Goal: Task Accomplishment & Management: Complete application form

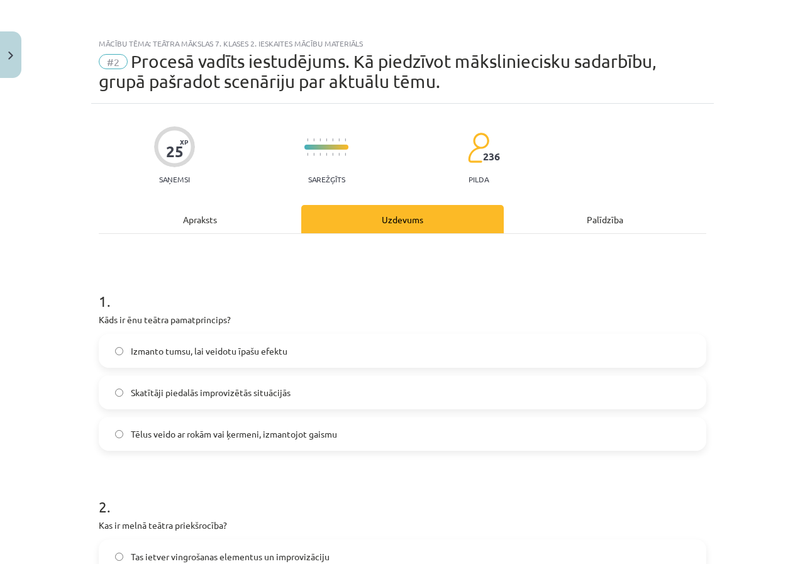
click at [211, 226] on div "Apraksts" at bounding box center [200, 219] width 202 height 28
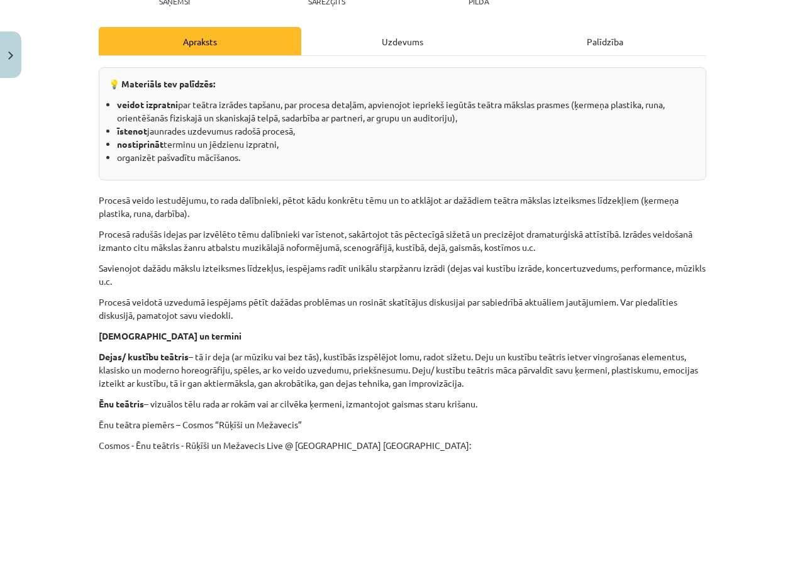
scroll to position [52, 0]
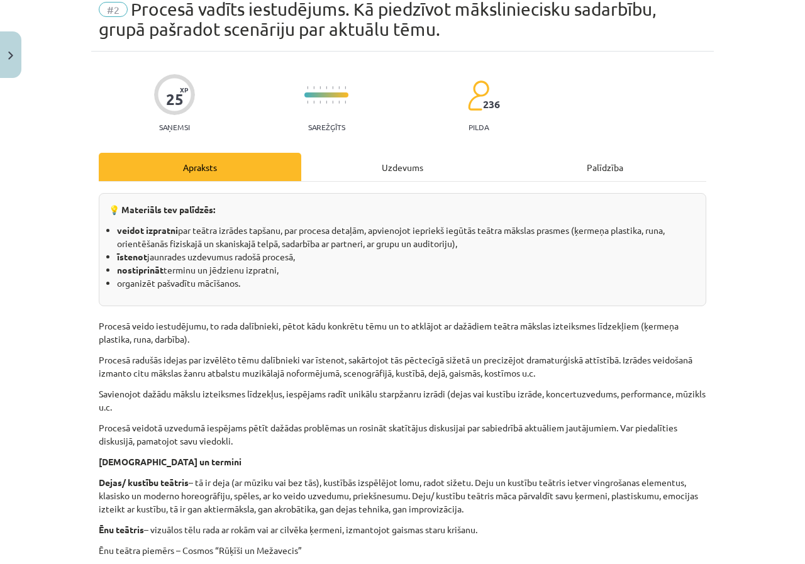
click at [379, 165] on div "Uzdevums" at bounding box center [402, 167] width 202 height 28
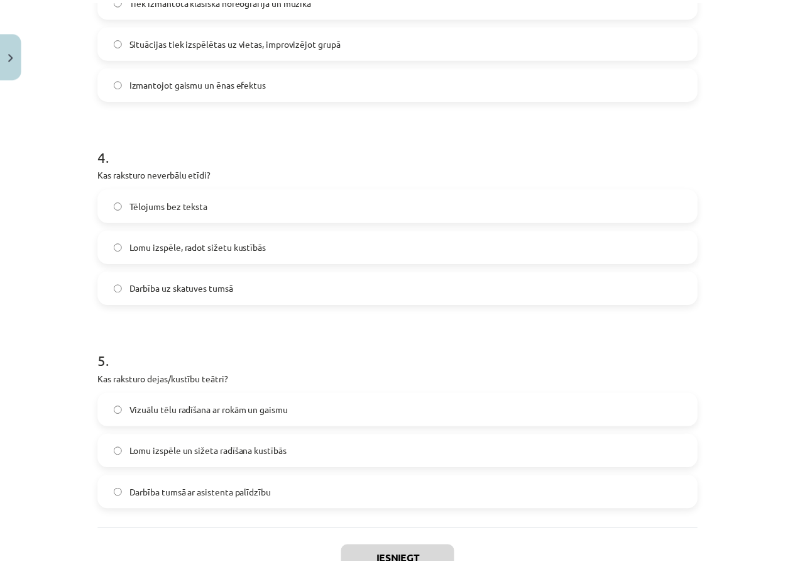
scroll to position [855, 0]
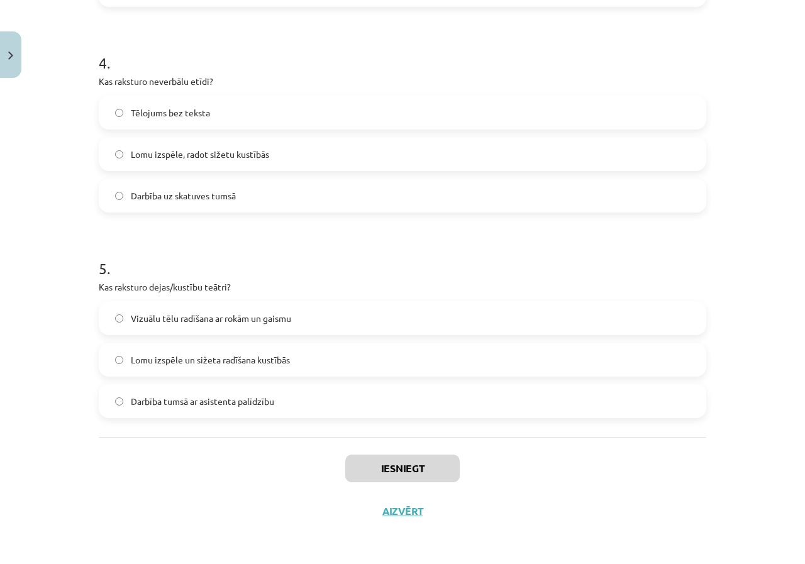
click at [412, 522] on div "Iesniegt Aizvērt" at bounding box center [402, 481] width 607 height 88
click at [414, 519] on div "Iesniegt Aizvērt" at bounding box center [402, 481] width 607 height 88
click at [416, 506] on button "Aizvērt" at bounding box center [402, 511] width 48 height 13
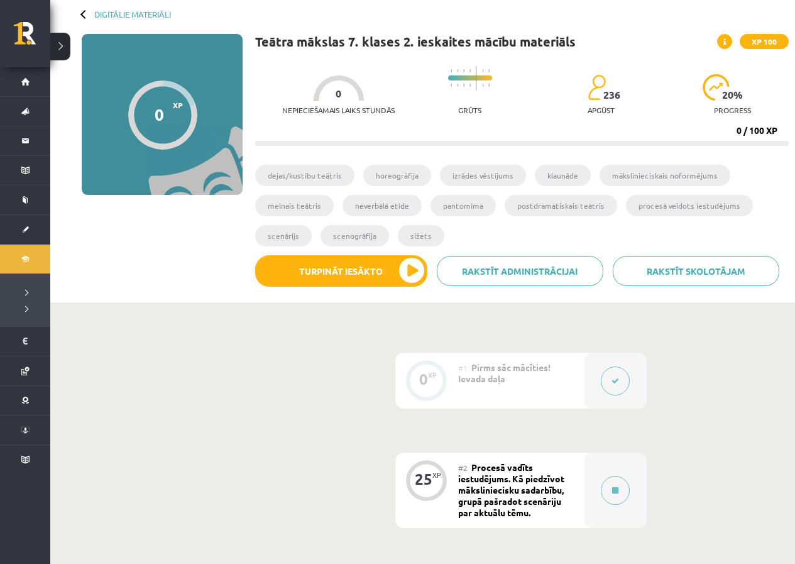
scroll to position [63, 0]
click at [156, 16] on link "Digitālie materiāli" at bounding box center [132, 13] width 77 height 9
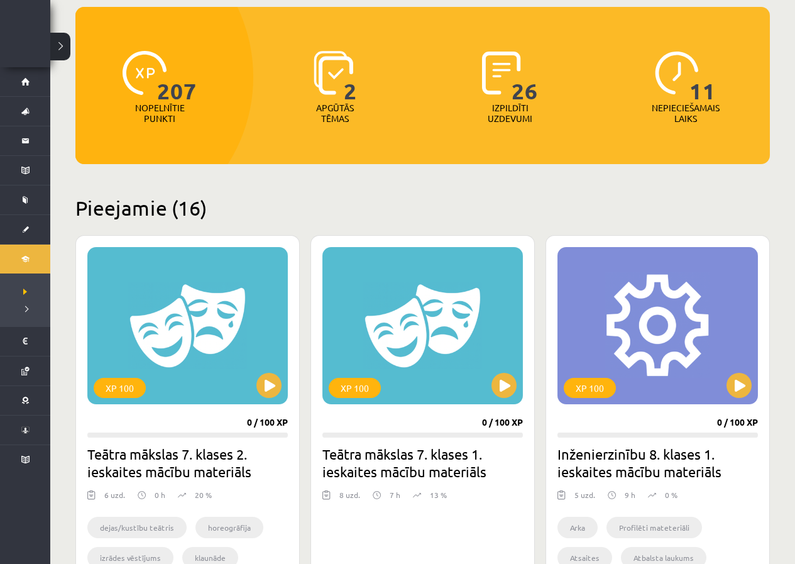
scroll to position [126, 0]
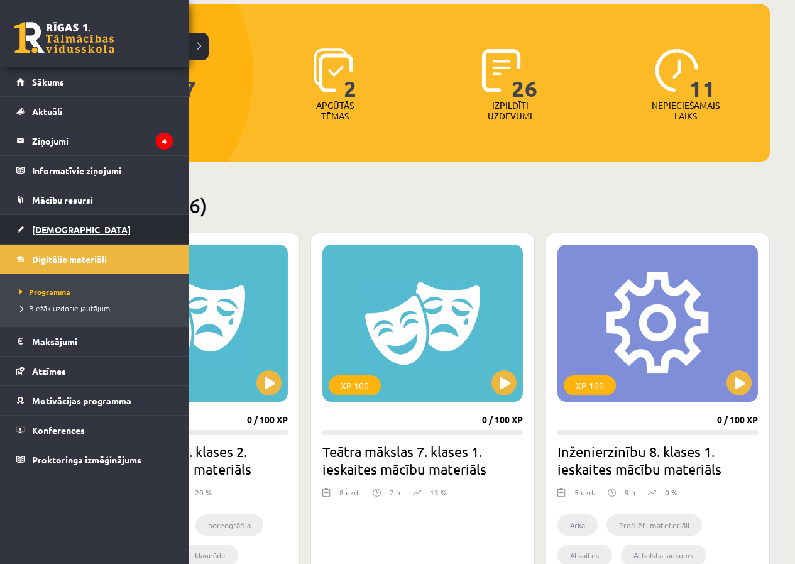
click at [89, 222] on link "[DEMOGRAPHIC_DATA]" at bounding box center [94, 229] width 157 height 29
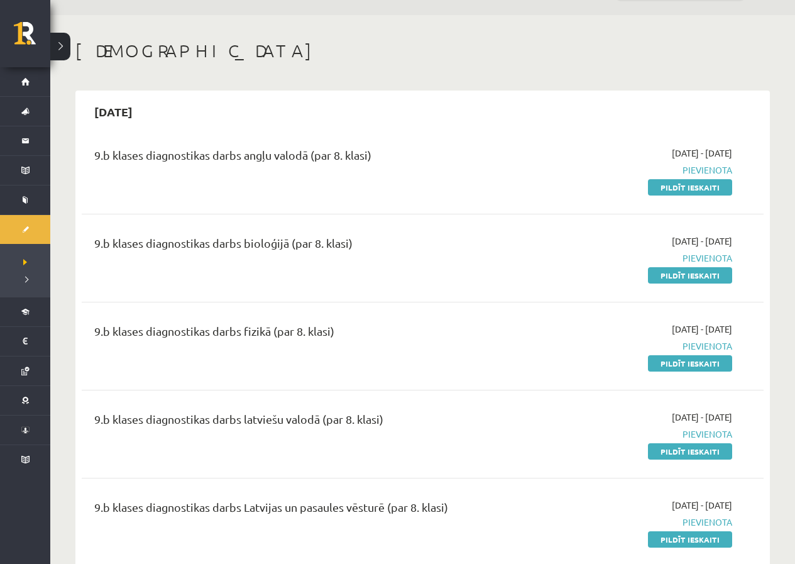
scroll to position [63, 0]
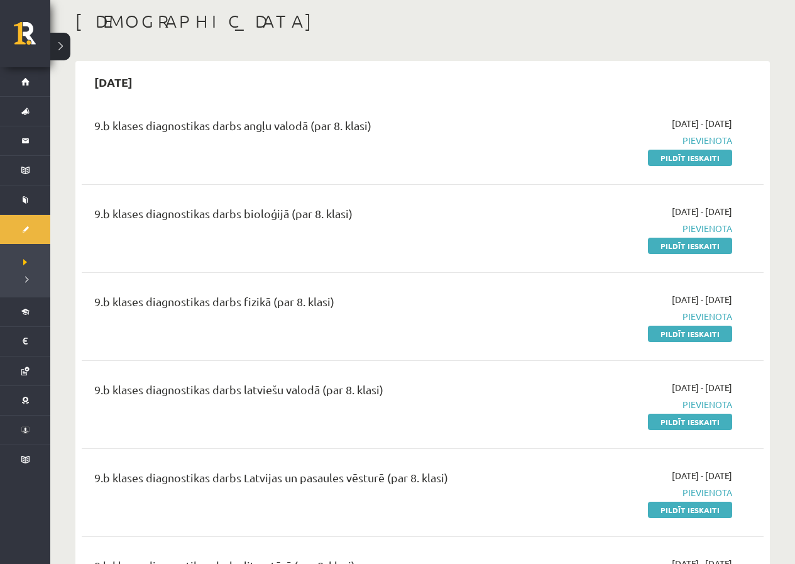
click at [697, 228] on span "Pievienota" at bounding box center [632, 228] width 200 height 13
drag, startPoint x: 619, startPoint y: 218, endPoint x: 537, endPoint y: 207, distance: 81.8
click at [613, 217] on div "2025-09-10 - 2025-09-30 Pievienota Pildīt ieskaiti" at bounding box center [632, 228] width 219 height 47
drag, startPoint x: 353, startPoint y: 216, endPoint x: 329, endPoint y: 217, distance: 23.3
click at [351, 216] on div "9.b klases diagnostikas darbs bioloģijā (par 8. klasi)" at bounding box center [303, 216] width 419 height 23
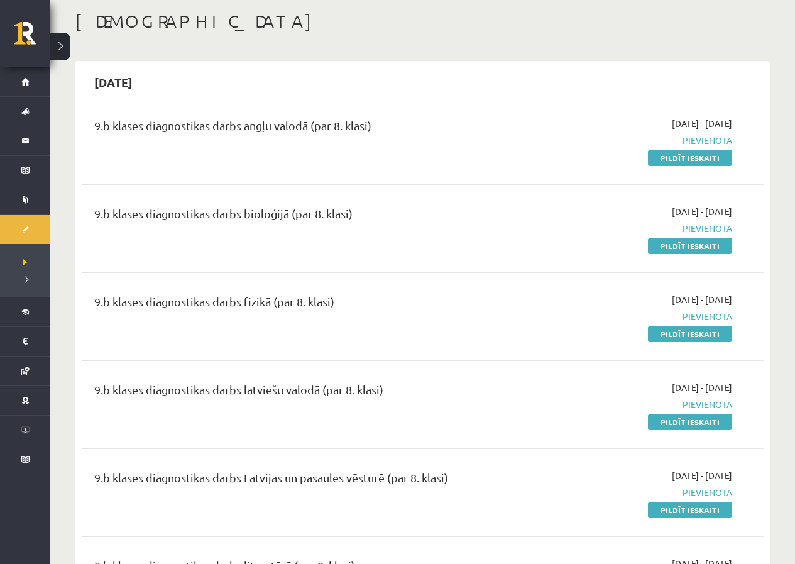
click at [321, 217] on div "9.b klases diagnostikas darbs bioloģijā (par 8. klasi)" at bounding box center [303, 216] width 419 height 23
click at [294, 209] on div "9.b klases diagnostikas darbs bioloģijā (par 8. klasi)" at bounding box center [303, 216] width 419 height 23
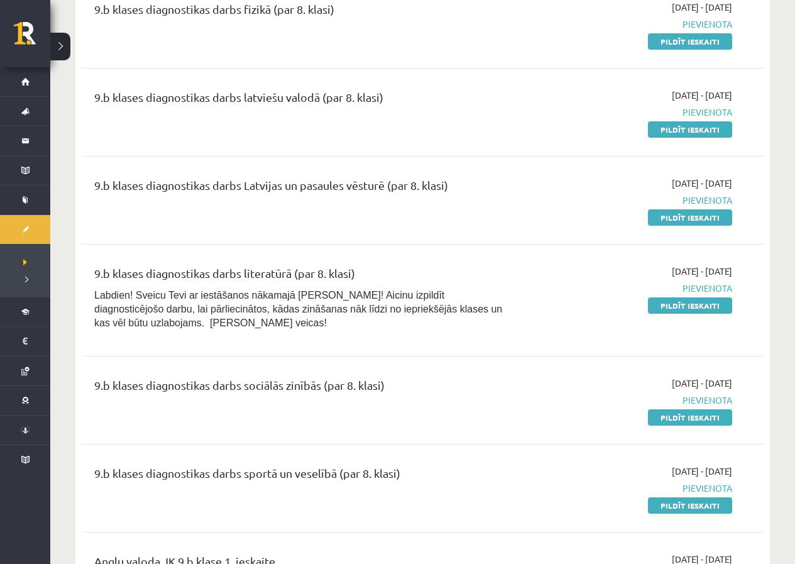
scroll to position [377, 0]
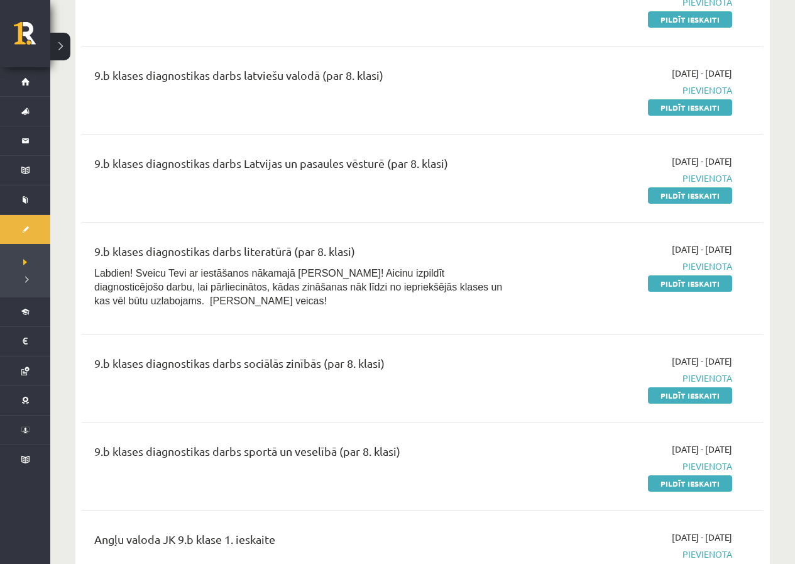
click at [654, 476] on div "9.b klases diagnostikas darbs sportā un veselībā (par 8. klasi) 2025-09-16 - 20…" at bounding box center [423, 466] width 682 height 72
click at [659, 475] on link "Pildīt ieskaiti" at bounding box center [690, 483] width 84 height 16
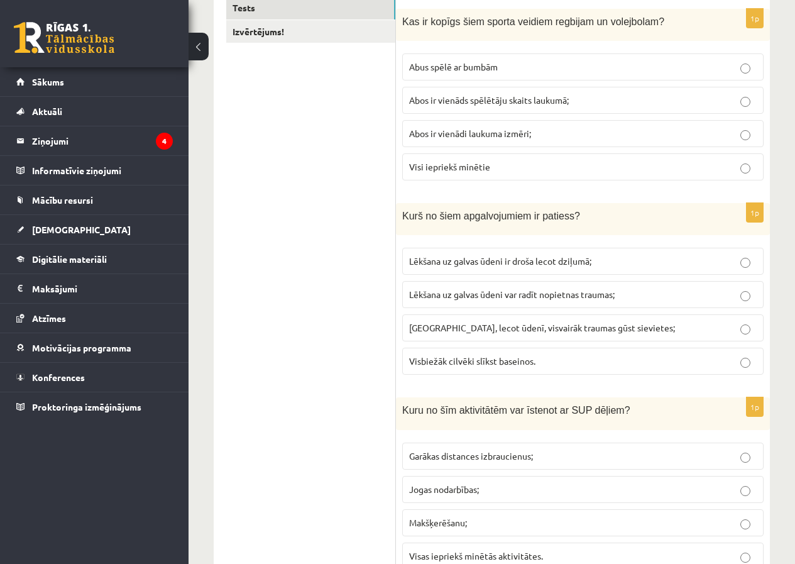
scroll to position [251, 0]
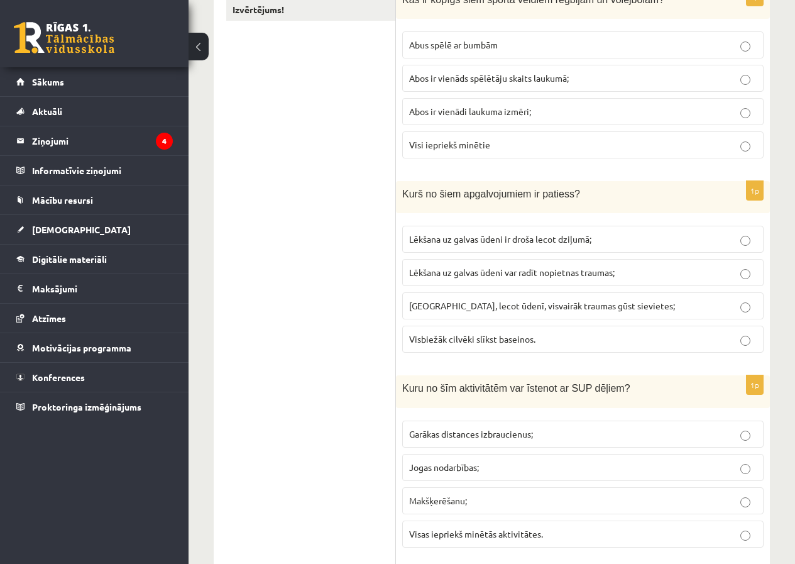
click at [620, 277] on p "Lēkšana uz galvas ūdeni var radīt nopietnas traumas;" at bounding box center [583, 272] width 348 height 13
click at [639, 336] on p "Visbiežāk cilvēki slīkst baseinos." at bounding box center [583, 339] width 348 height 13
click at [651, 275] on p "Lēkšana uz galvas ūdeni var radīt nopietnas traumas;" at bounding box center [583, 272] width 348 height 13
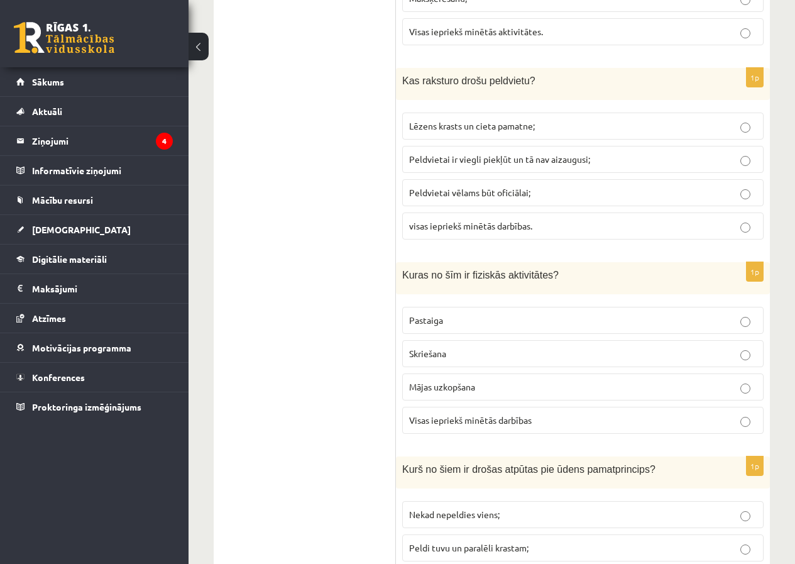
scroll to position [754, 0]
click at [476, 417] on span "Visas iepriekš minētās darbības" at bounding box center [470, 419] width 123 height 11
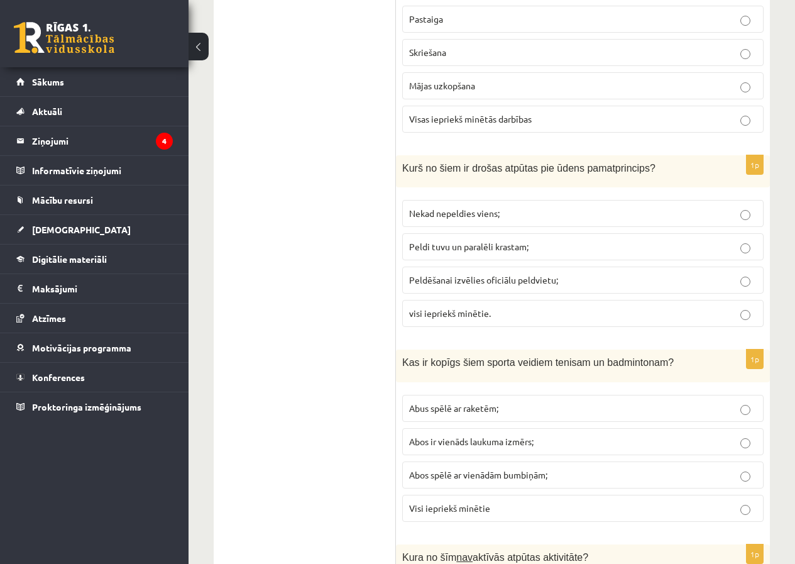
scroll to position [1131, 0]
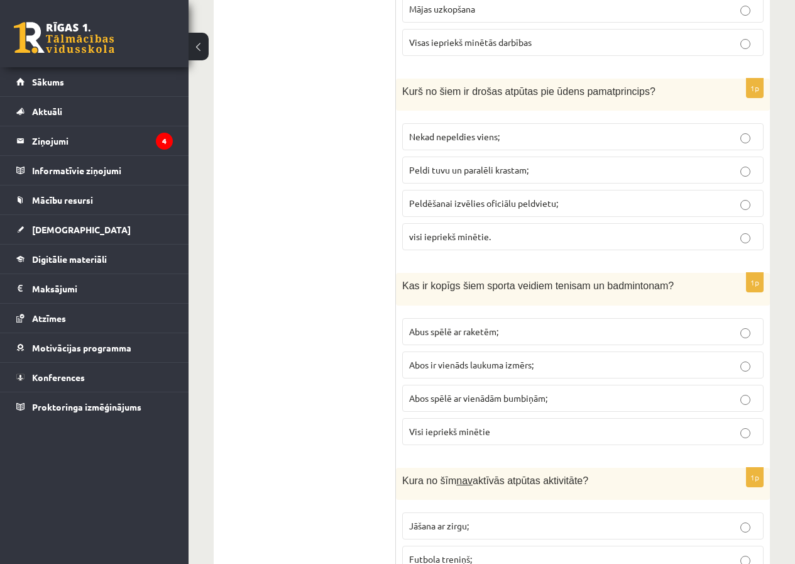
click at [459, 328] on span "Abus spēlē ar raketēm;" at bounding box center [453, 331] width 89 height 11
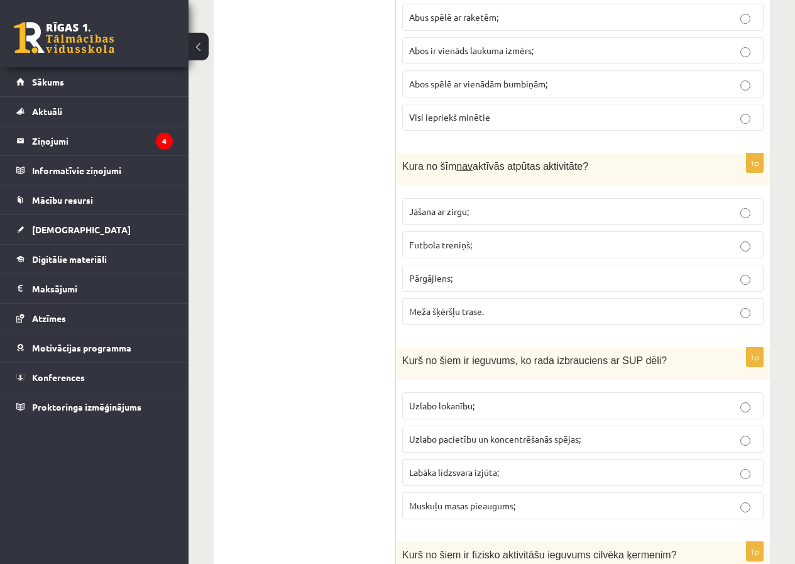
scroll to position [1571, 0]
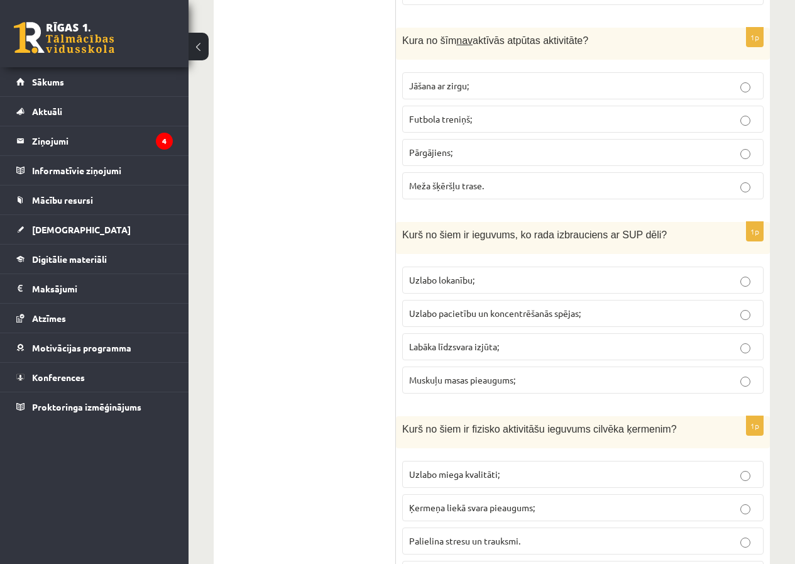
click at [461, 351] on span "Labāka līdzsvara izjūta;" at bounding box center [454, 346] width 90 height 11
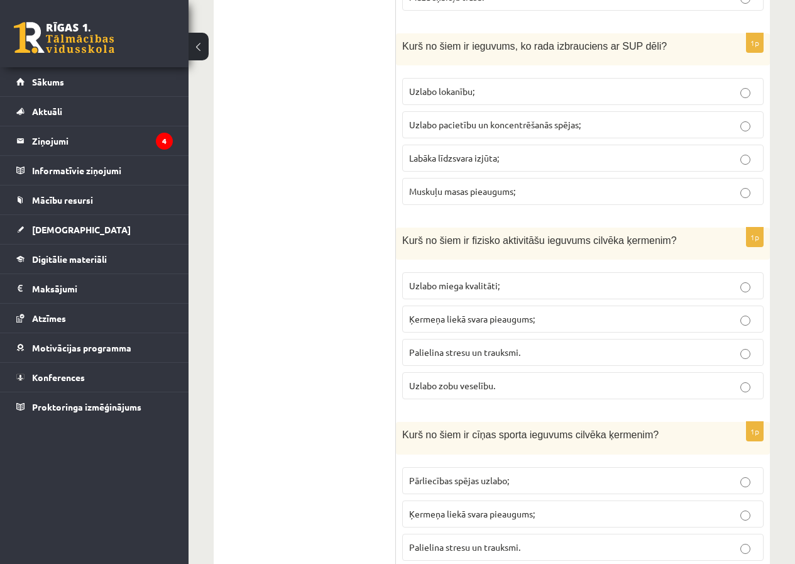
scroll to position [1823, 0]
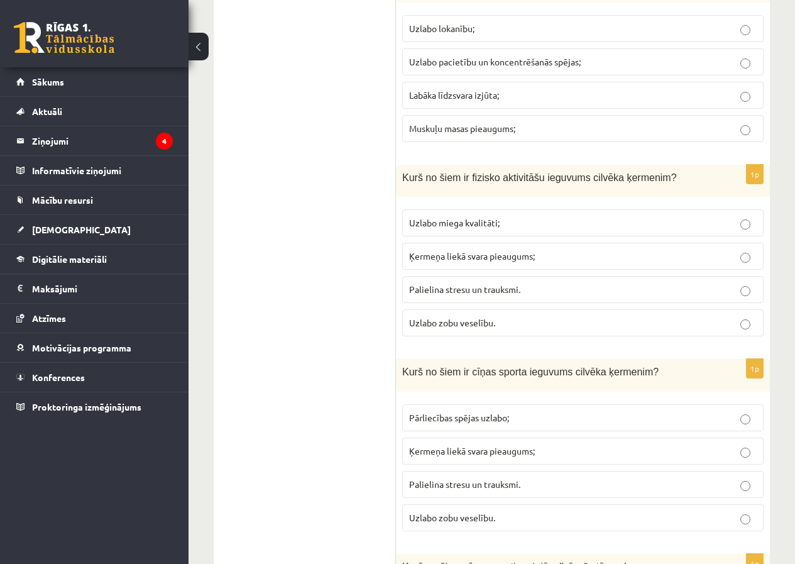
click at [194, 45] on button at bounding box center [199, 47] width 20 height 28
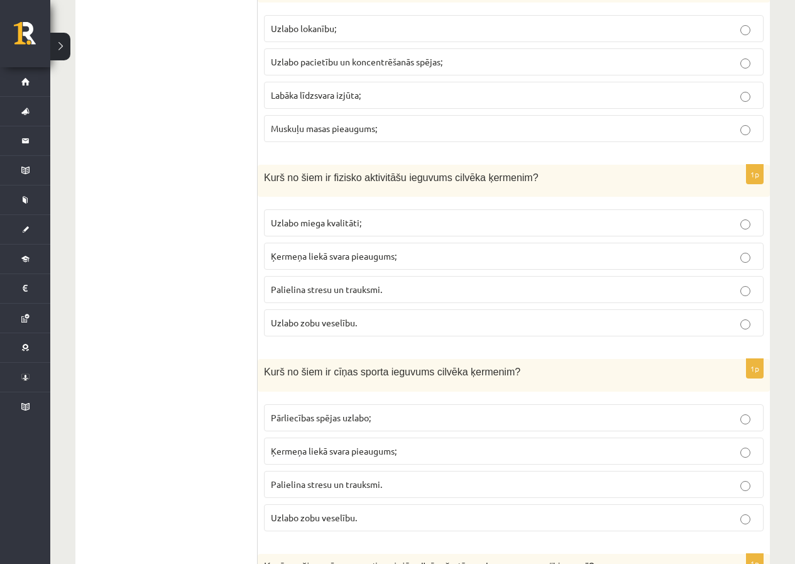
click at [364, 226] on p "Uzlabo miega kvalitāti;" at bounding box center [514, 222] width 486 height 13
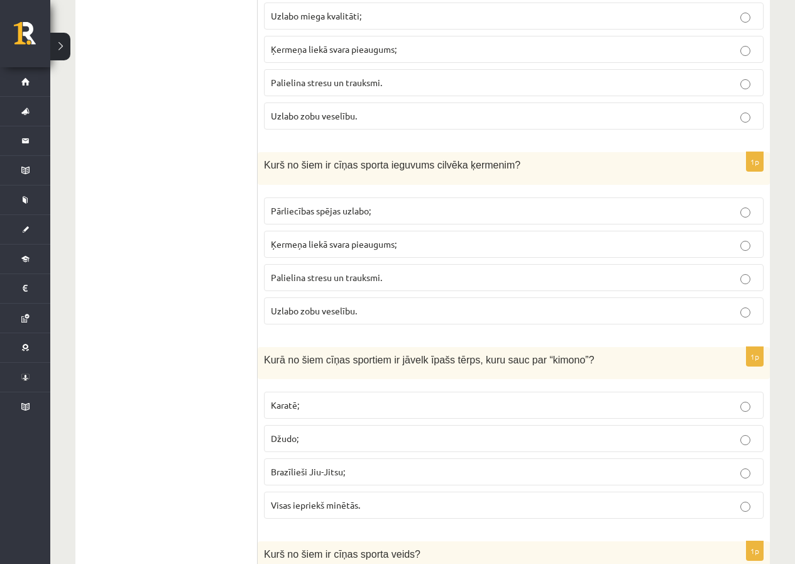
scroll to position [2074, 0]
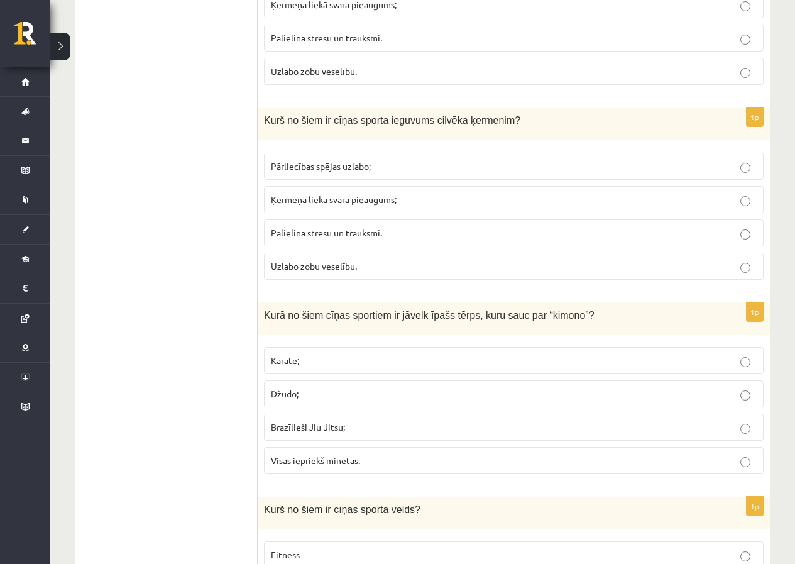
click at [385, 163] on p "Pārliecības spējas uzlabo;" at bounding box center [514, 166] width 486 height 13
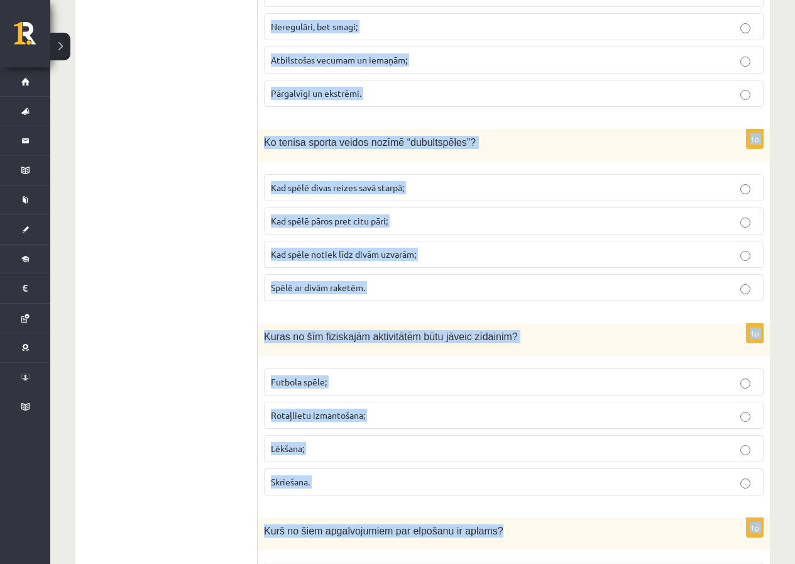
scroll to position [5531, 0]
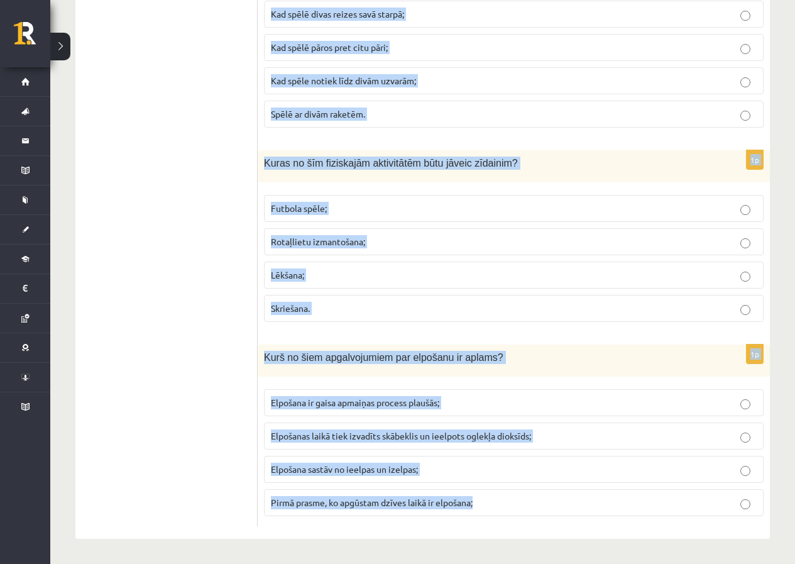
drag, startPoint x: 265, startPoint y: 251, endPoint x: 547, endPoint y: 505, distance: 380.1
copy form "Kas ir kopīgs šiem sporta veidiem regbijam un volejbolam? Abus spēlē ar bumbām …"
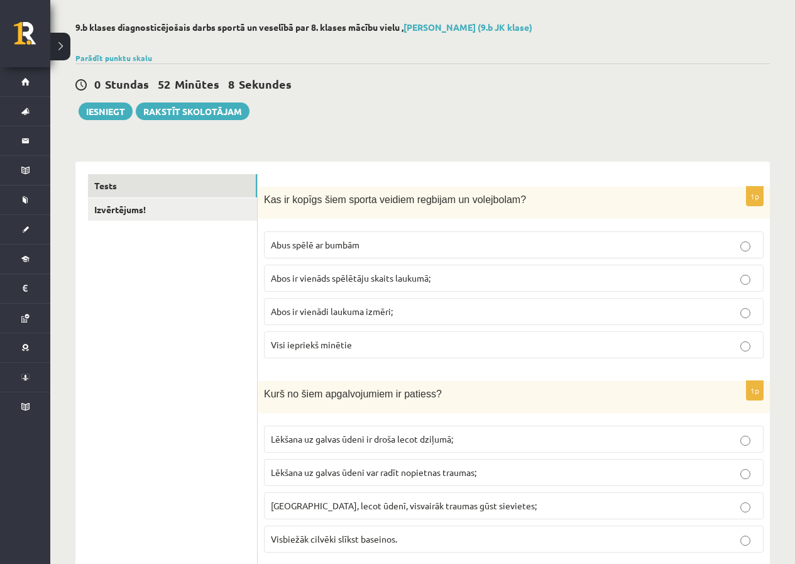
scroll to position [0, 0]
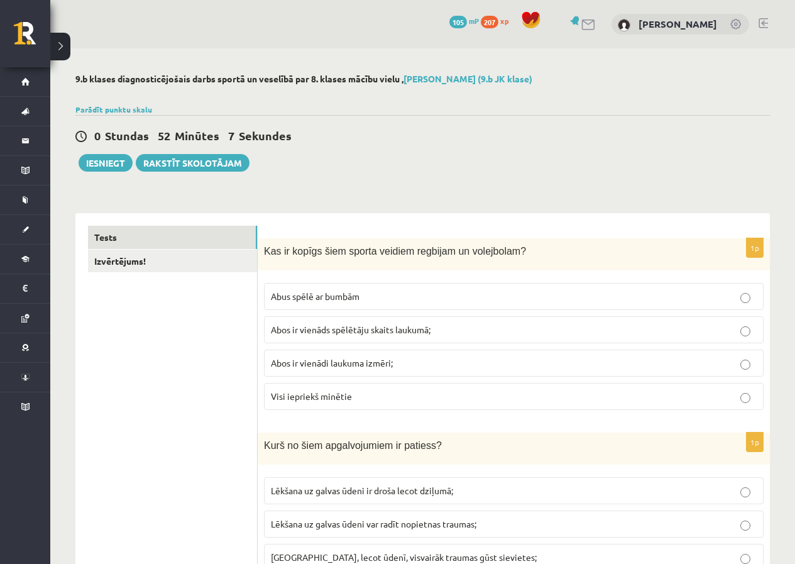
click at [353, 293] on span "Abus spēlē ar bumbām" at bounding box center [315, 295] width 89 height 11
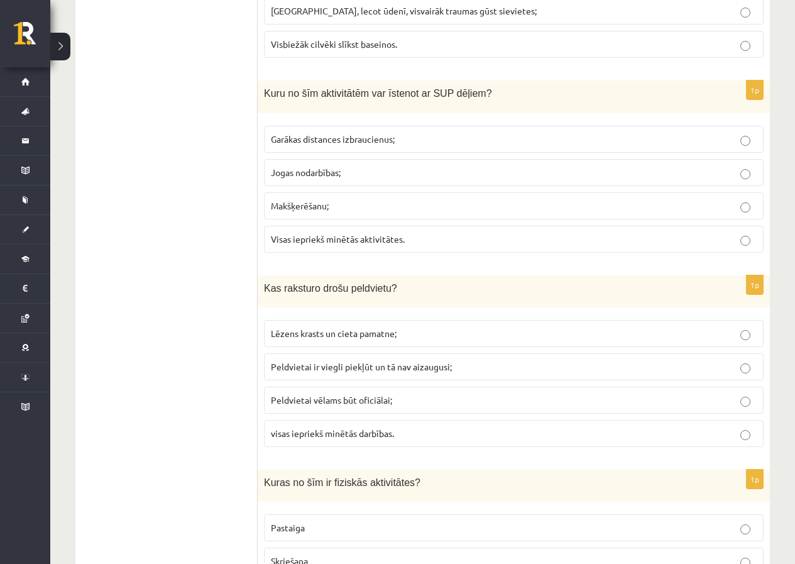
scroll to position [566, 0]
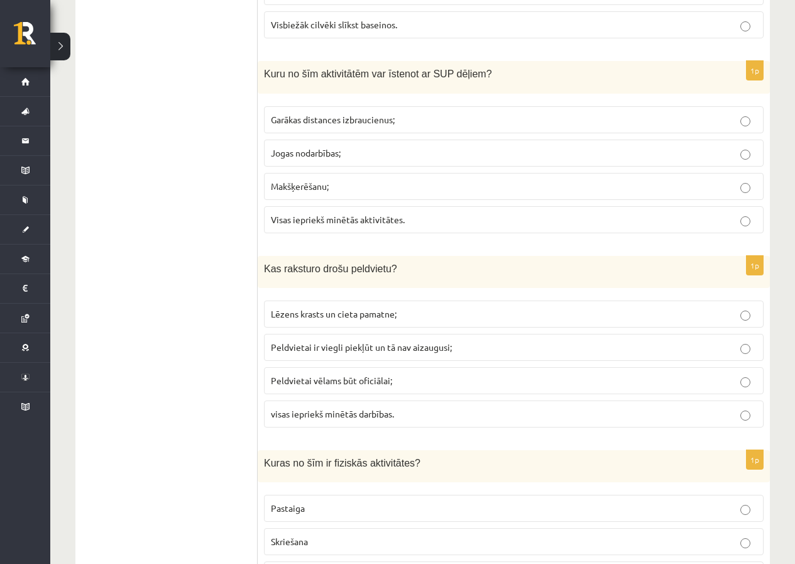
click at [333, 227] on label "Visas iepriekš minētās aktivitātes." at bounding box center [514, 219] width 500 height 27
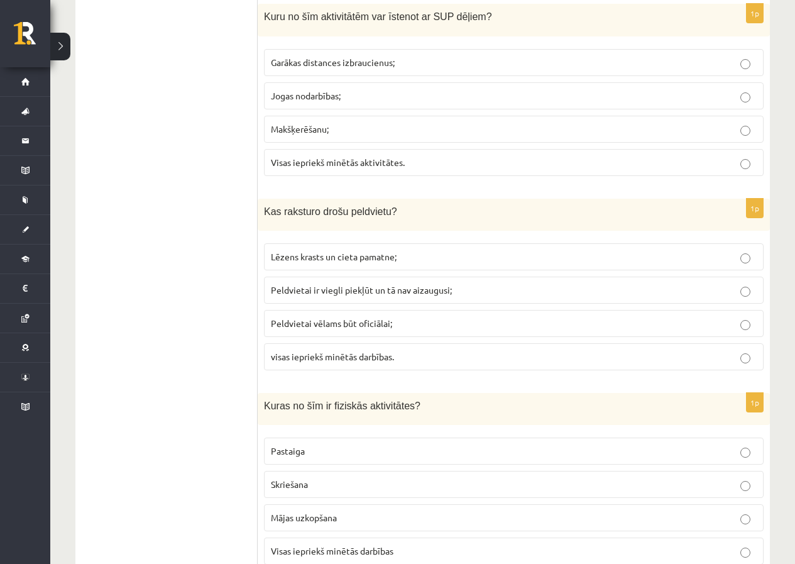
scroll to position [691, 0]
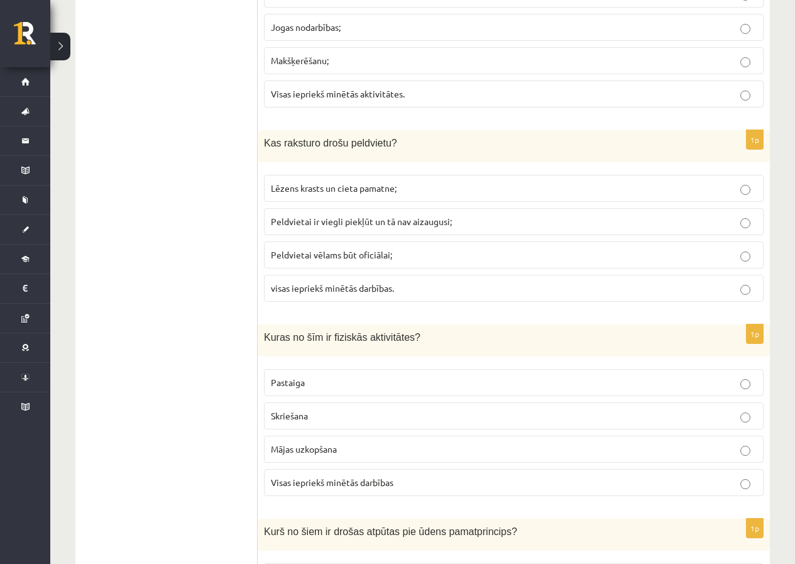
click at [380, 294] on p "visas iepriekš minētās darbības." at bounding box center [514, 288] width 486 height 13
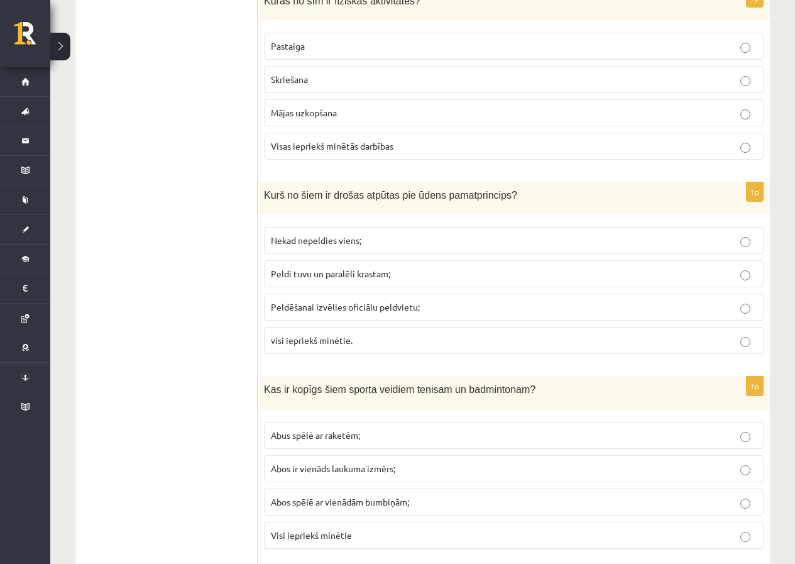
scroll to position [1006, 0]
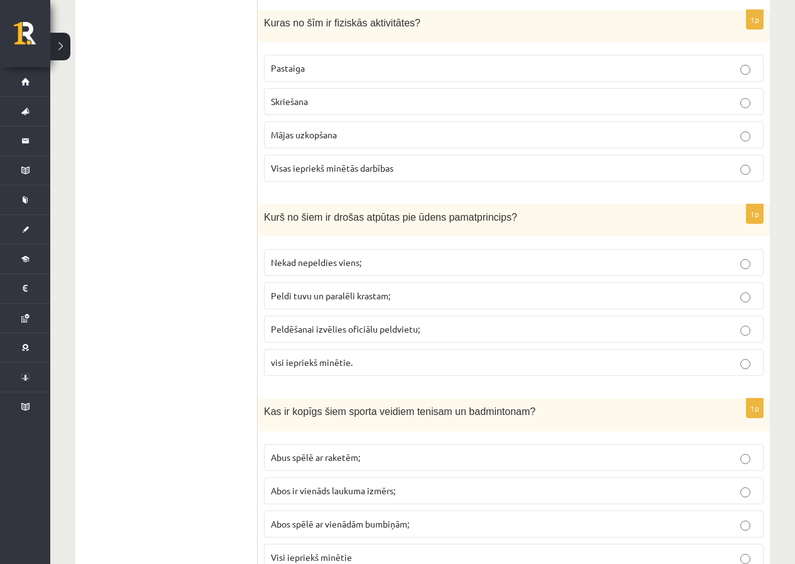
click at [336, 363] on span "visi iepriekš minētie." at bounding box center [312, 361] width 82 height 11
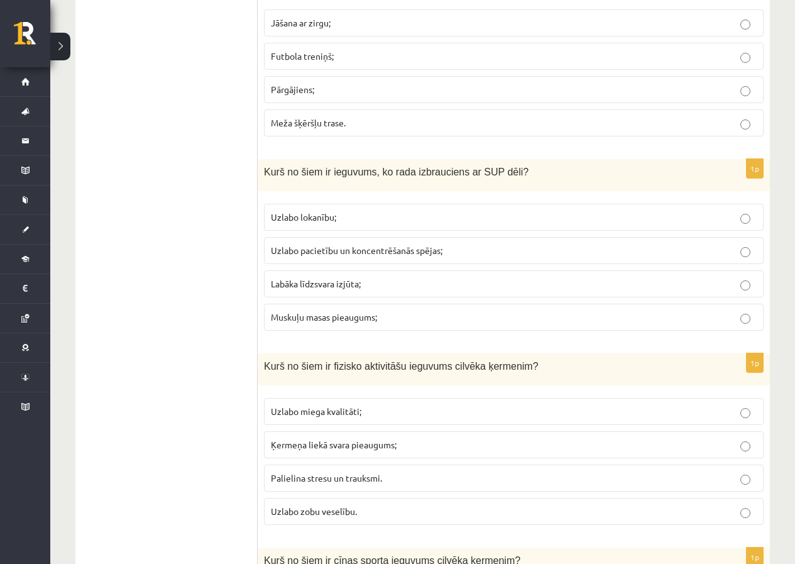
scroll to position [1571, 0]
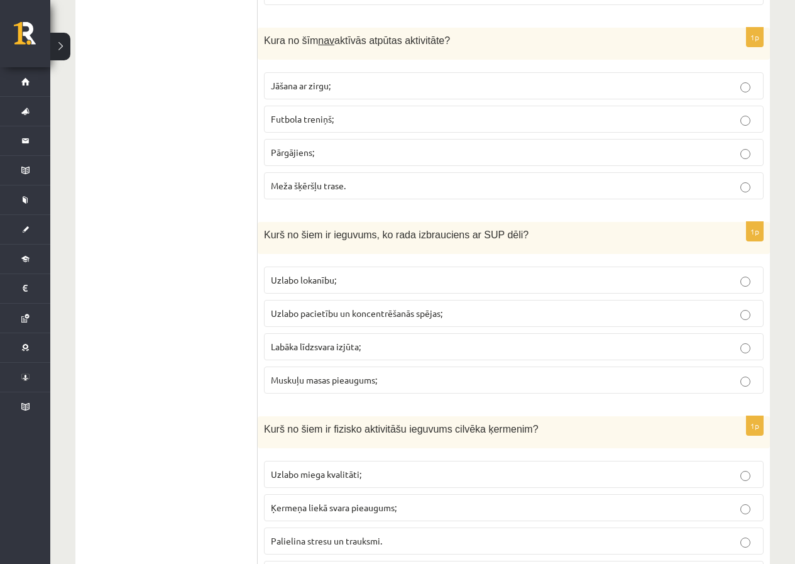
click at [312, 84] on span "Jāšana ar zirgu;" at bounding box center [301, 85] width 60 height 11
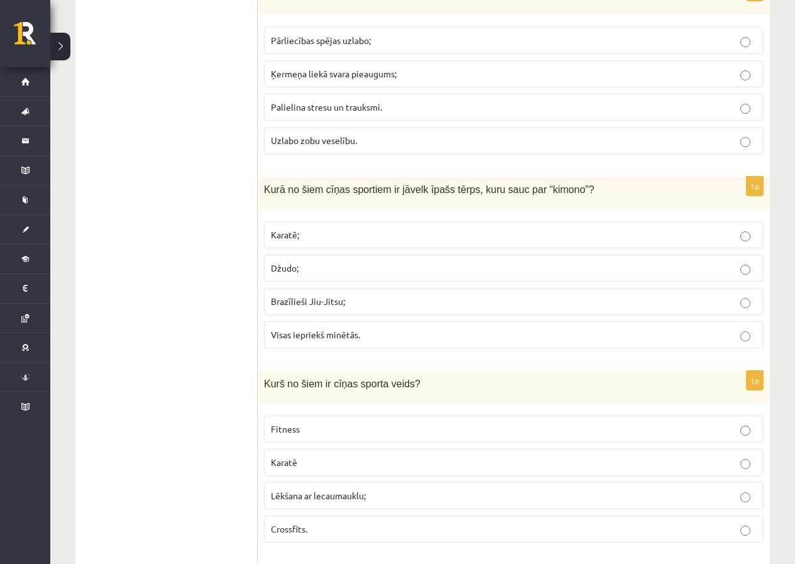
scroll to position [2263, 0]
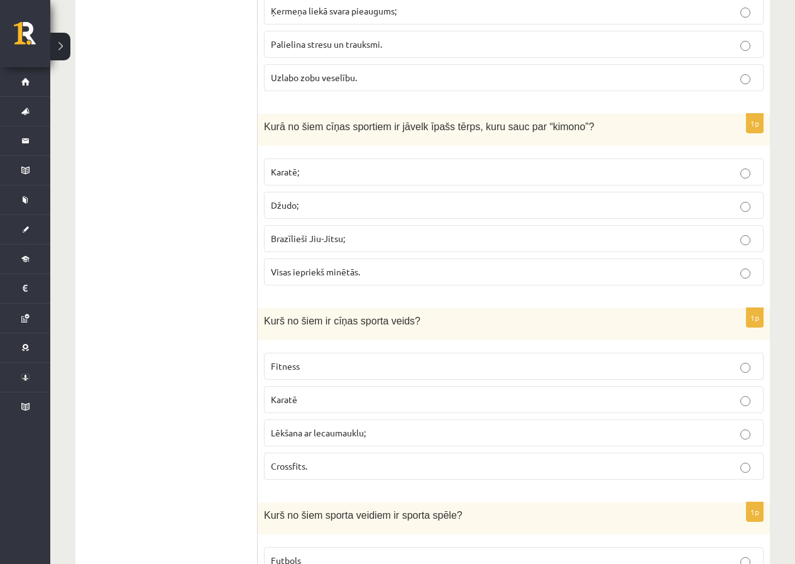
click at [437, 266] on p "Visas iepriekš minētās." at bounding box center [514, 271] width 486 height 13
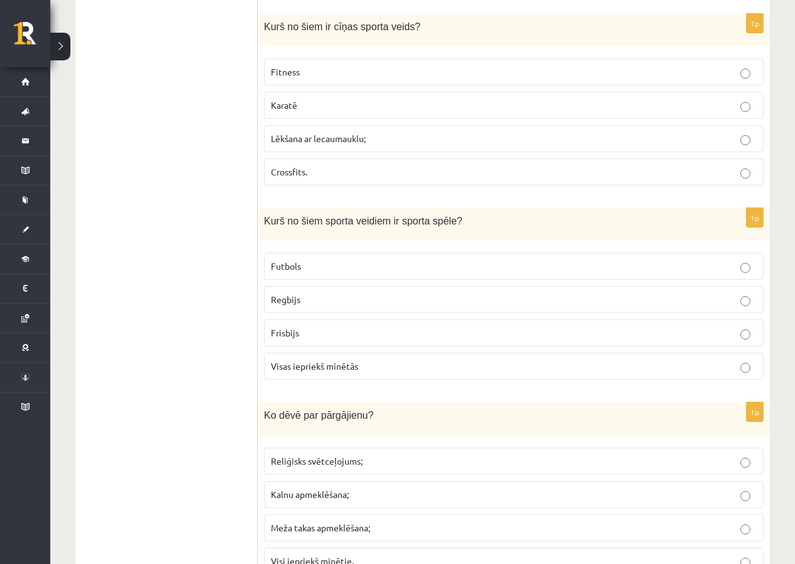
scroll to position [2577, 0]
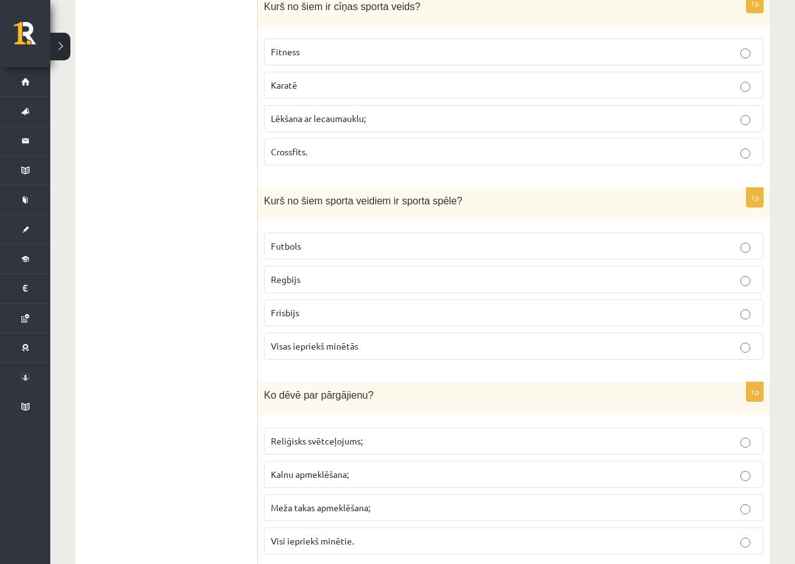
click at [289, 94] on label "Karatē" at bounding box center [514, 85] width 500 height 27
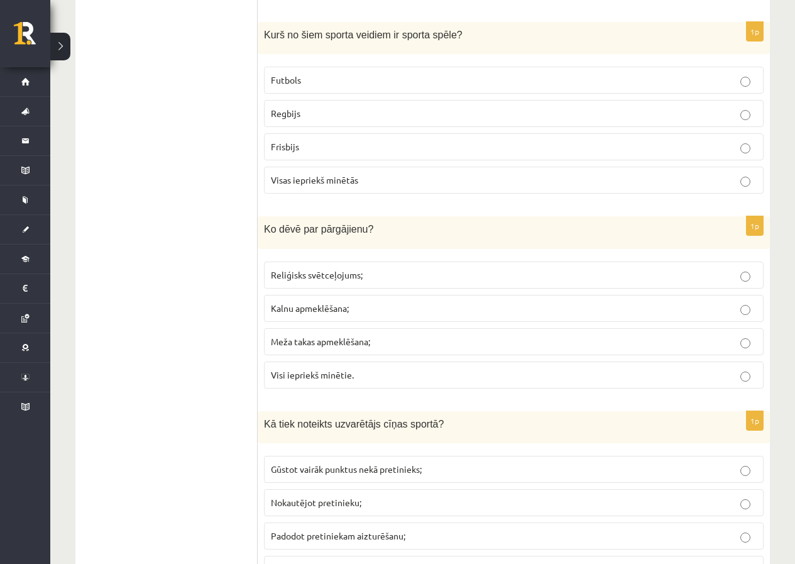
scroll to position [2766, 0]
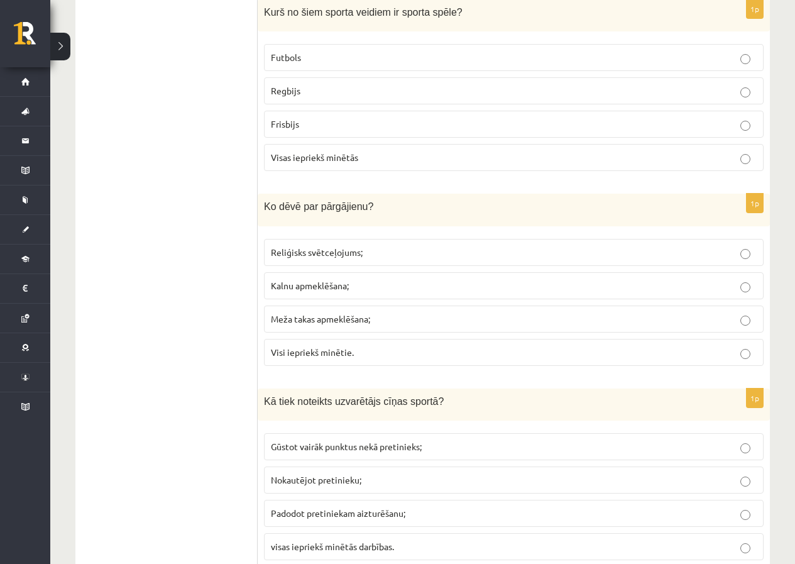
click at [325, 165] on label "Visas iepriekš minētās" at bounding box center [514, 157] width 500 height 27
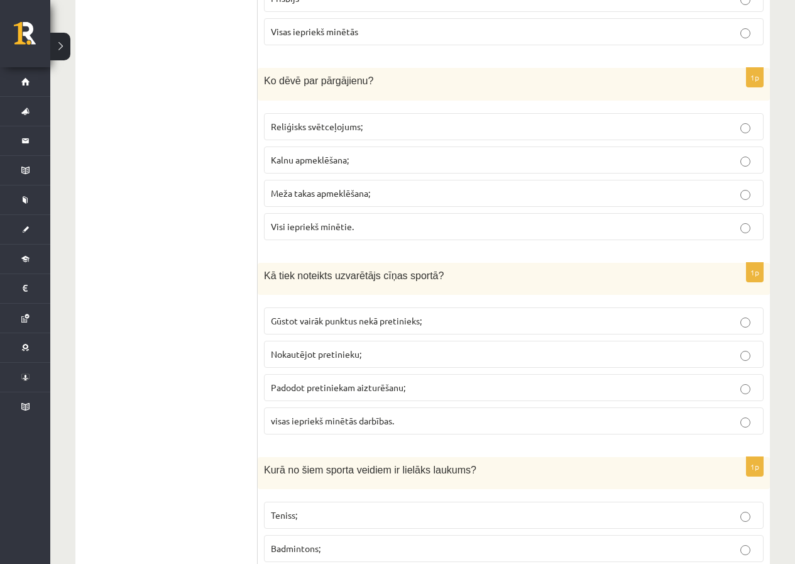
scroll to position [2954, 0]
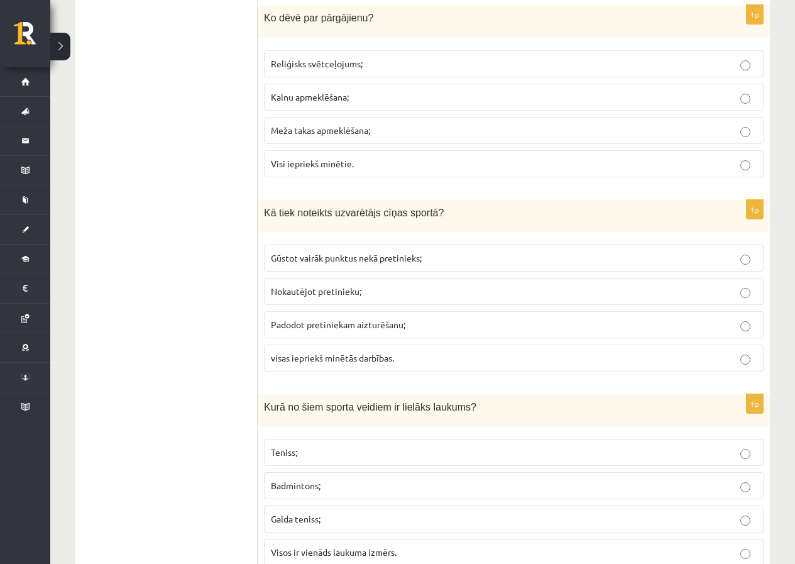
click at [325, 169] on p "Visi iepriekš minētie." at bounding box center [514, 163] width 486 height 13
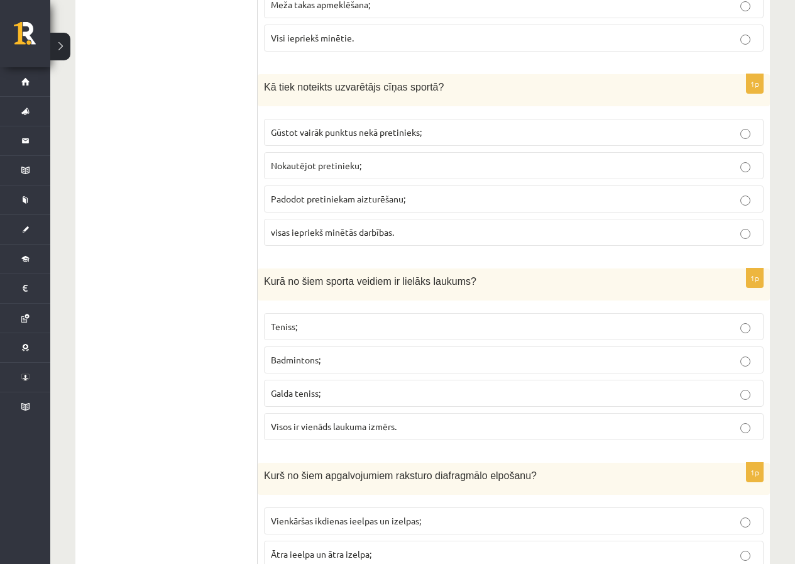
scroll to position [3143, 0]
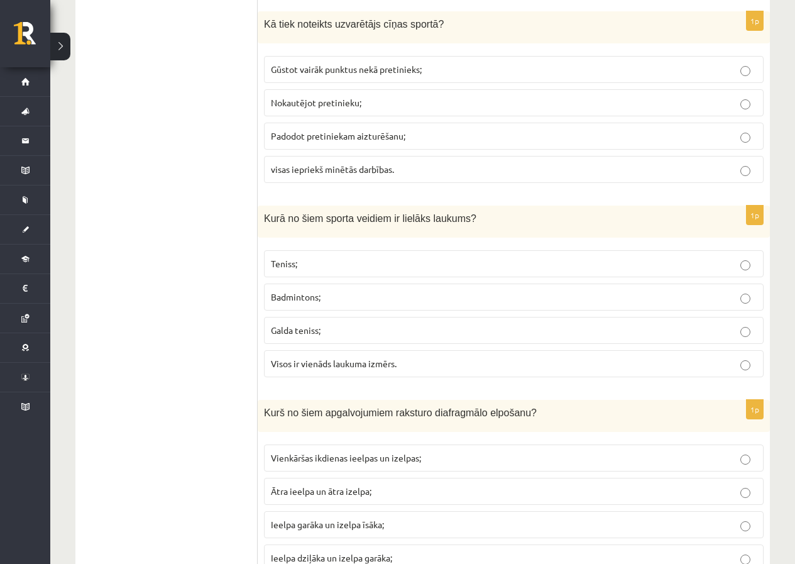
click at [374, 169] on span "visas iepriekš minētās darbības." at bounding box center [332, 168] width 123 height 11
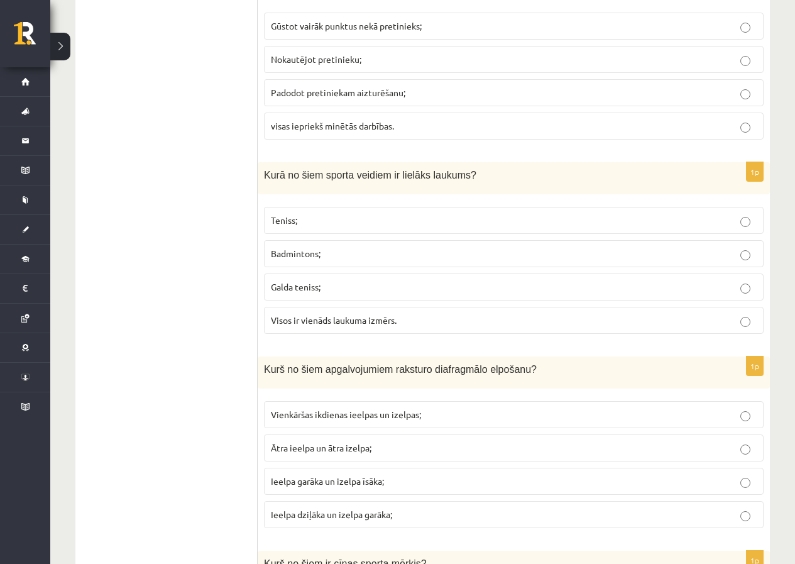
scroll to position [3206, 0]
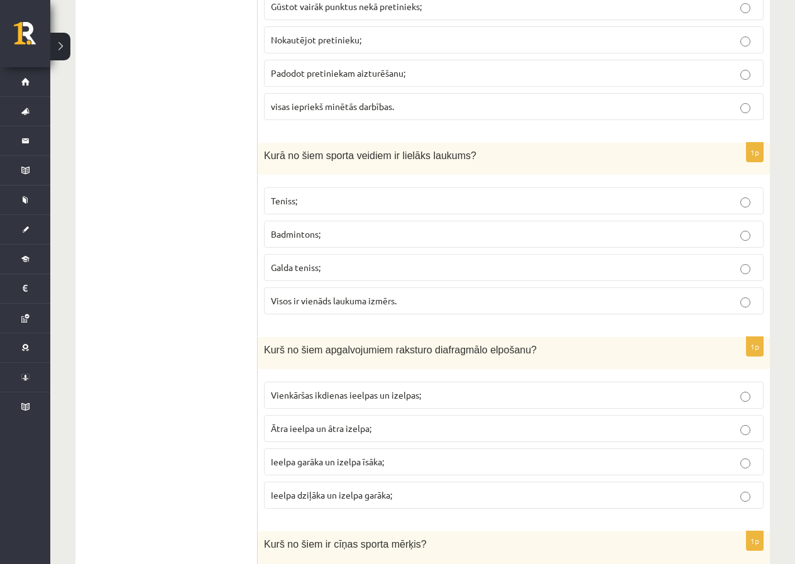
click at [383, 204] on p "Teniss;" at bounding box center [514, 200] width 486 height 13
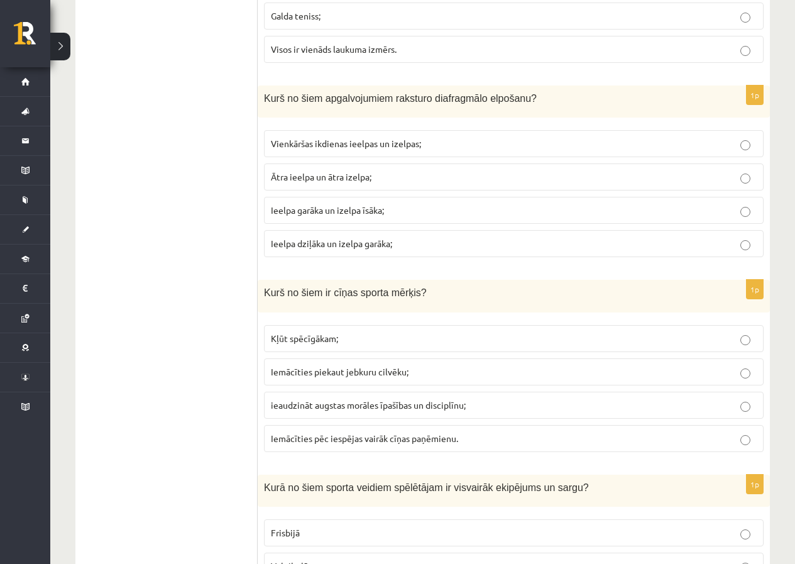
scroll to position [3520, 0]
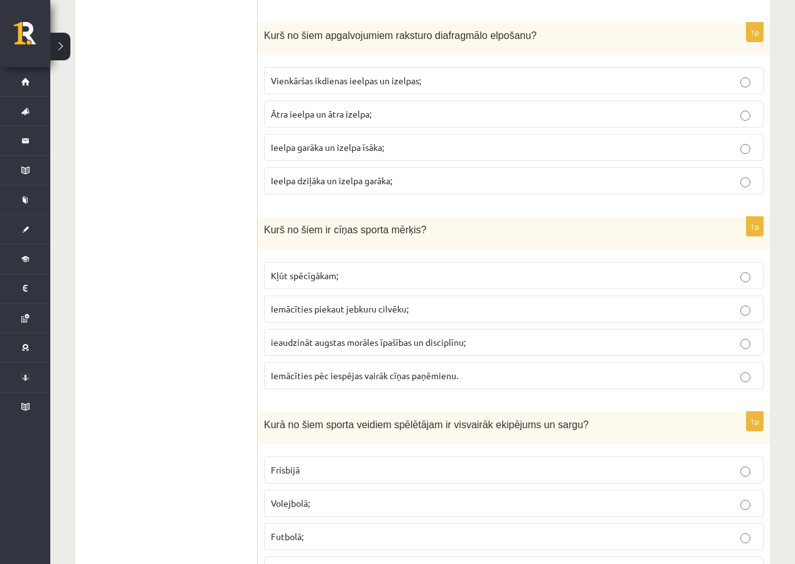
click at [322, 191] on label "Ieelpa dziļāka un izelpa garāka;" at bounding box center [514, 180] width 500 height 27
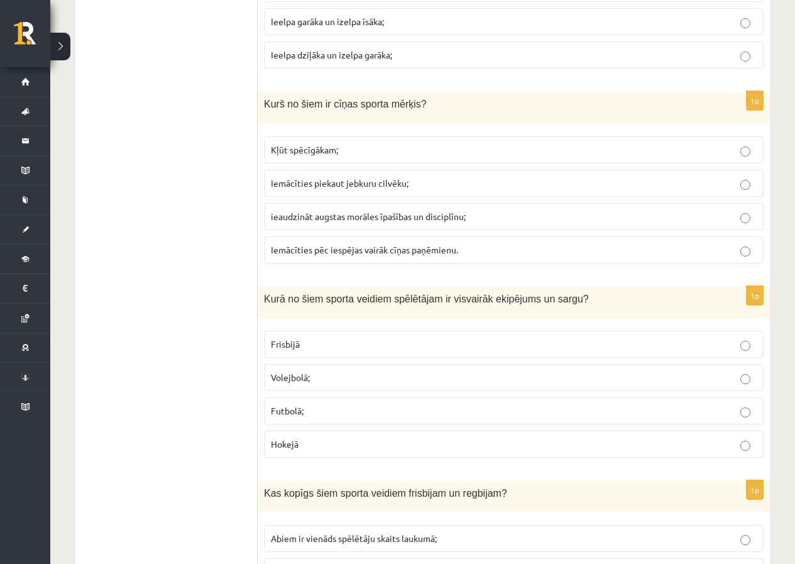
scroll to position [3709, 0]
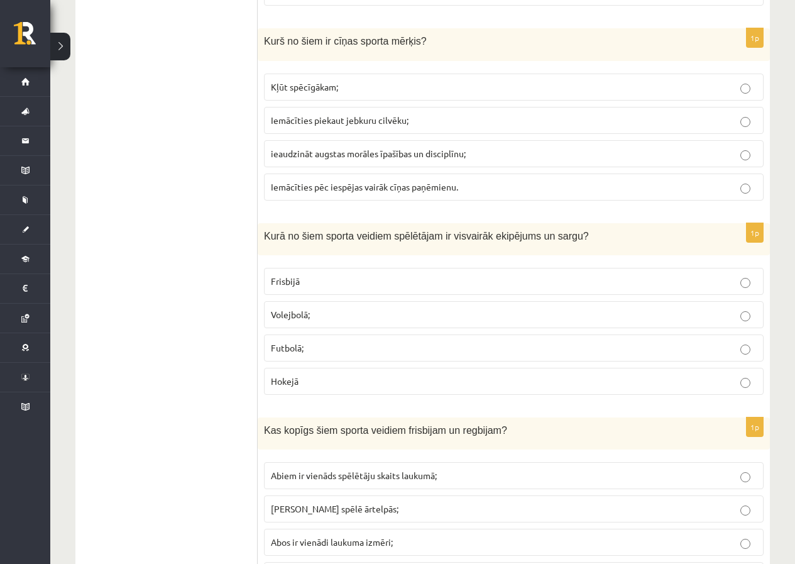
click at [304, 159] on p "ieaudzināt augstas morāles īpašības un disciplīnu;" at bounding box center [514, 153] width 486 height 13
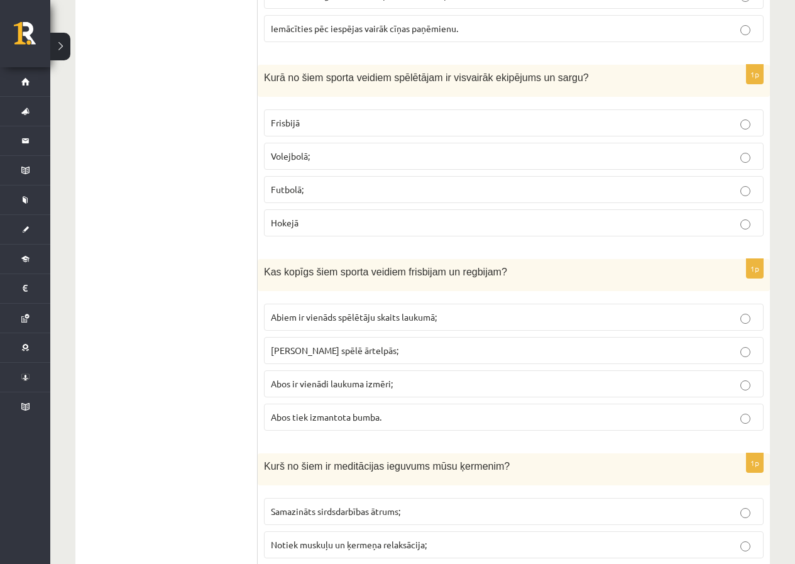
scroll to position [3897, 0]
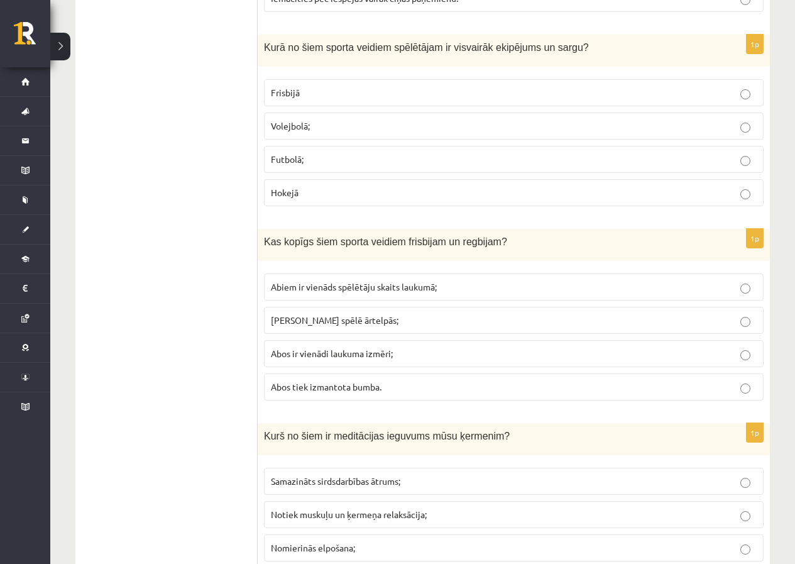
click at [299, 202] on label "Hokejā" at bounding box center [514, 192] width 500 height 27
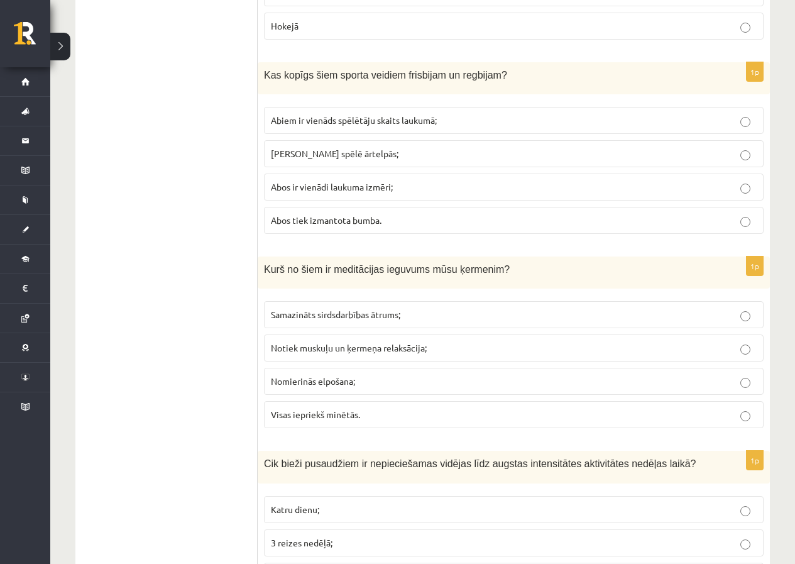
scroll to position [4086, 0]
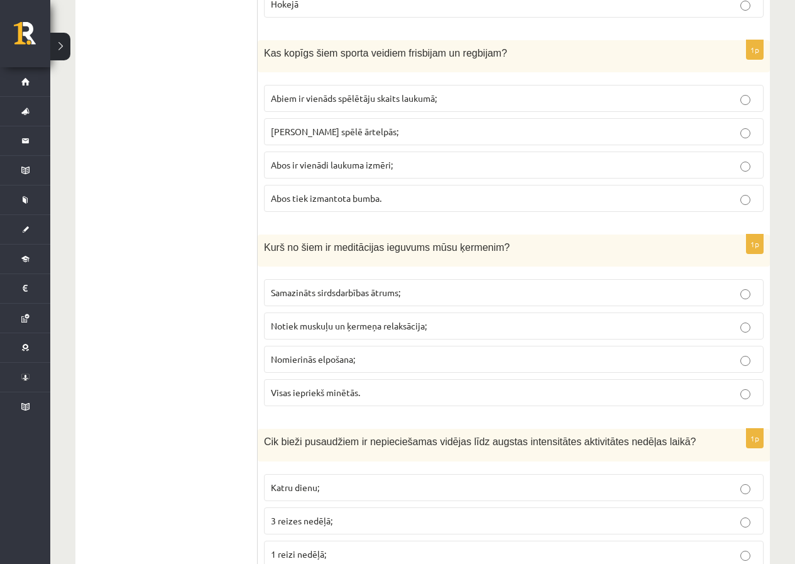
click at [334, 132] on span "Abus spēlē ārtelpās;" at bounding box center [335, 131] width 128 height 11
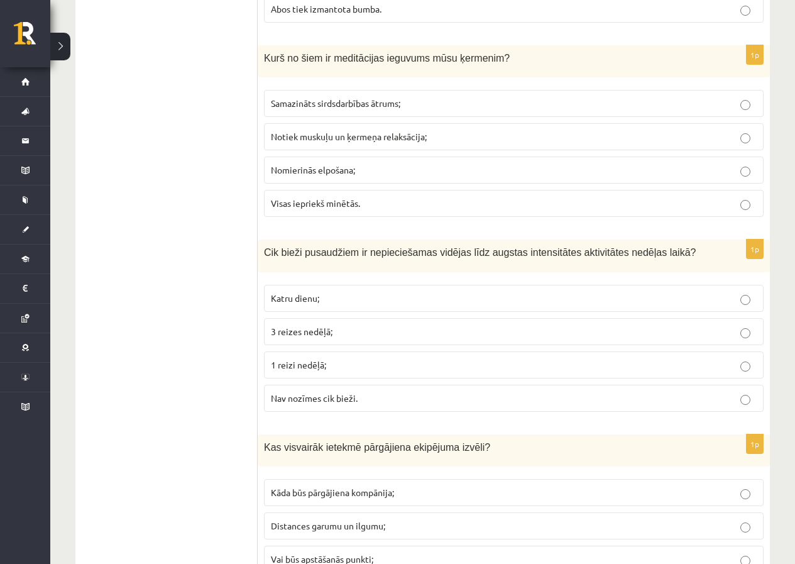
scroll to position [4274, 0]
click at [355, 210] on p "Visas iepriekš minētās." at bounding box center [514, 203] width 486 height 13
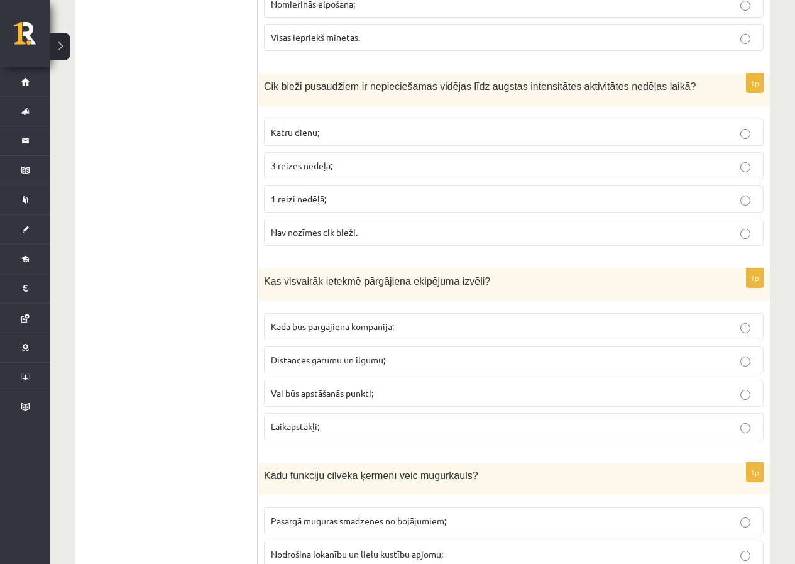
scroll to position [4463, 0]
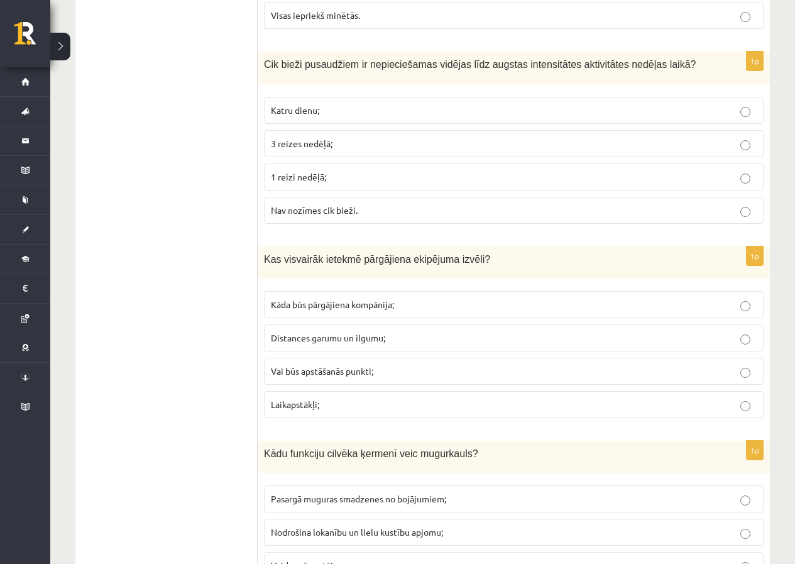
click at [305, 107] on span "Katru dienu;" at bounding box center [295, 109] width 48 height 11
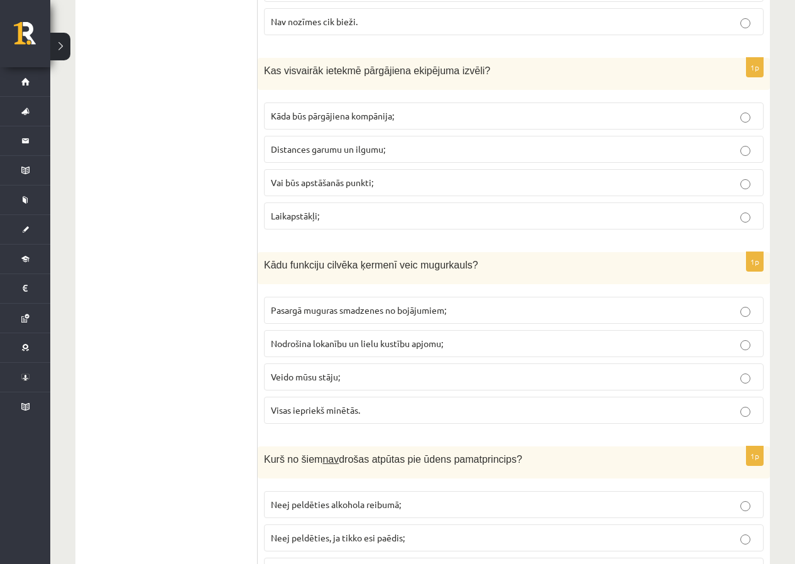
scroll to position [4714, 0]
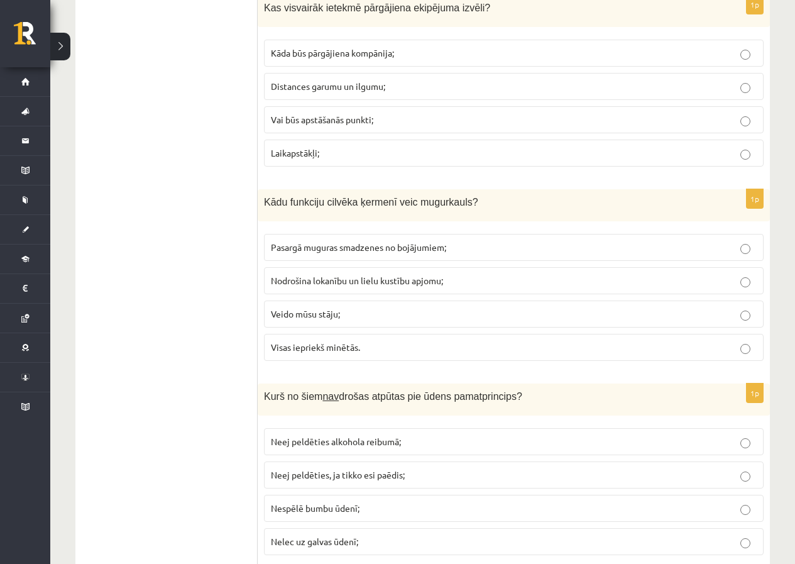
click at [295, 88] on span "Distances garumu un ilgumu;" at bounding box center [328, 85] width 114 height 11
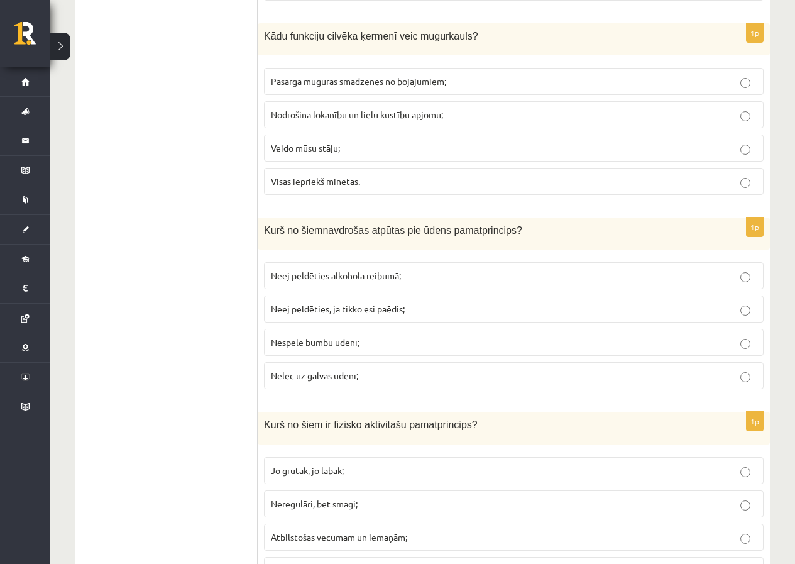
scroll to position [4903, 0]
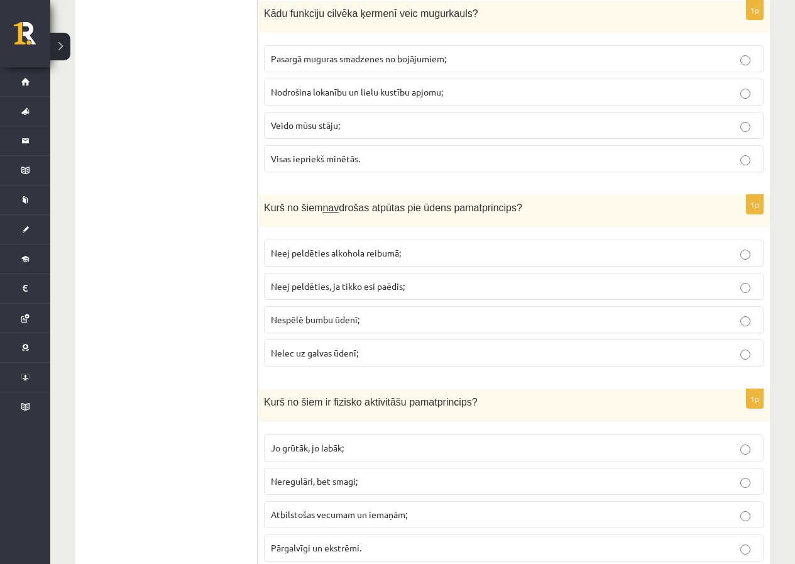
click at [297, 167] on label "Visas iepriekš minētās." at bounding box center [514, 158] width 500 height 27
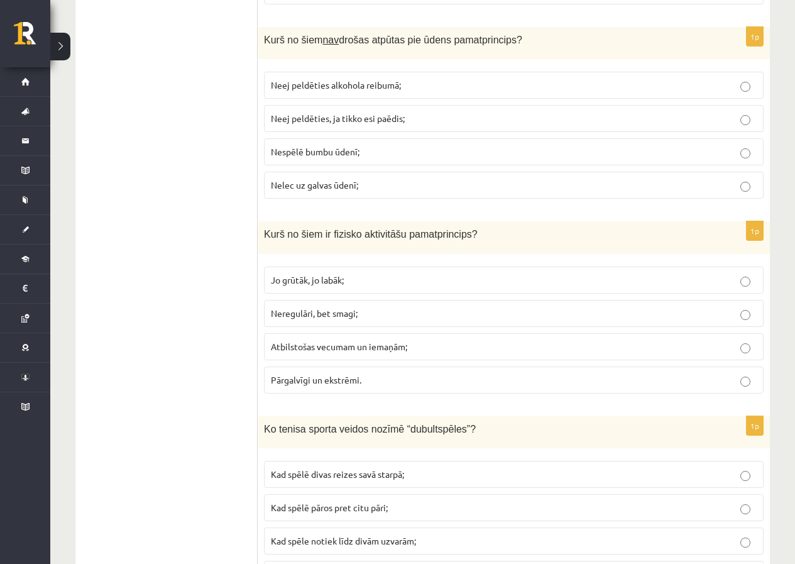
scroll to position [5091, 0]
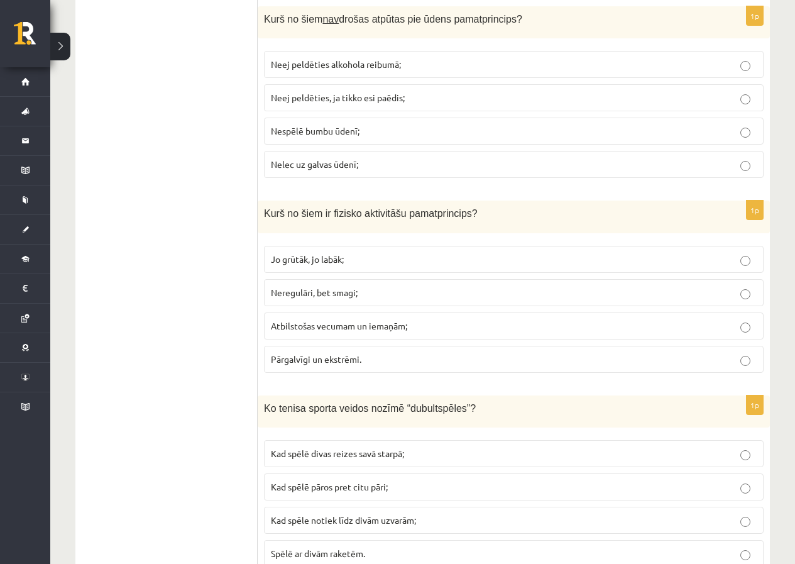
click at [315, 138] on p "Nespēlē bumbu ūdenī;" at bounding box center [514, 130] width 486 height 13
click at [320, 165] on span "Nelec uz galvas ūdenī;" at bounding box center [314, 163] width 87 height 11
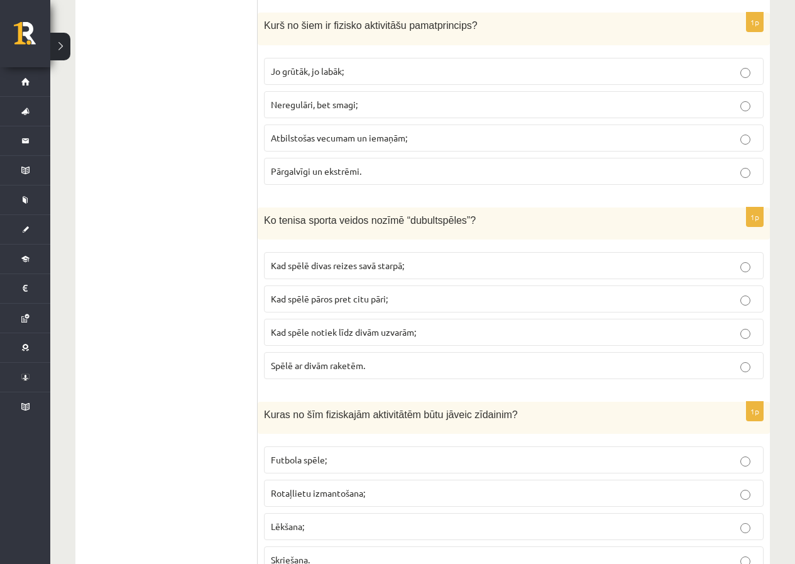
scroll to position [5280, 0]
click at [309, 143] on p "Atbilstošas vecumam un iemaņām;" at bounding box center [514, 137] width 486 height 13
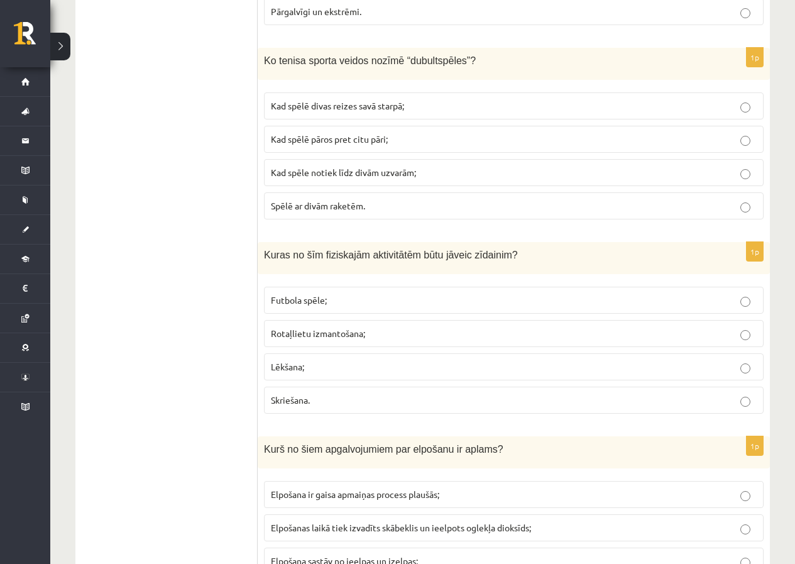
scroll to position [5468, 0]
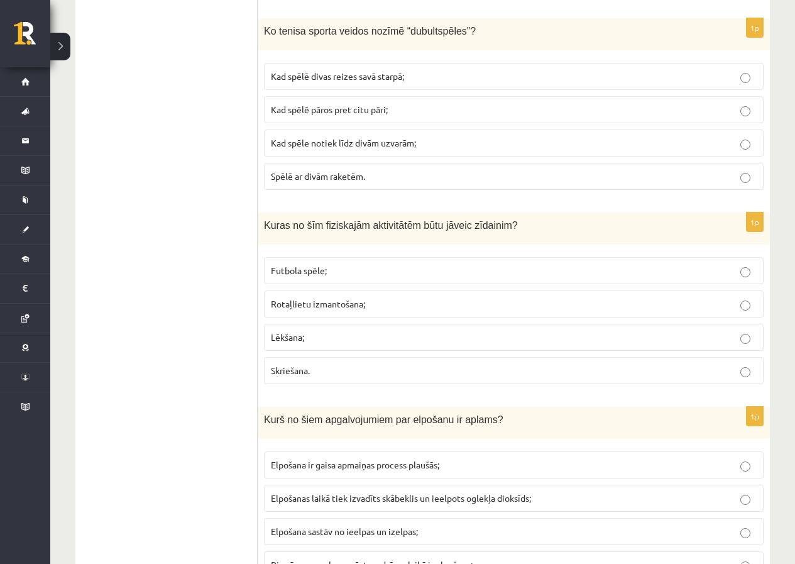
click at [297, 121] on label "Kad spēlē pāros pret citu pāri;" at bounding box center [514, 109] width 500 height 27
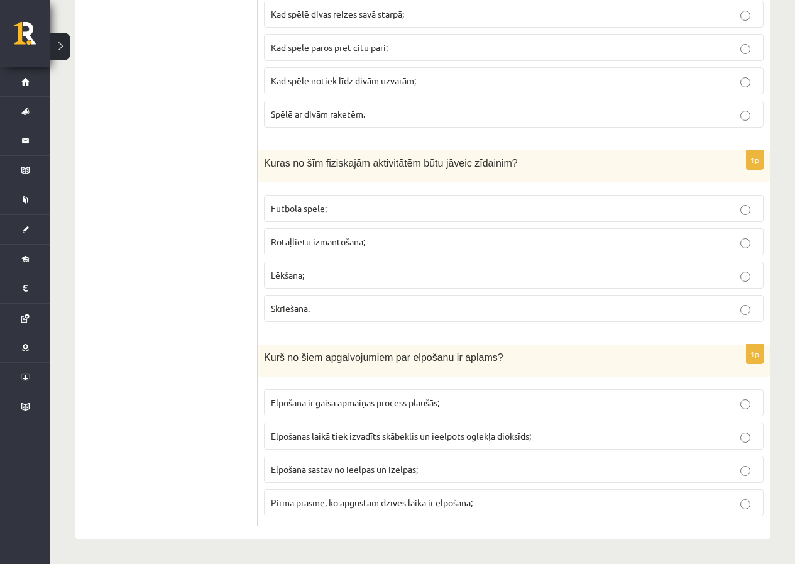
click at [290, 245] on span "Rotaļlietu izmantošana;" at bounding box center [318, 241] width 94 height 11
click at [429, 433] on span "Elpošanas laikā tiek izvadīts skābeklis un ieelpots oglekļa dioksīds;" at bounding box center [401, 435] width 260 height 11
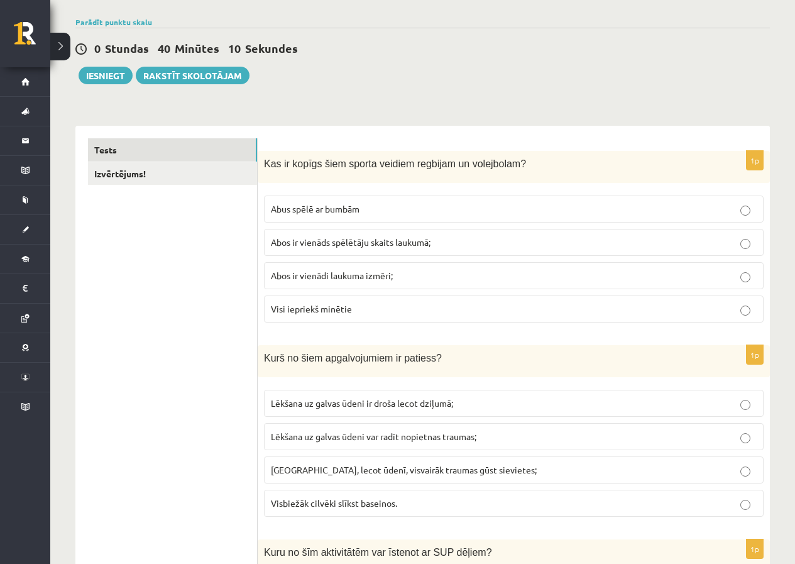
scroll to position [63, 0]
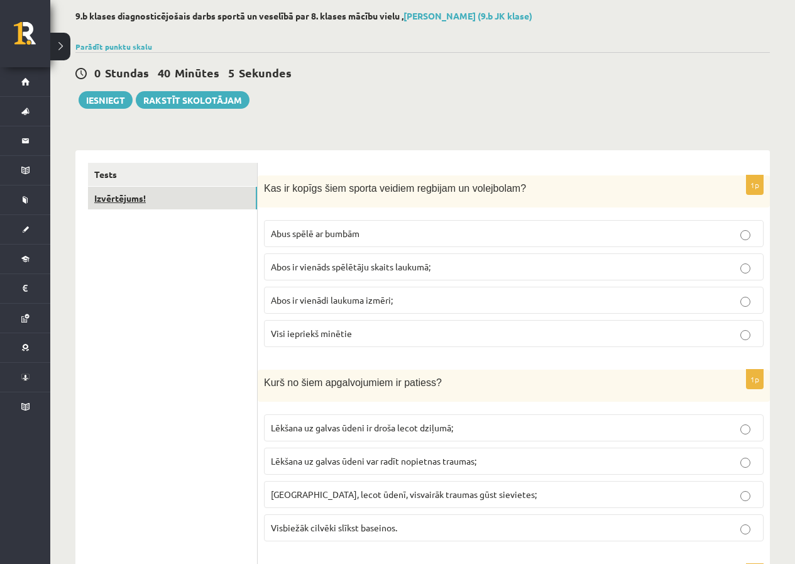
click at [133, 199] on link "Izvērtējums!" at bounding box center [172, 198] width 169 height 23
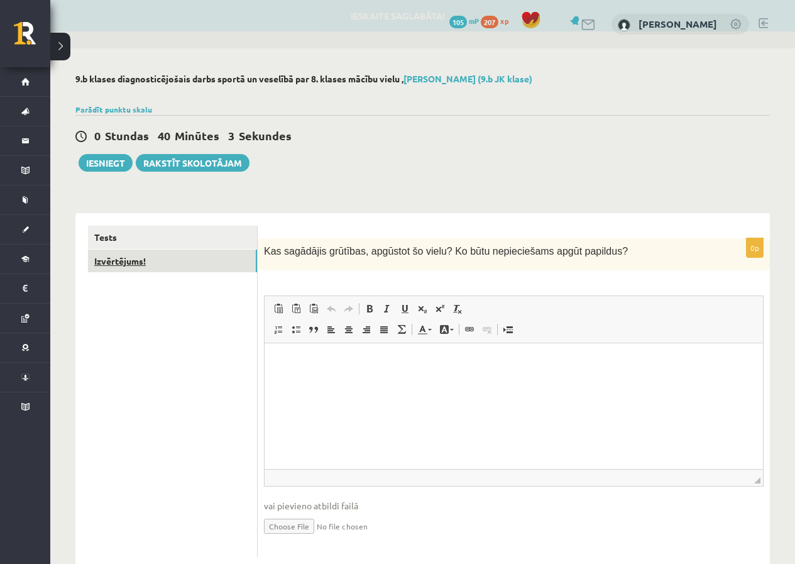
scroll to position [0, 0]
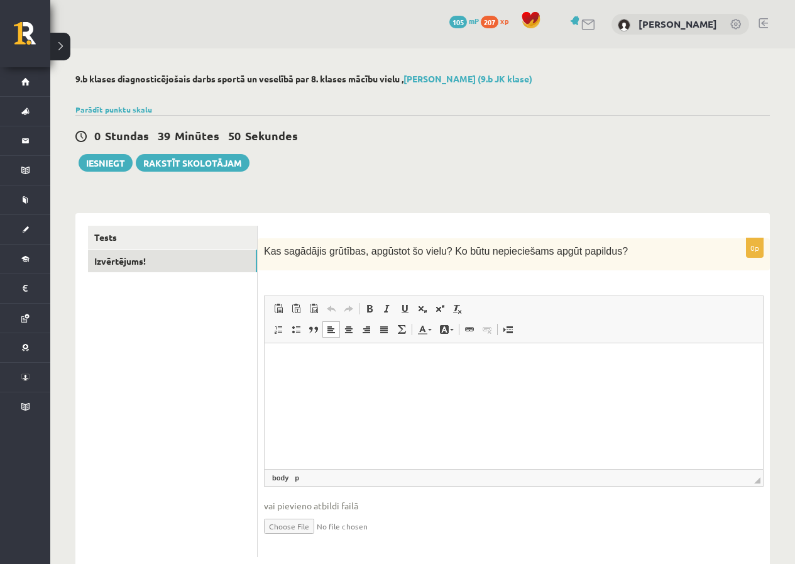
click at [286, 371] on html at bounding box center [514, 362] width 498 height 38
click at [292, 353] on html at bounding box center [514, 362] width 498 height 38
click at [282, 357] on p "Editor, wiswyg-editor-user-answer-47024902613140" at bounding box center [513, 362] width 473 height 13
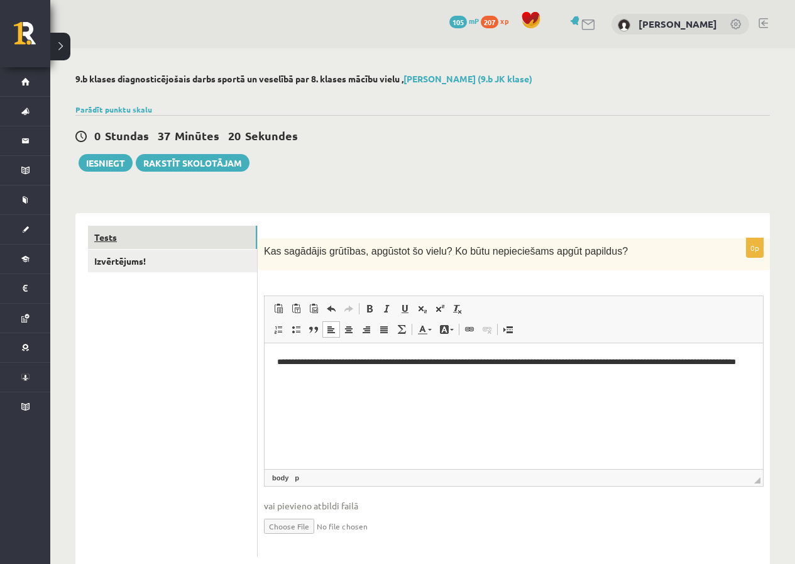
click at [191, 236] on link "Tests" at bounding box center [172, 237] width 169 height 23
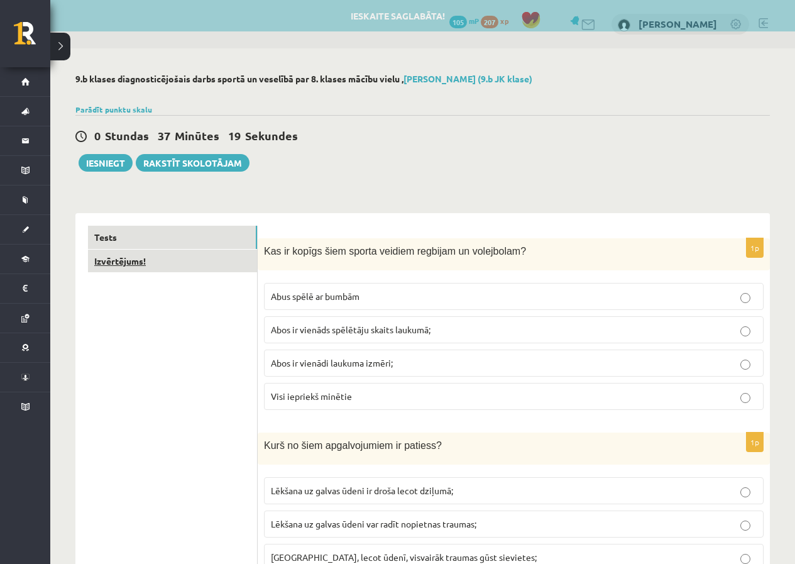
click at [199, 261] on link "Izvērtējums!" at bounding box center [172, 261] width 169 height 23
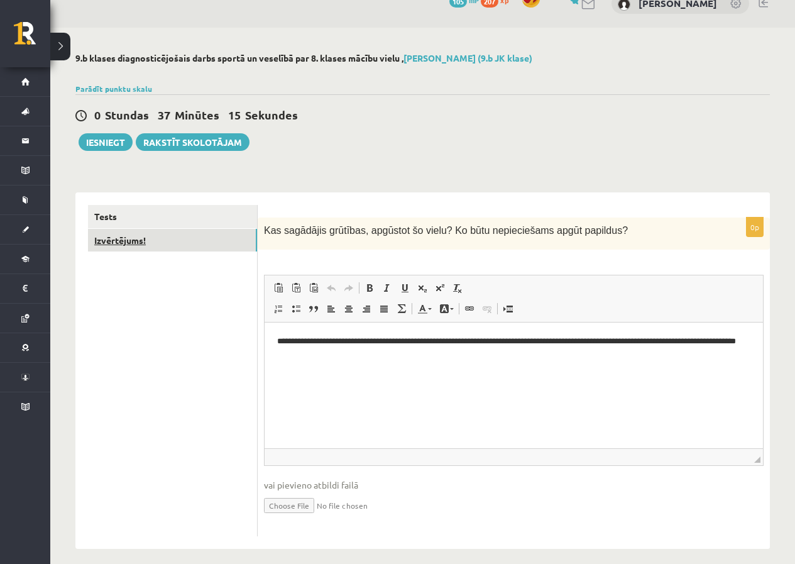
scroll to position [32, 0]
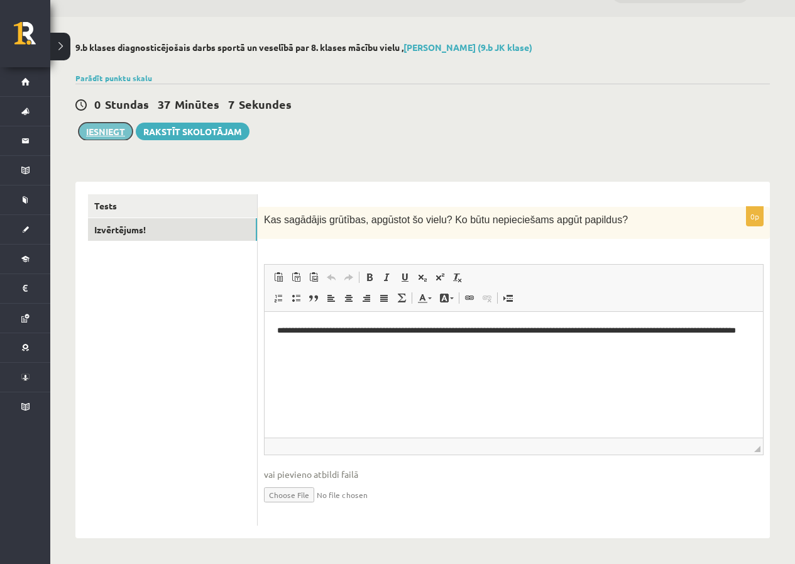
click at [98, 125] on button "Iesniegt" at bounding box center [106, 132] width 54 height 18
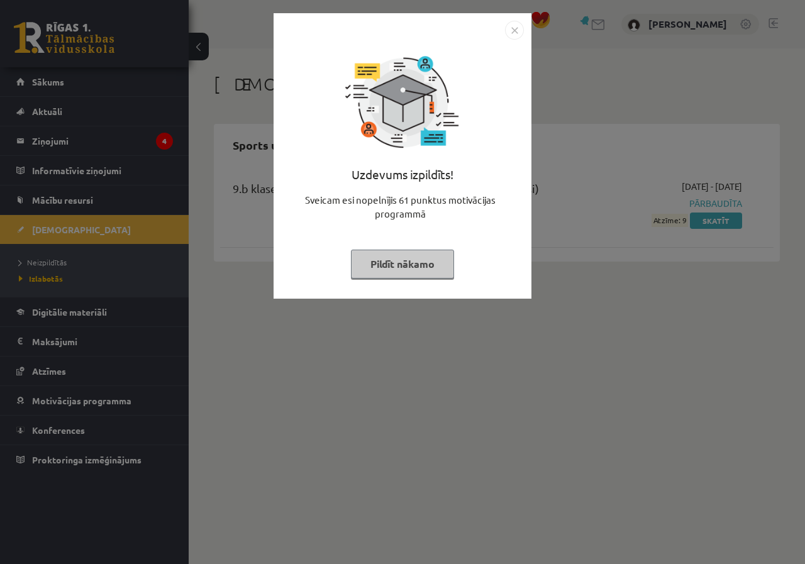
click at [427, 269] on button "Pildīt nākamo" at bounding box center [402, 264] width 103 height 29
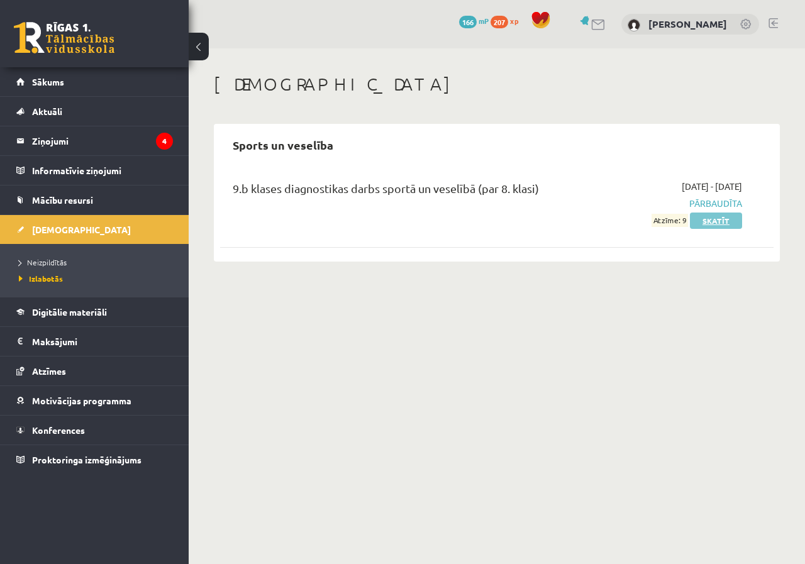
click at [713, 219] on link "Skatīt" at bounding box center [716, 220] width 52 height 16
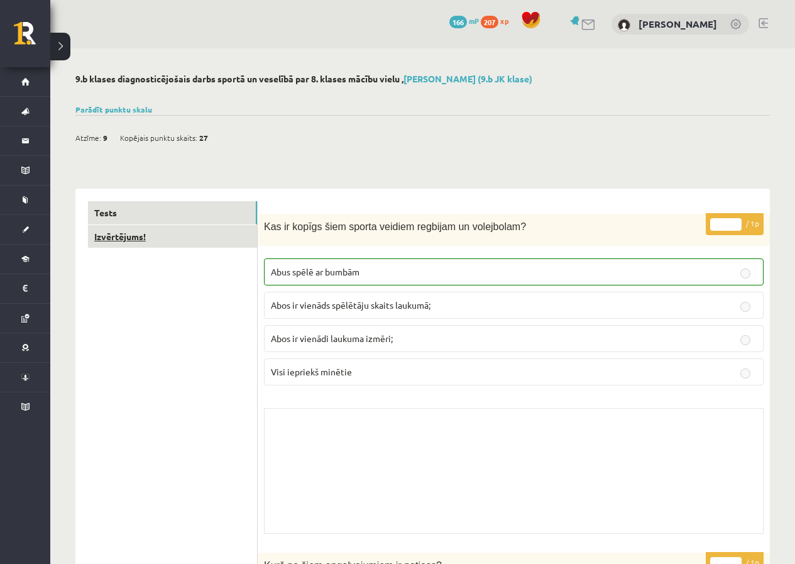
click at [114, 235] on link "Izvērtējums!" at bounding box center [172, 236] width 169 height 23
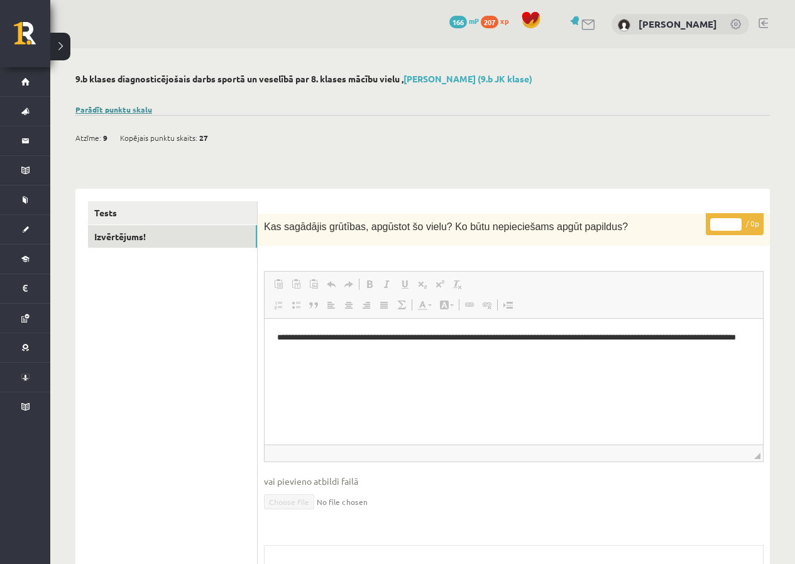
click at [143, 112] on link "Parādīt punktu skalu" at bounding box center [113, 109] width 77 height 10
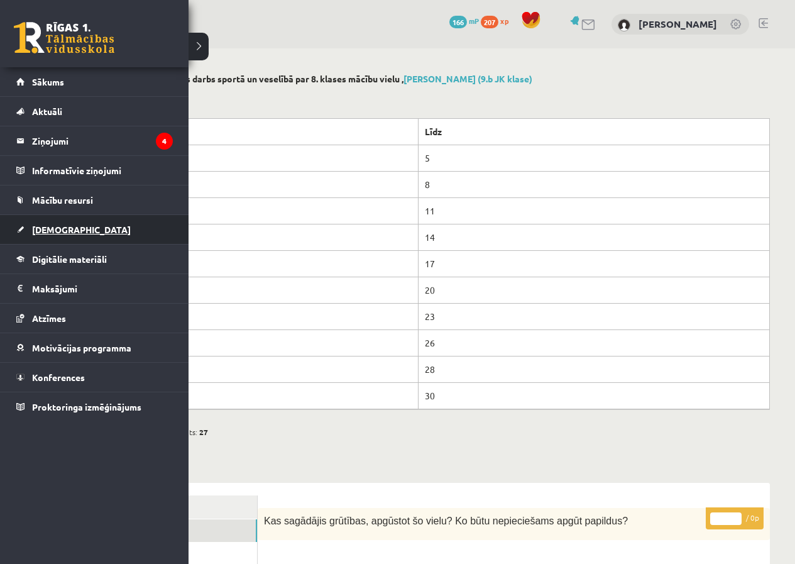
click at [77, 229] on link "[DEMOGRAPHIC_DATA]" at bounding box center [94, 229] width 157 height 29
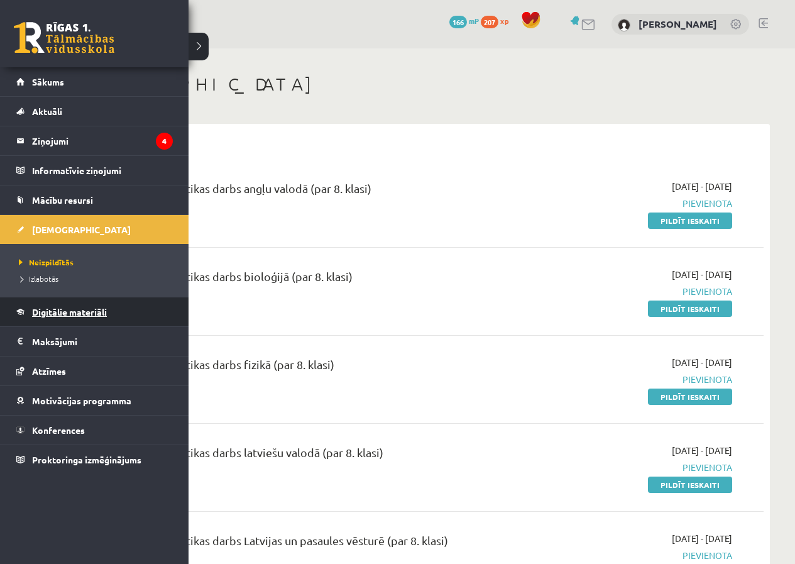
click at [29, 308] on link "Digitālie materiāli" at bounding box center [94, 311] width 157 height 29
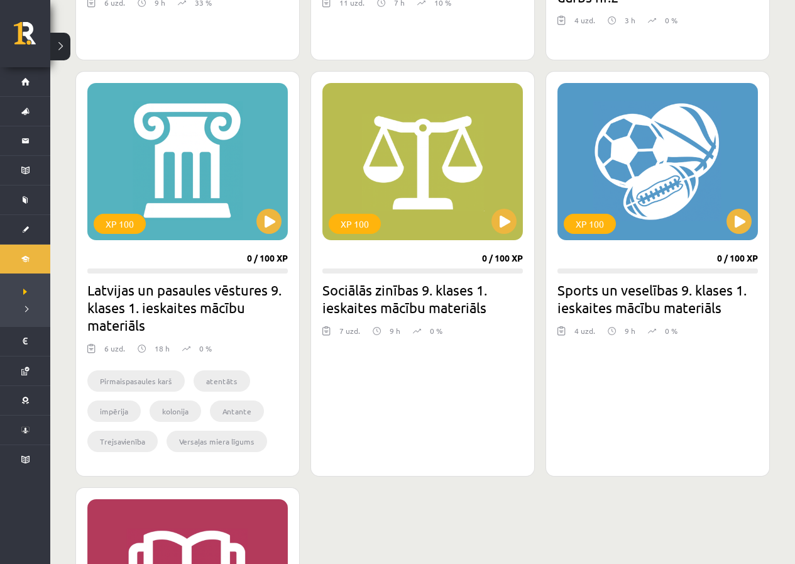
scroll to position [1732, 0]
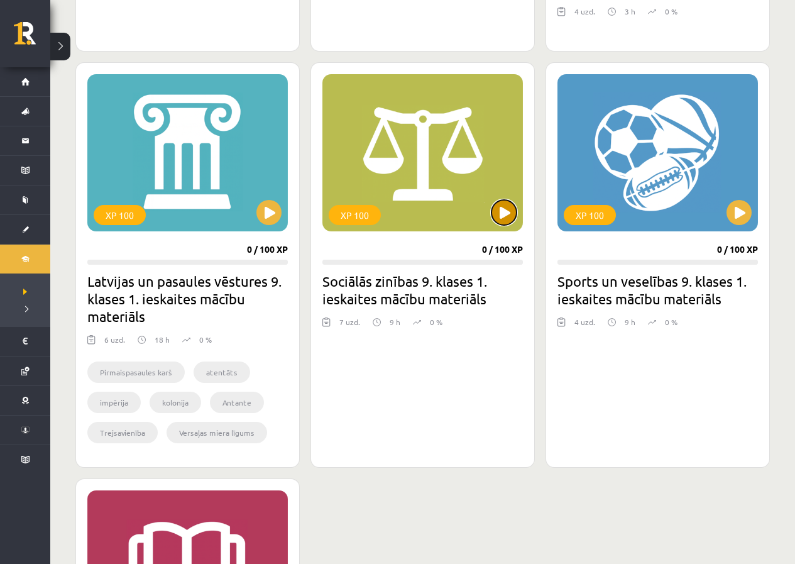
click at [498, 216] on button at bounding box center [504, 212] width 25 height 25
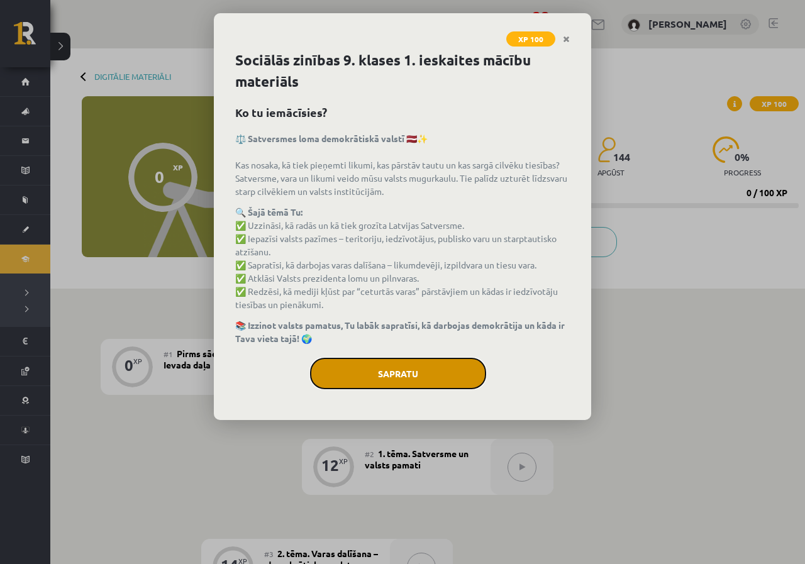
click at [370, 368] on button "Sapratu" at bounding box center [398, 373] width 176 height 31
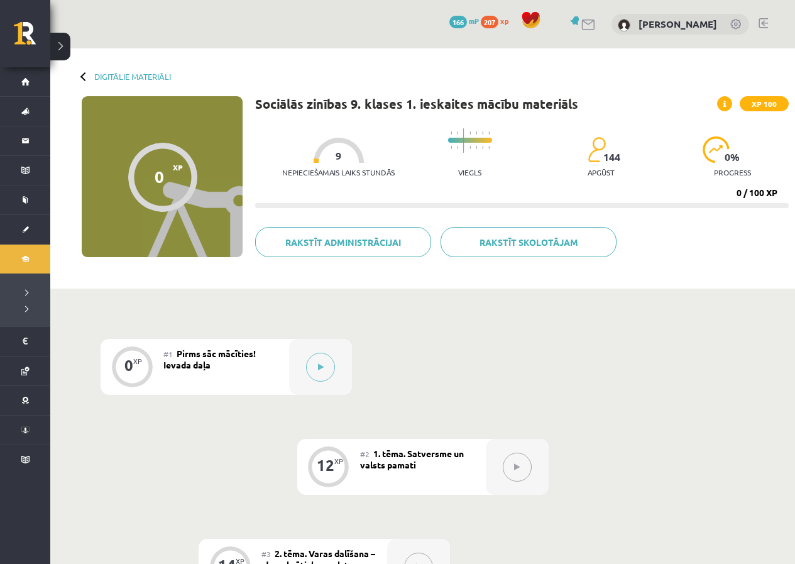
click at [126, 71] on div "Digitālie materiāli 0 XP XP 100 0 / 100 XP Sociālās zinības 9. klases 1. ieskai…" at bounding box center [422, 168] width 745 height 240
click at [328, 371] on button at bounding box center [320, 367] width 29 height 29
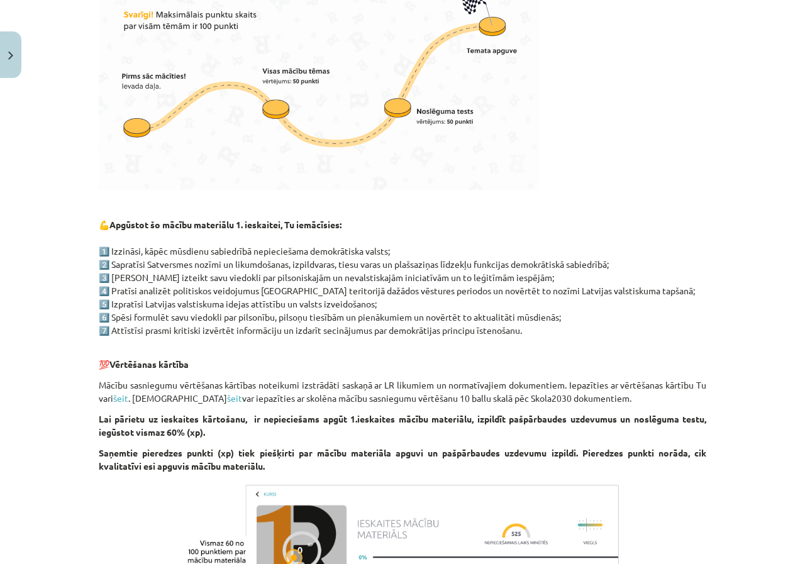
scroll to position [629, 0]
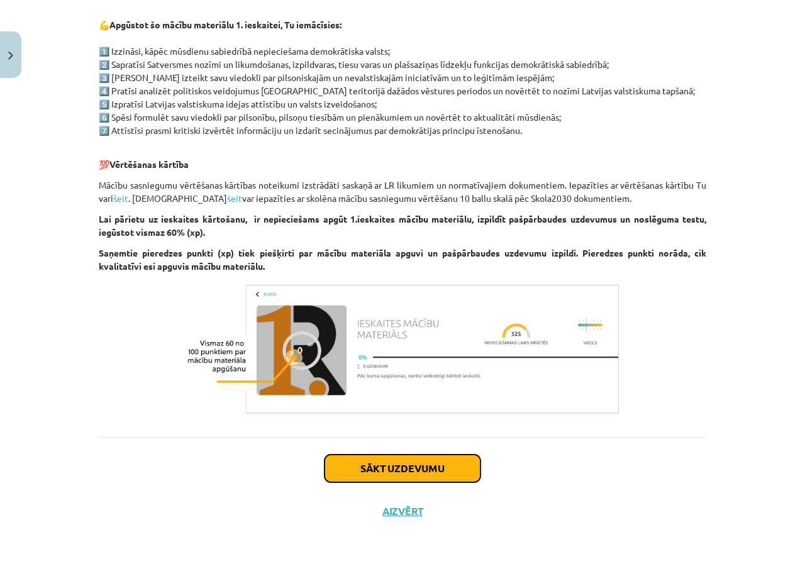
click at [449, 473] on button "Sākt uzdevumu" at bounding box center [402, 468] width 156 height 28
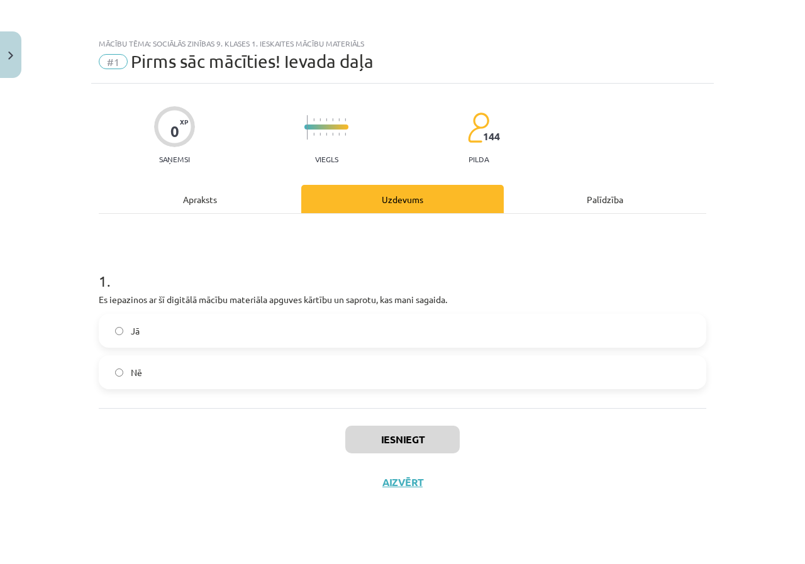
click at [214, 329] on label "Jā" at bounding box center [402, 330] width 605 height 31
click at [389, 444] on button "Iesniegt" at bounding box center [402, 440] width 114 height 28
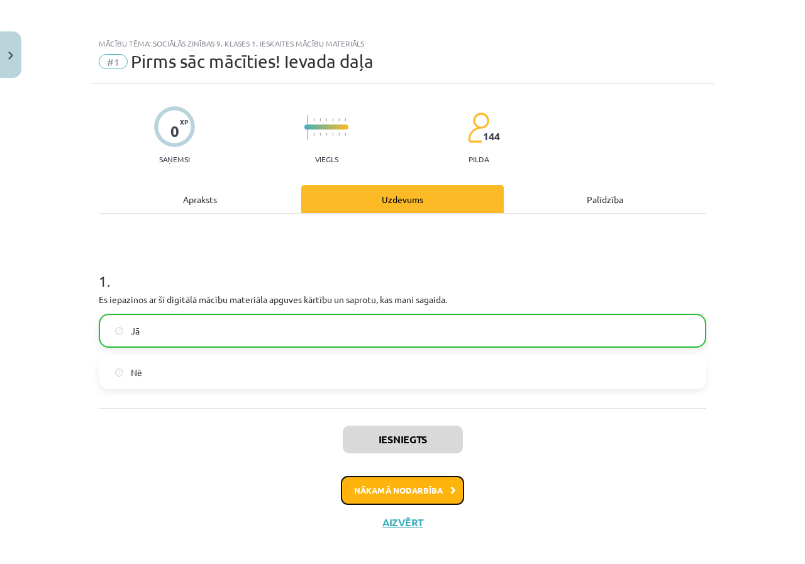
click at [422, 490] on button "Nākamā nodarbība" at bounding box center [402, 490] width 123 height 29
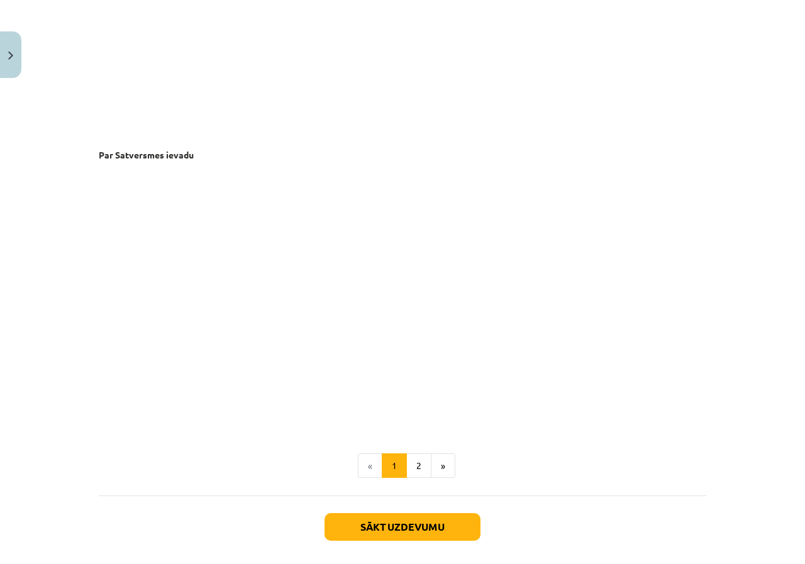
scroll to position [2521, 0]
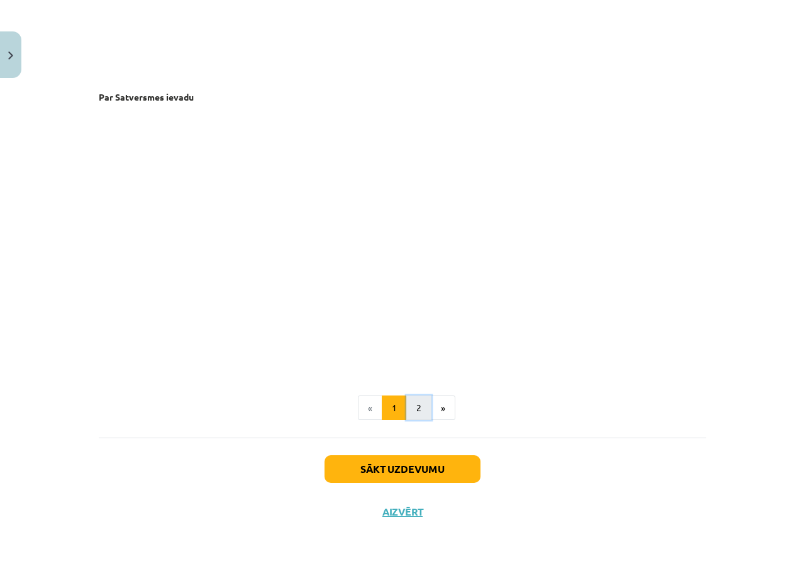
click at [417, 410] on button "2" at bounding box center [418, 407] width 25 height 25
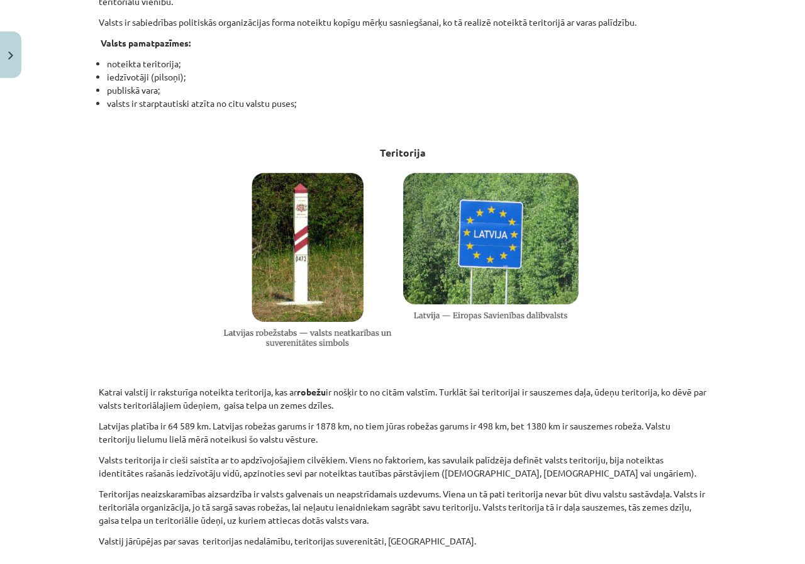
scroll to position [288, 0]
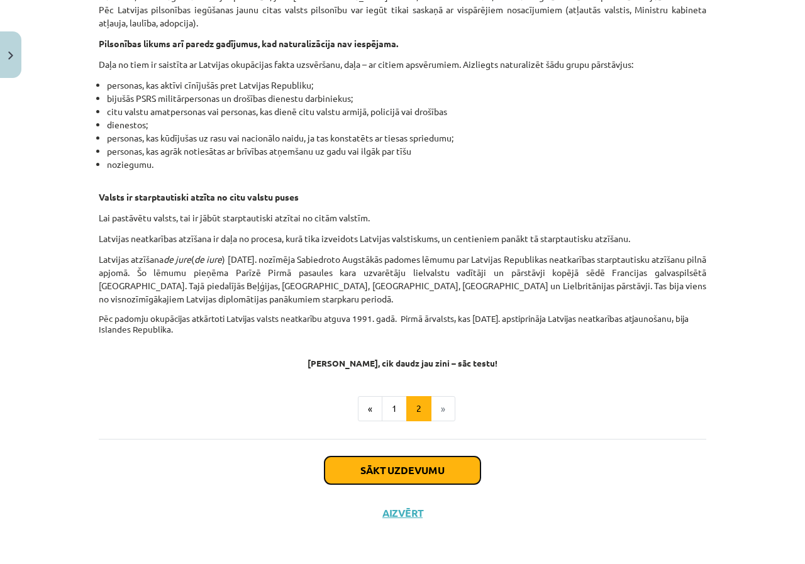
click at [412, 477] on button "Sākt uzdevumu" at bounding box center [402, 470] width 156 height 28
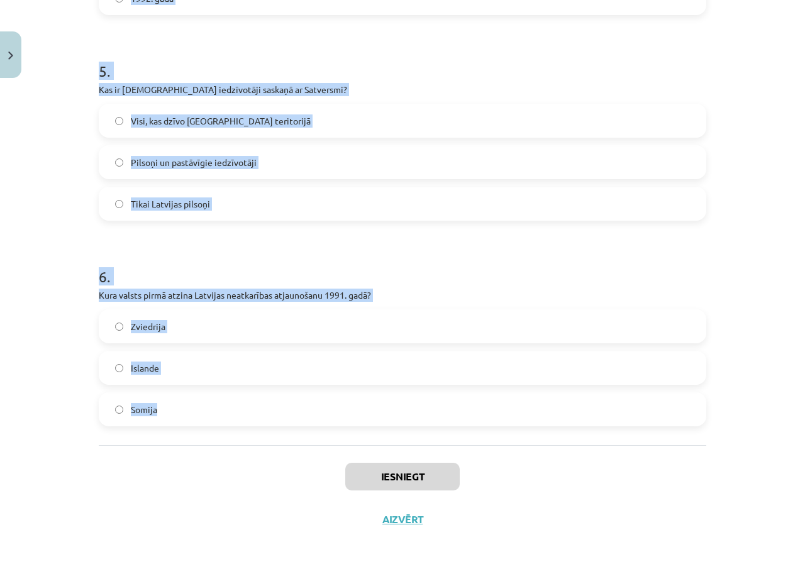
scroll to position [1040, 0]
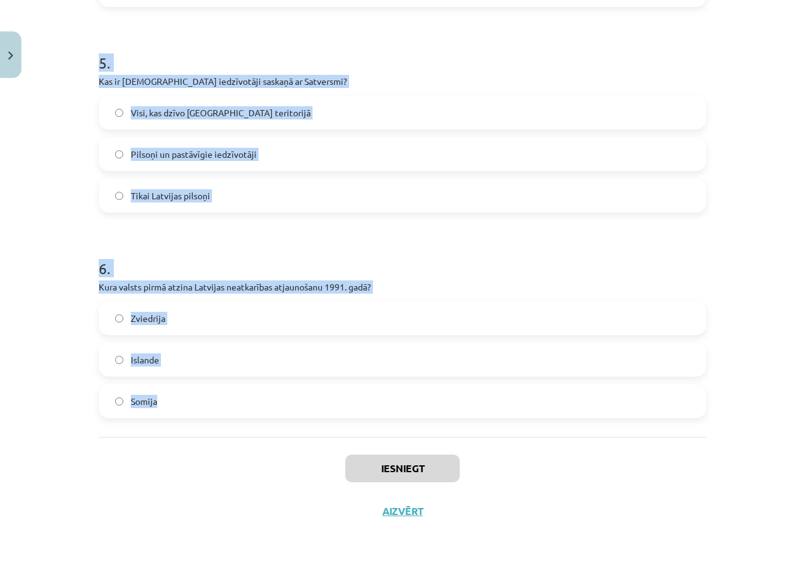
drag, startPoint x: 66, startPoint y: 245, endPoint x: 466, endPoint y: 405, distance: 431.3
click at [468, 414] on div "Mācību tēma: Sociālās zinības 9. klases 1. ieskaites mācību materiāls #2 1. tēm…" at bounding box center [402, 282] width 805 height 564
copy form "1 . Kurā gadā Latvijas Republika pieņēma pirmo rakstīto konstitūciju? 1920. gad…"
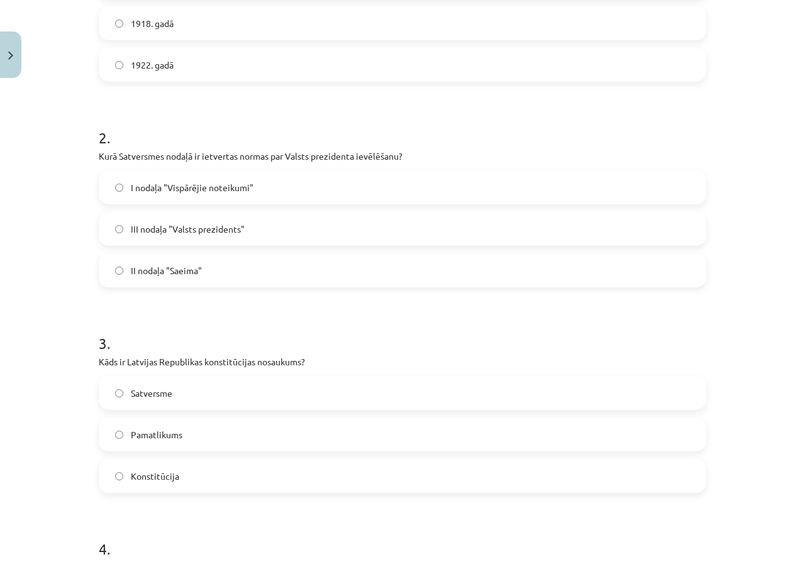
scroll to position [0, 0]
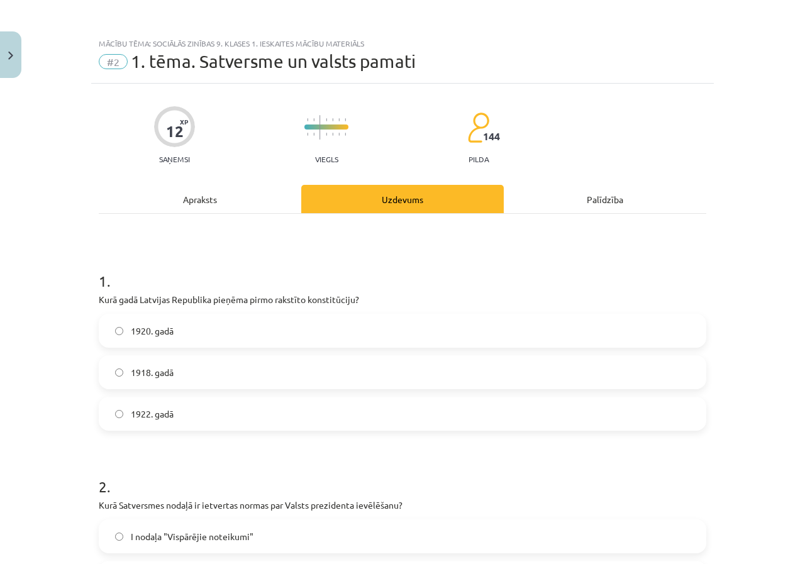
click at [155, 424] on label "1922. gadā" at bounding box center [402, 413] width 605 height 31
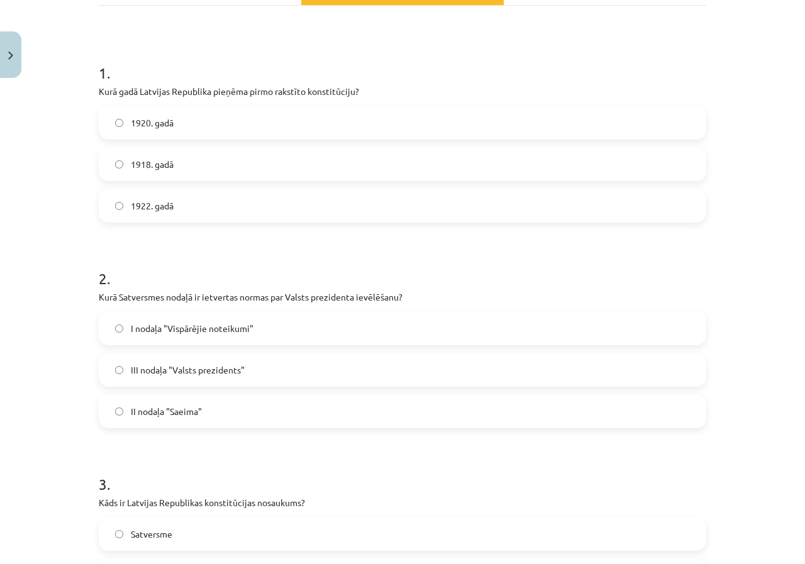
scroll to position [251, 0]
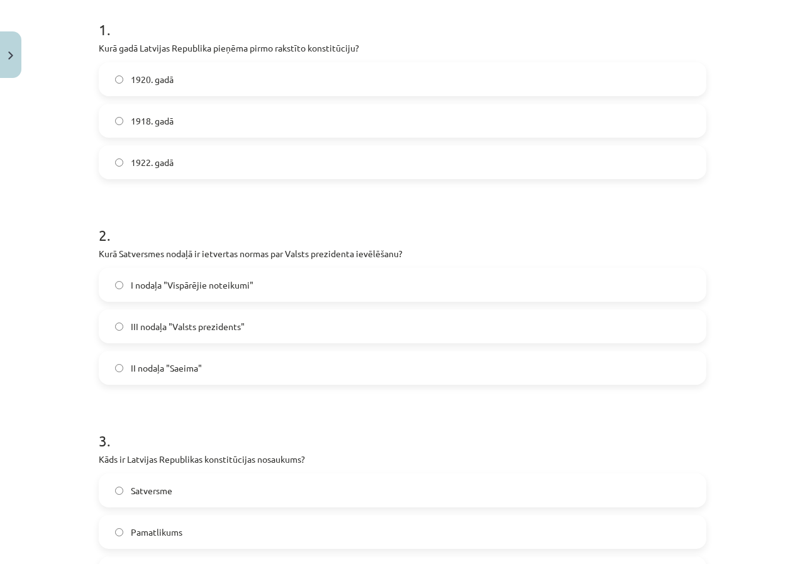
click at [161, 327] on span "III nodaļa "Valsts prezidents"" at bounding box center [188, 326] width 114 height 13
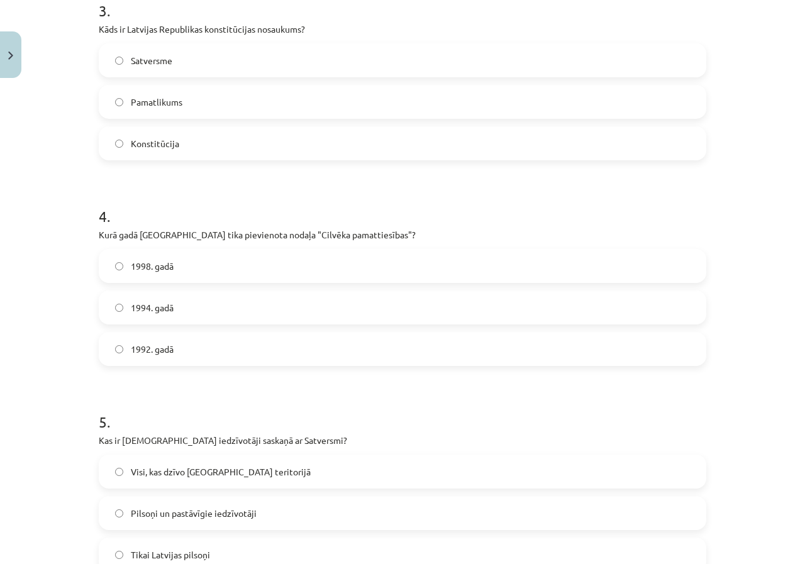
scroll to position [691, 0]
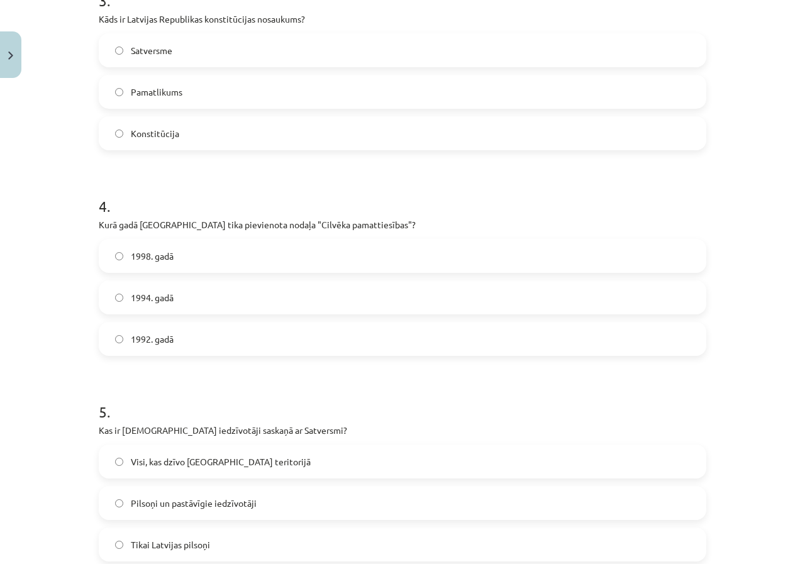
click at [172, 61] on label "Satversme" at bounding box center [402, 50] width 605 height 31
click at [149, 255] on span "1998. gadā" at bounding box center [152, 256] width 43 height 13
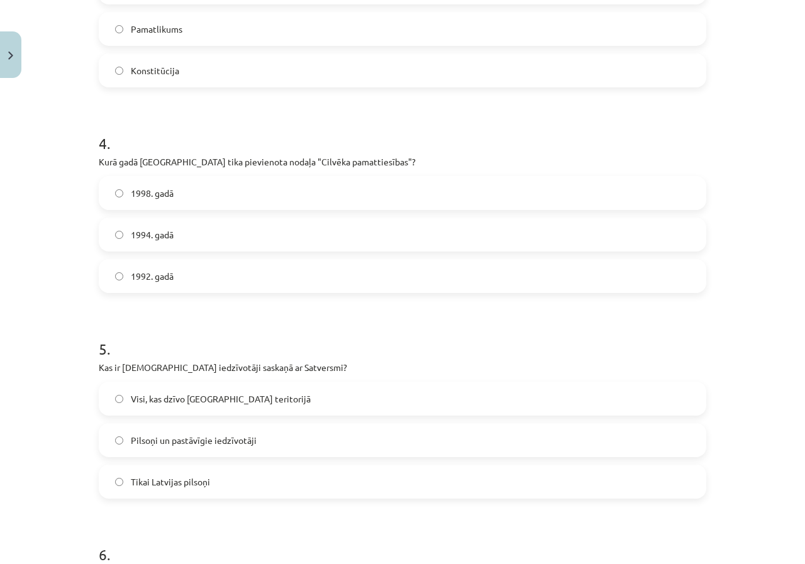
click at [139, 448] on label "Pilsoņi un pastāvīgie iedzīvotāji" at bounding box center [402, 439] width 605 height 31
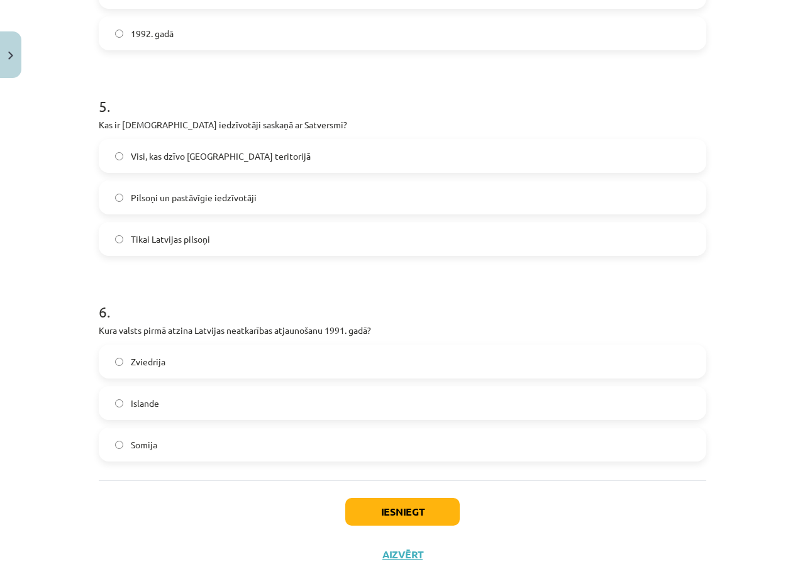
scroll to position [1006, 0]
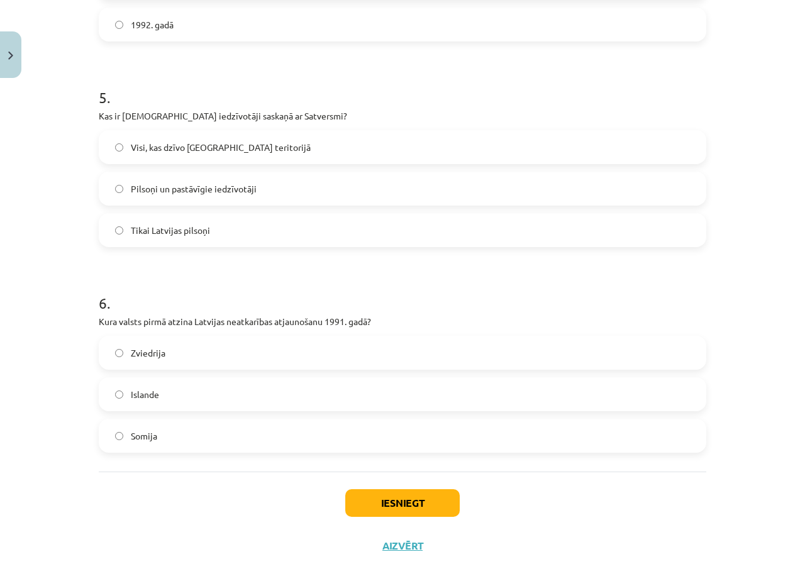
click at [121, 397] on label "Islande" at bounding box center [402, 393] width 605 height 31
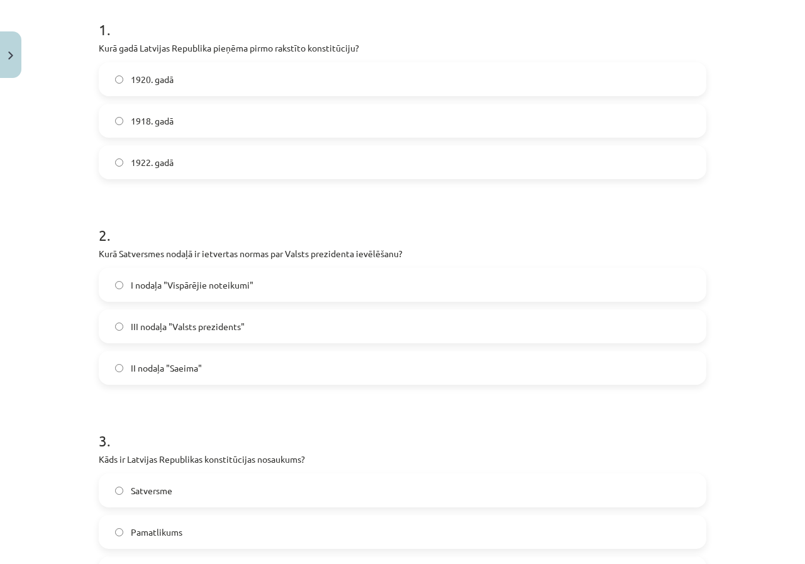
scroll to position [0, 0]
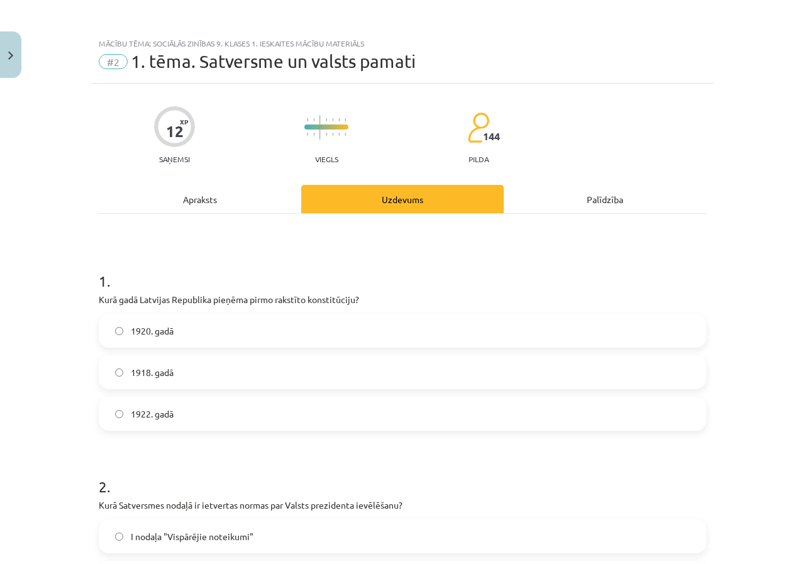
click at [190, 201] on div "Apraksts" at bounding box center [200, 199] width 202 height 28
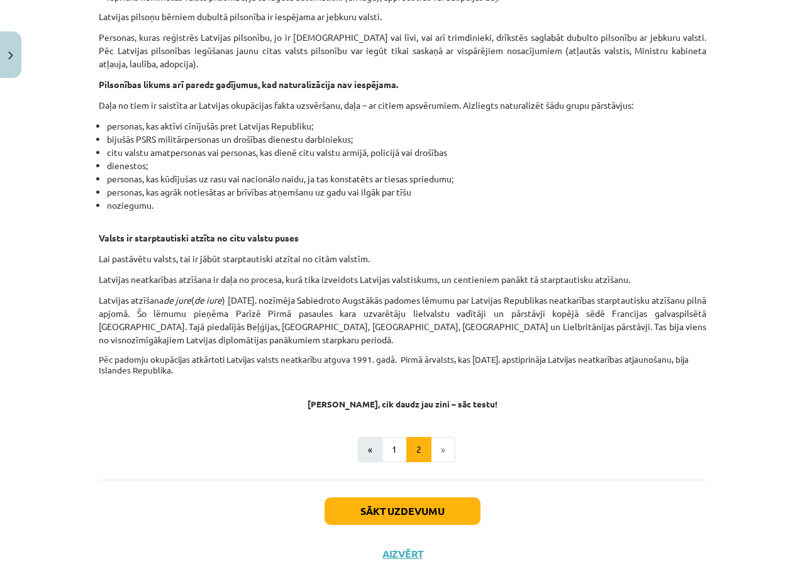
scroll to position [1869, 0]
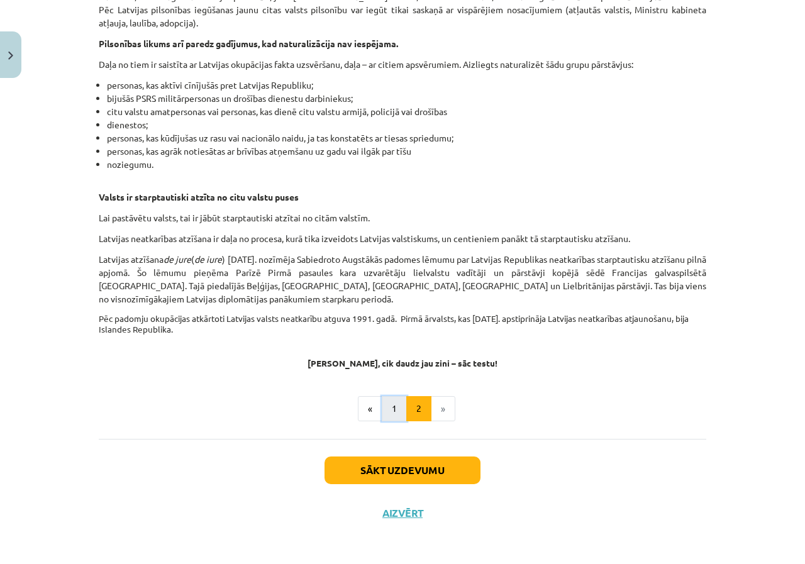
click at [396, 409] on button "1" at bounding box center [394, 408] width 25 height 25
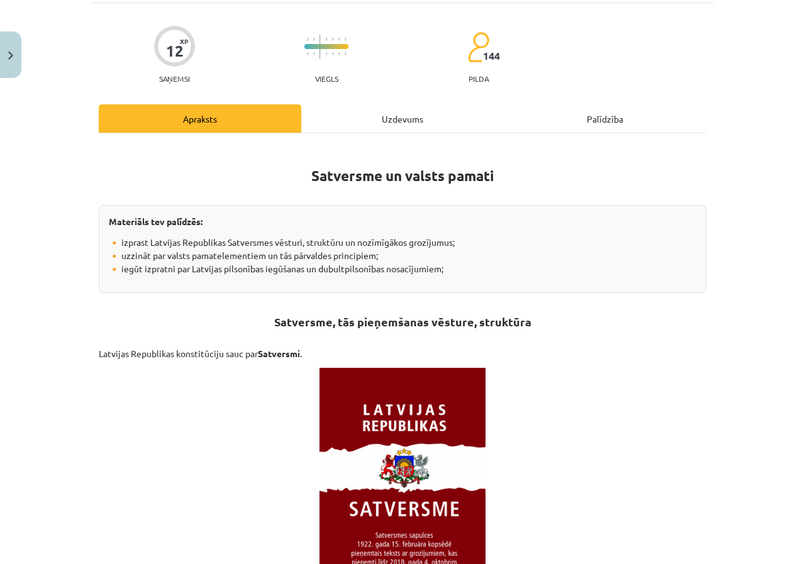
scroll to position [0, 0]
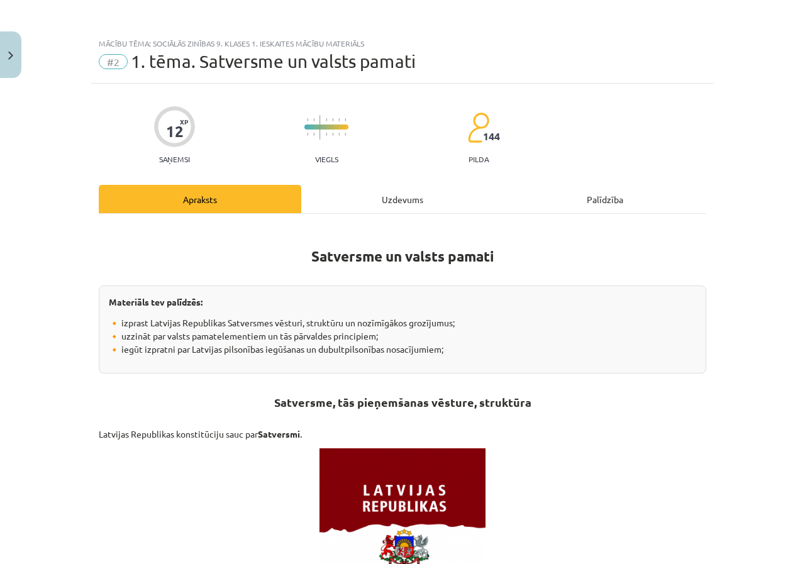
click at [365, 197] on div "Uzdevums" at bounding box center [402, 199] width 202 height 28
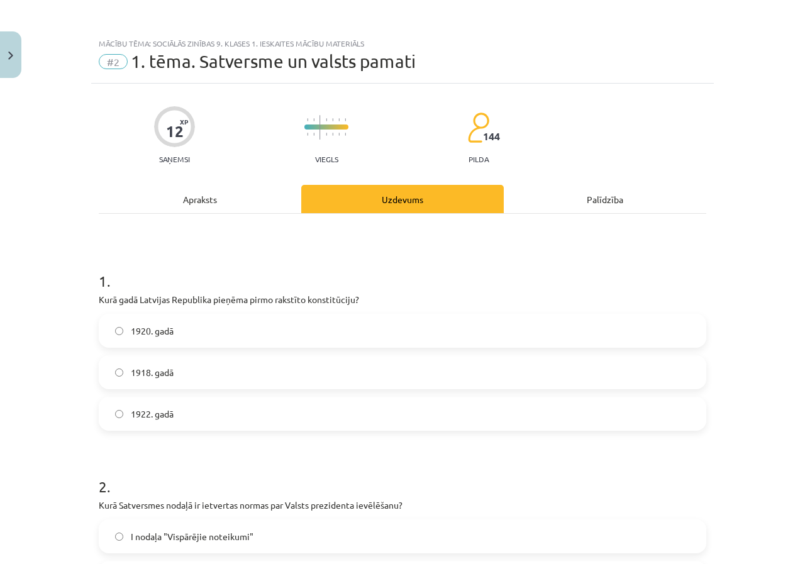
scroll to position [31, 0]
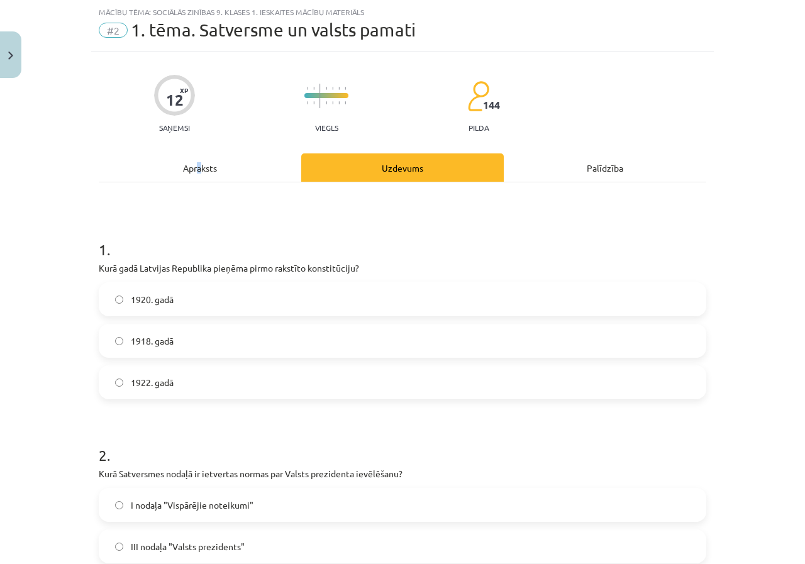
click at [195, 158] on div "Apraksts" at bounding box center [200, 167] width 202 height 28
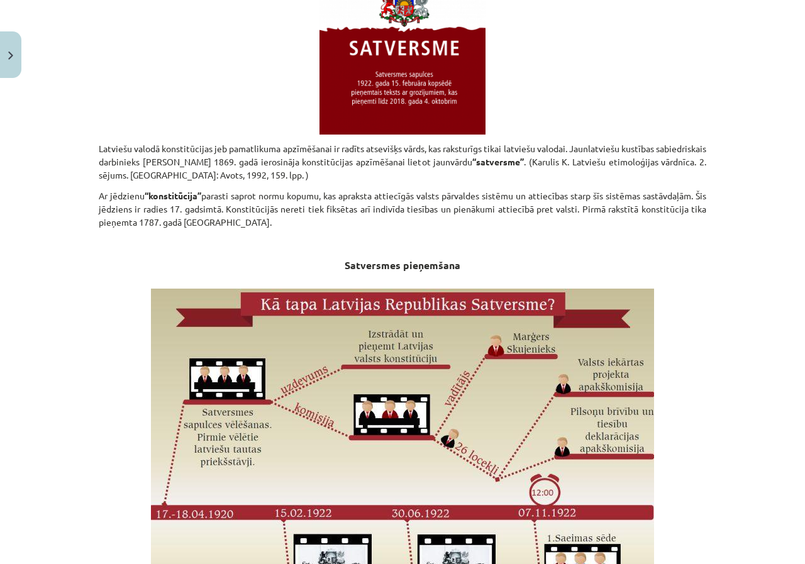
scroll to position [723, 0]
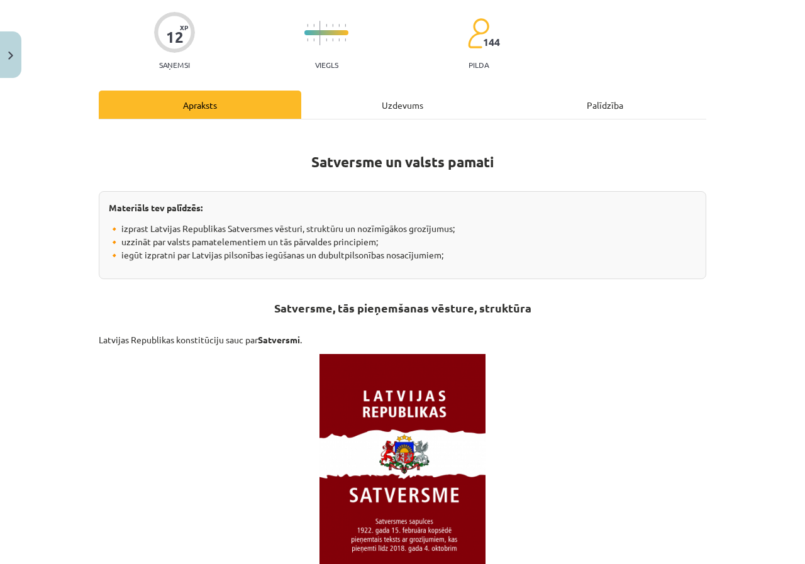
click at [344, 101] on div "Uzdevums" at bounding box center [402, 105] width 202 height 28
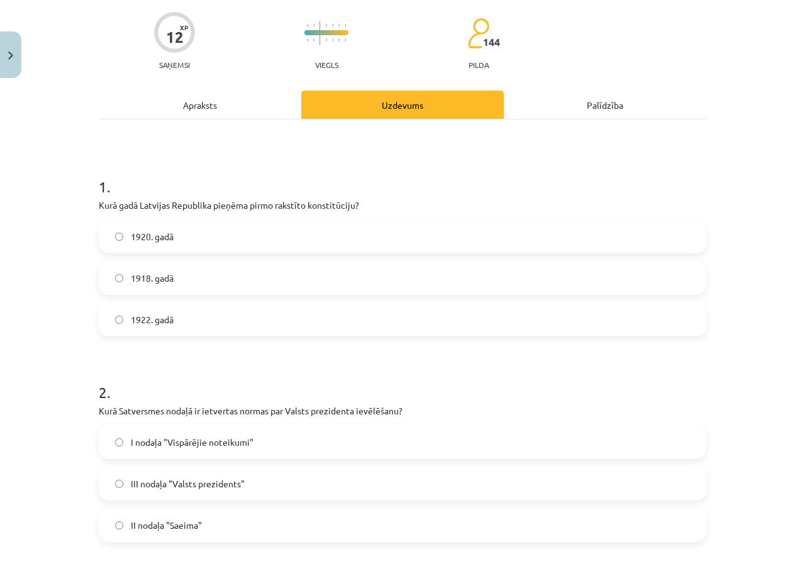
scroll to position [31, 0]
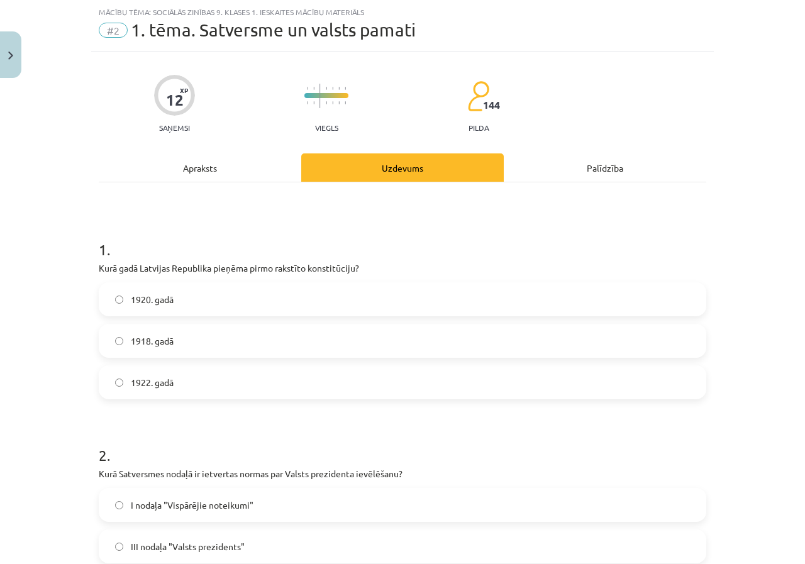
click at [246, 172] on div "Apraksts" at bounding box center [200, 167] width 202 height 28
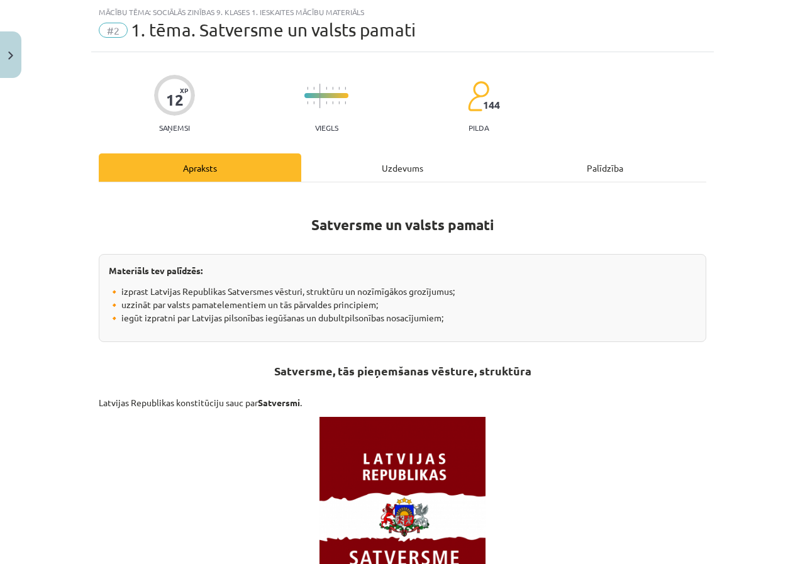
scroll to position [0, 0]
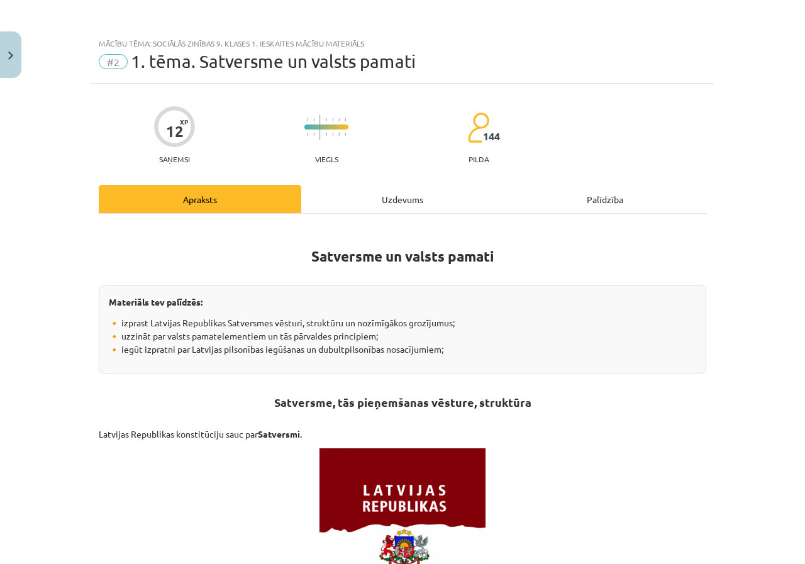
drag, startPoint x: 385, startPoint y: 172, endPoint x: 385, endPoint y: 186, distance: 13.8
click at [385, 195] on div "Uzdevums" at bounding box center [402, 199] width 202 height 28
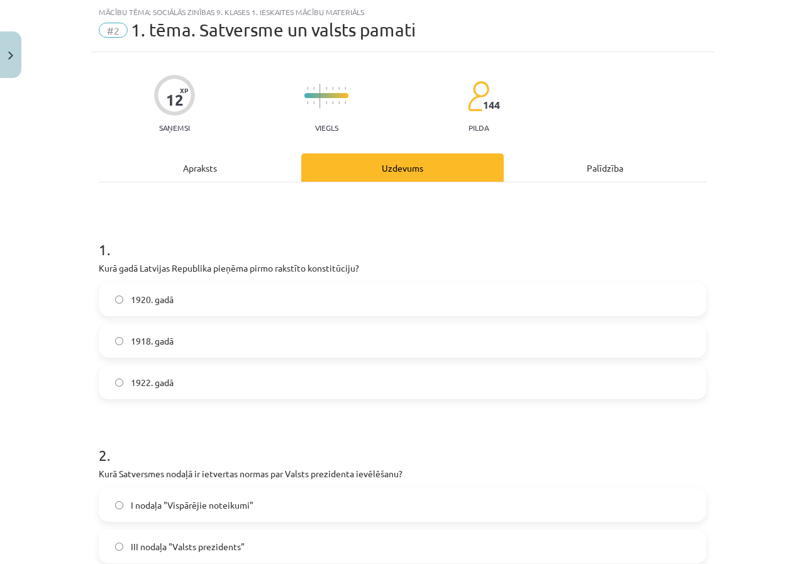
click at [236, 162] on div "Apraksts" at bounding box center [200, 167] width 202 height 28
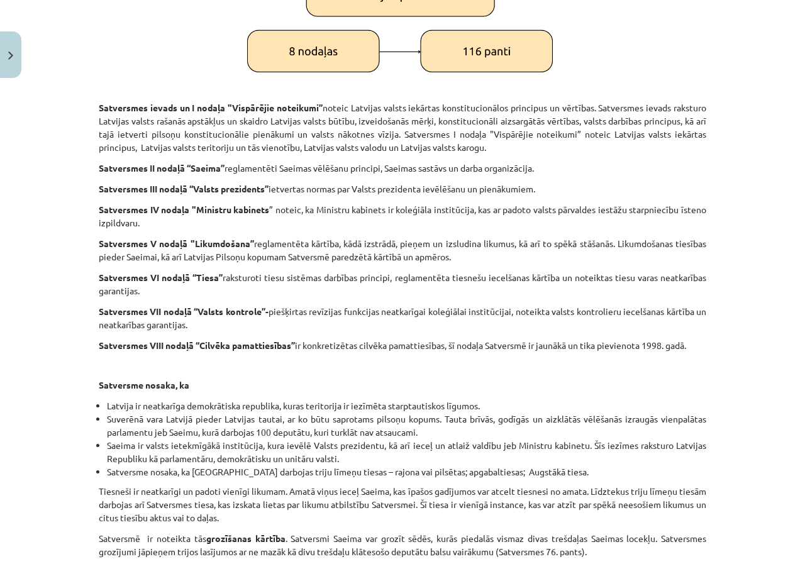
scroll to position [1540, 0]
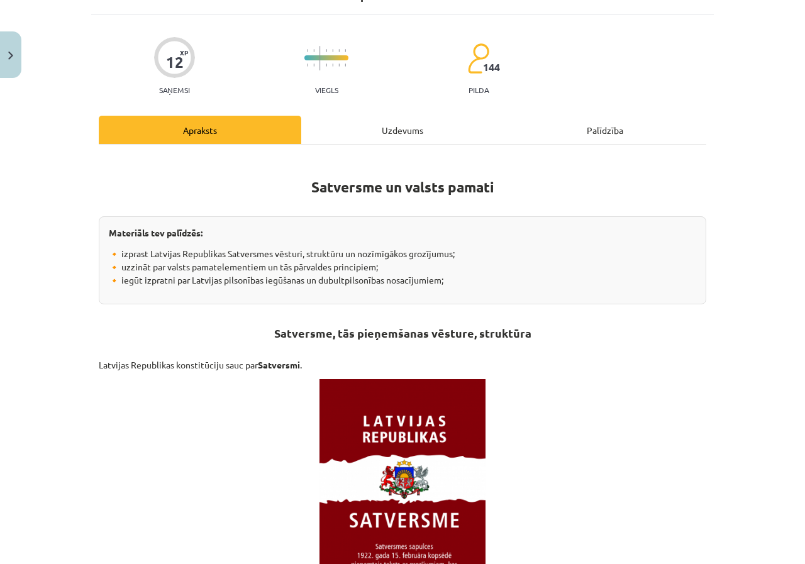
click at [341, 129] on div "Uzdevums" at bounding box center [402, 130] width 202 height 28
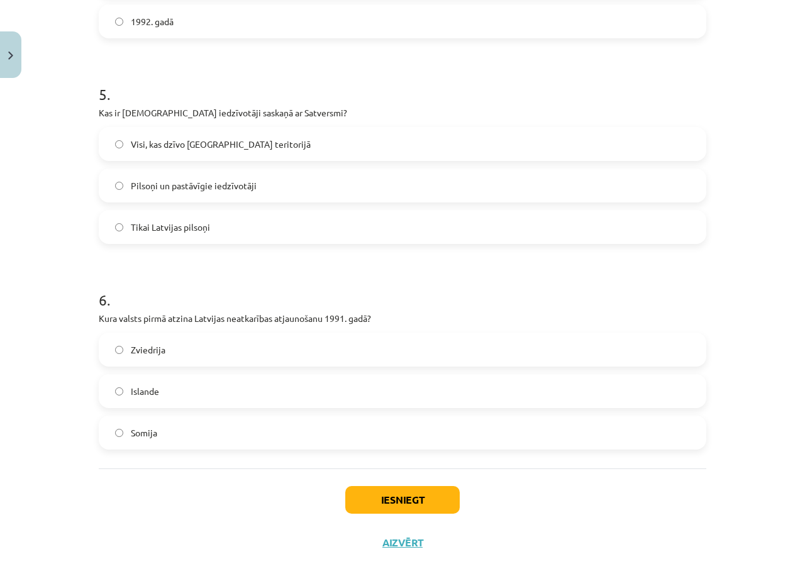
scroll to position [1040, 0]
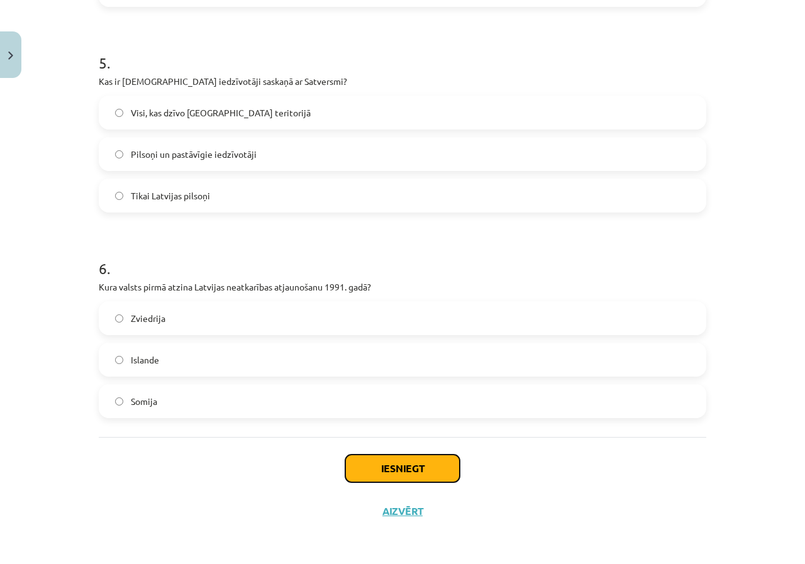
click at [393, 462] on button "Iesniegt" at bounding box center [402, 468] width 114 height 28
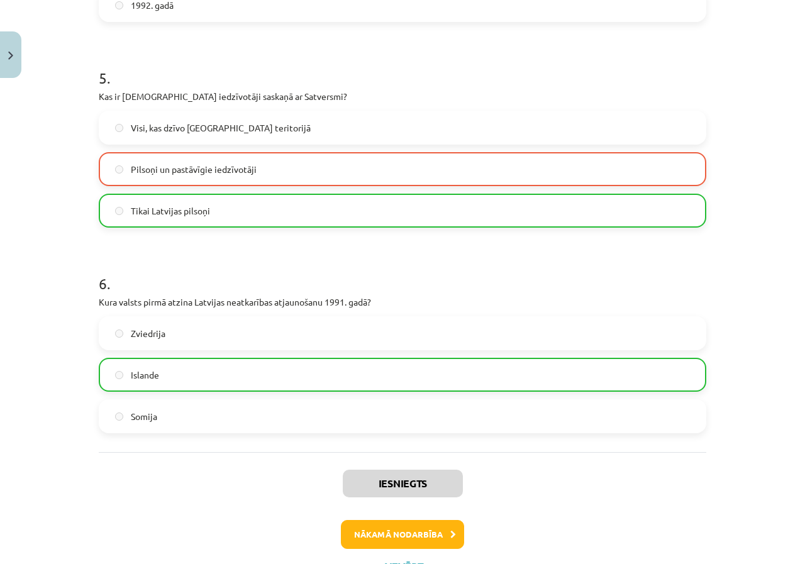
scroll to position [1080, 0]
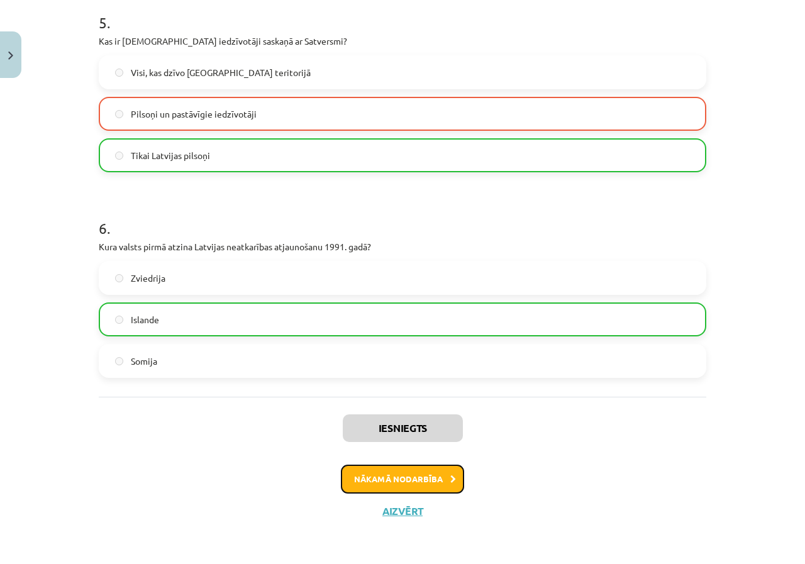
click at [380, 483] on button "Nākamā nodarbība" at bounding box center [402, 479] width 123 height 29
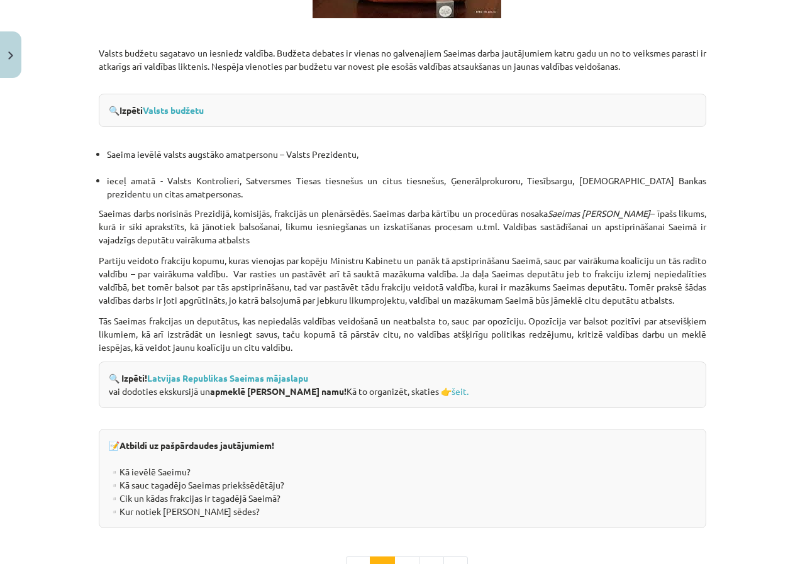
scroll to position [1651, 0]
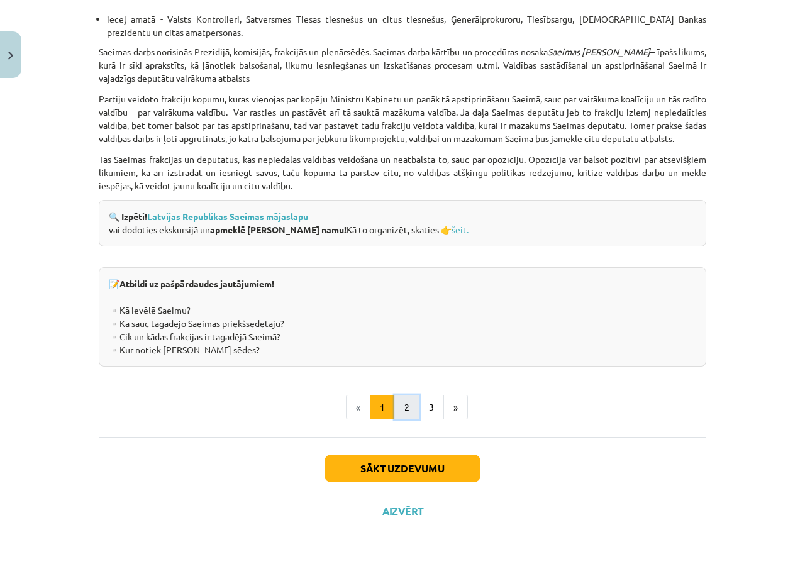
click at [399, 400] on button "2" at bounding box center [406, 407] width 25 height 25
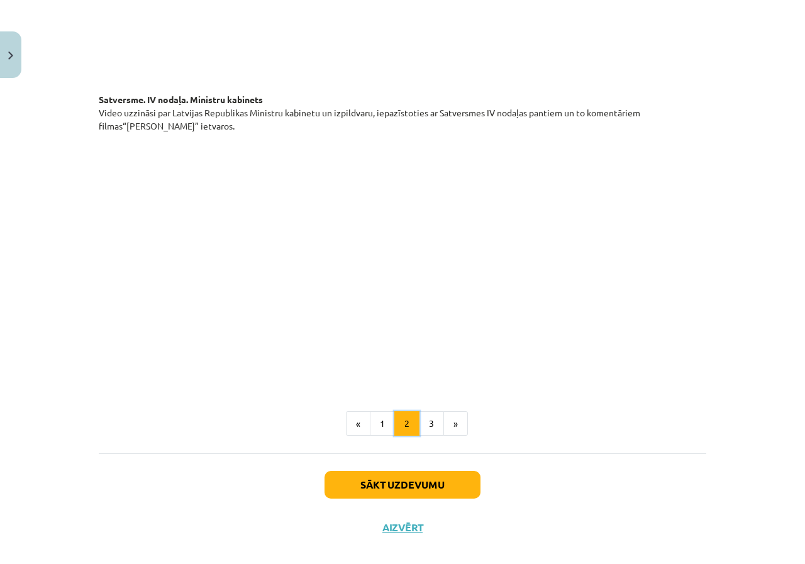
scroll to position [895, 0]
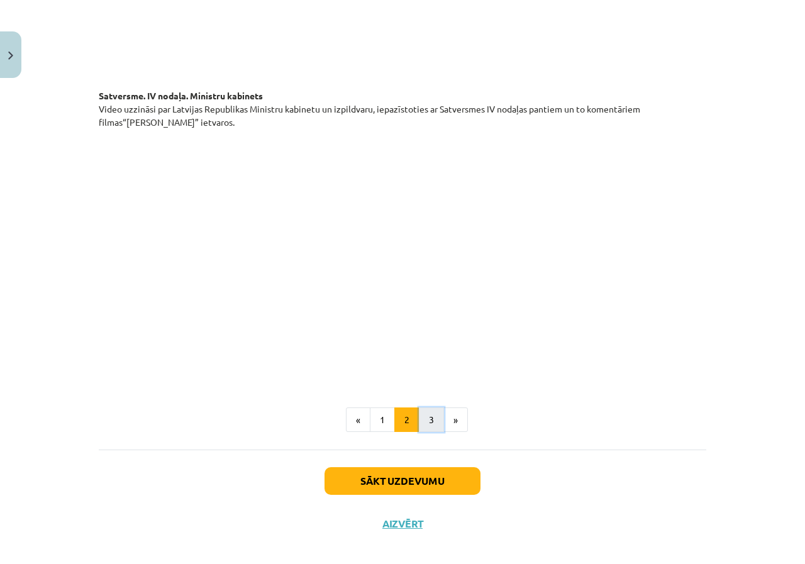
click at [421, 407] on button "3" at bounding box center [431, 419] width 25 height 25
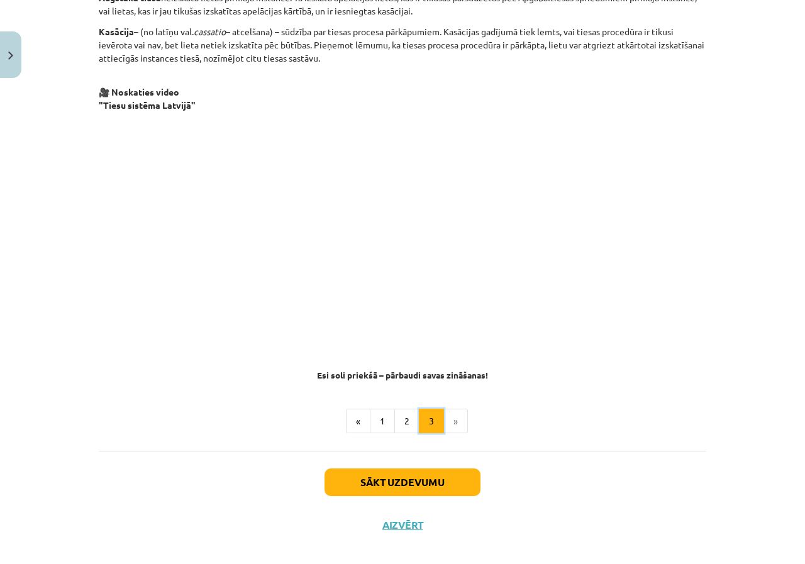
scroll to position [1122, 0]
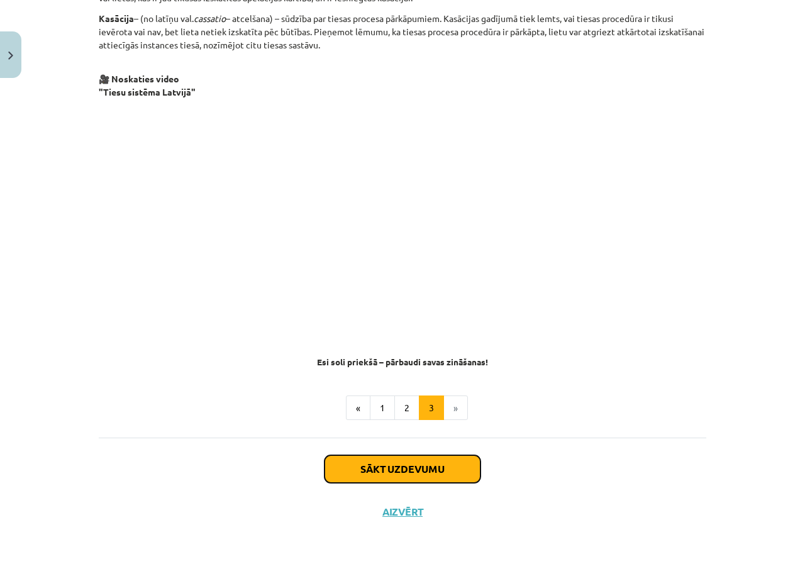
click at [458, 471] on button "Sākt uzdevumu" at bounding box center [402, 469] width 156 height 28
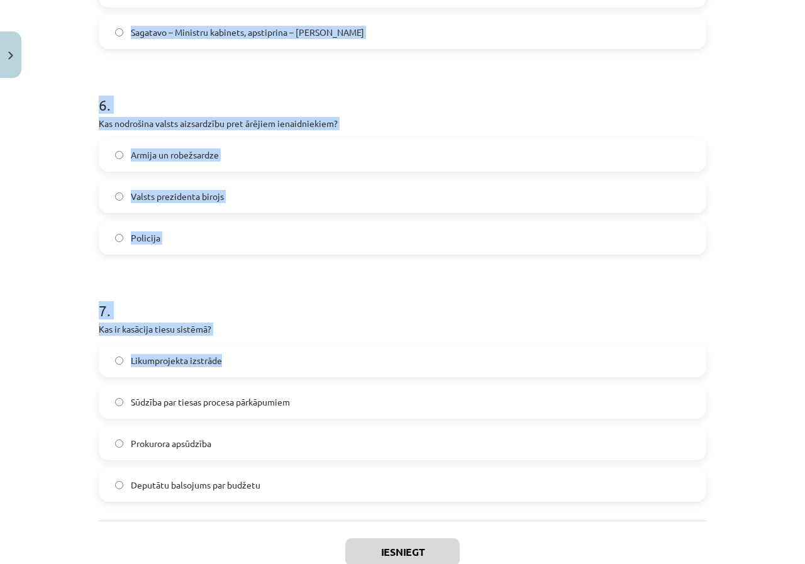
scroll to position [1495, 0]
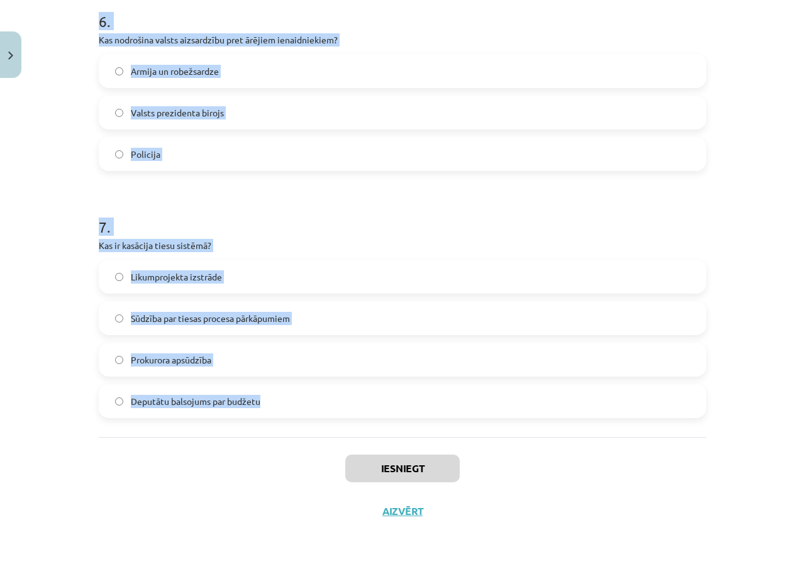
drag, startPoint x: 55, startPoint y: 255, endPoint x: 310, endPoint y: 424, distance: 306.5
click at [310, 424] on div "Mācību tēma: Sociālās zinības 9. klases 1. ieskaites mācību materiāls #3 2. tēm…" at bounding box center [402, 282] width 805 height 564
copy form "1 . Uz cik gadiem ievēl Saeimas deputātus? uz 3 gadiem uz 4 gadiem uz 2 gadiem …"
click at [112, 229] on h1 "7 ." at bounding box center [402, 215] width 607 height 39
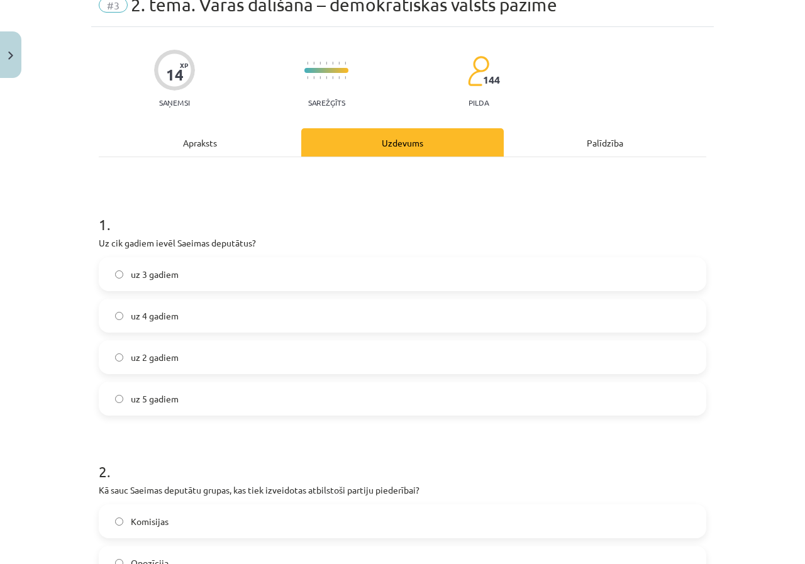
scroll to position [0, 0]
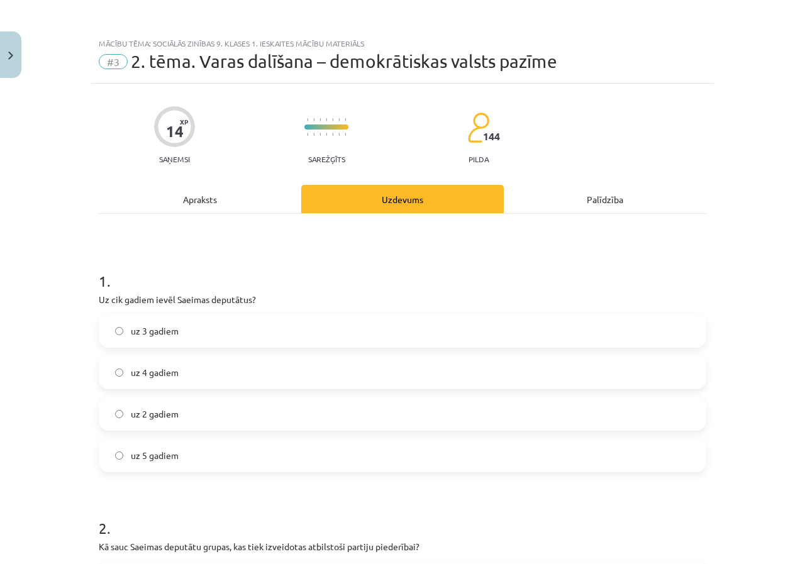
click at [146, 378] on span "uz 4 gadiem" at bounding box center [155, 372] width 48 height 13
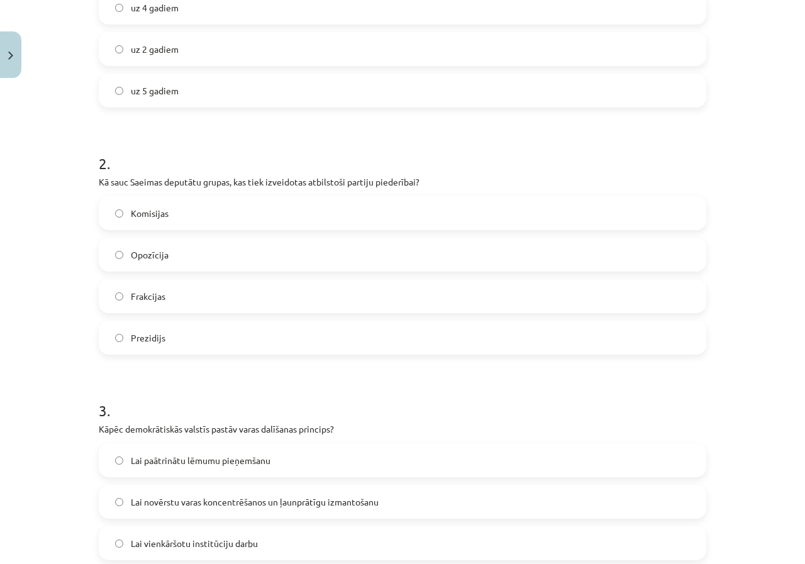
scroll to position [377, 0]
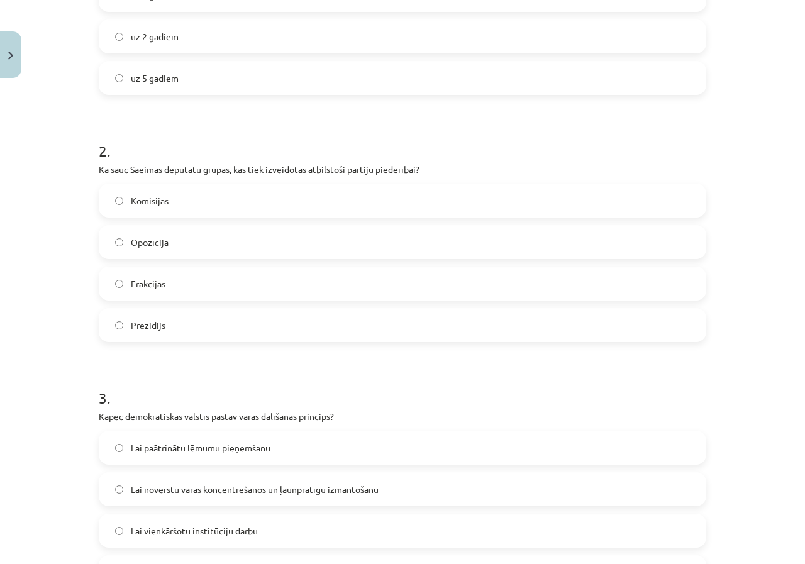
click at [155, 290] on span "Frakcijas" at bounding box center [148, 283] width 35 height 13
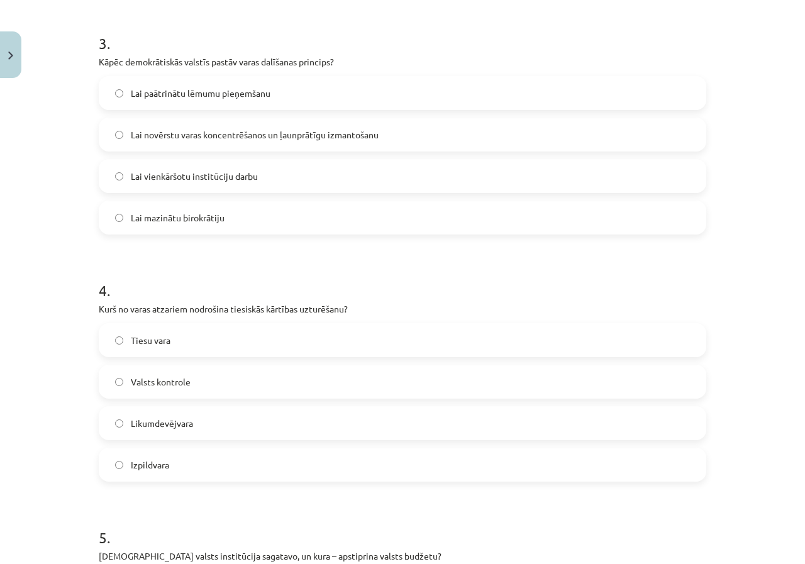
scroll to position [754, 0]
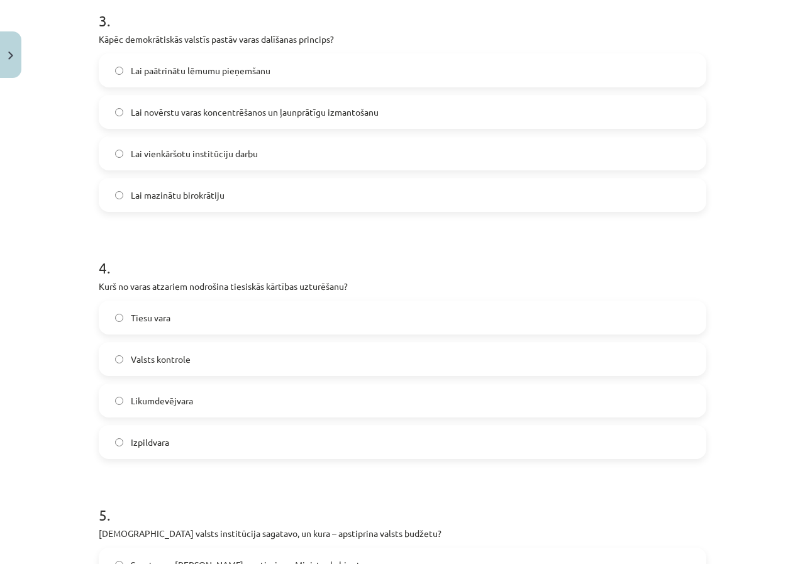
click at [166, 117] on span "Lai novērstu varas koncentrēšanos un ļaunprātīgu izmantošanu" at bounding box center [255, 112] width 248 height 13
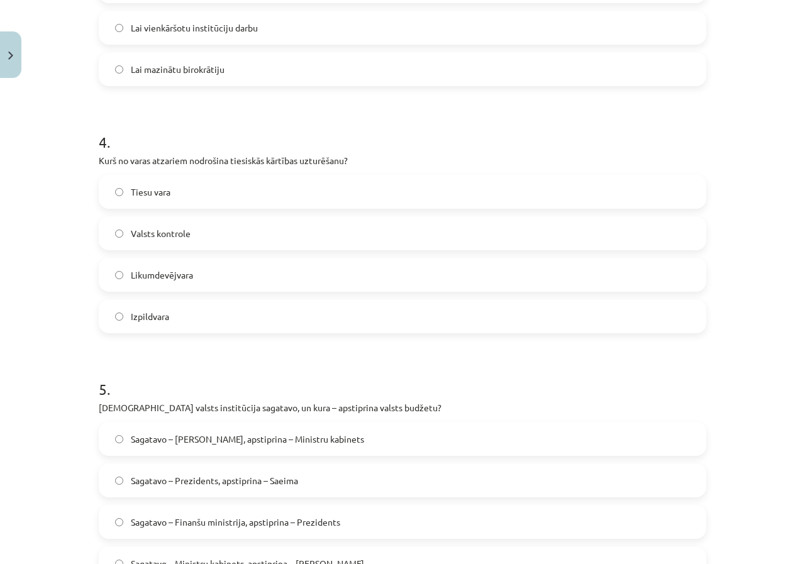
scroll to position [943, 0]
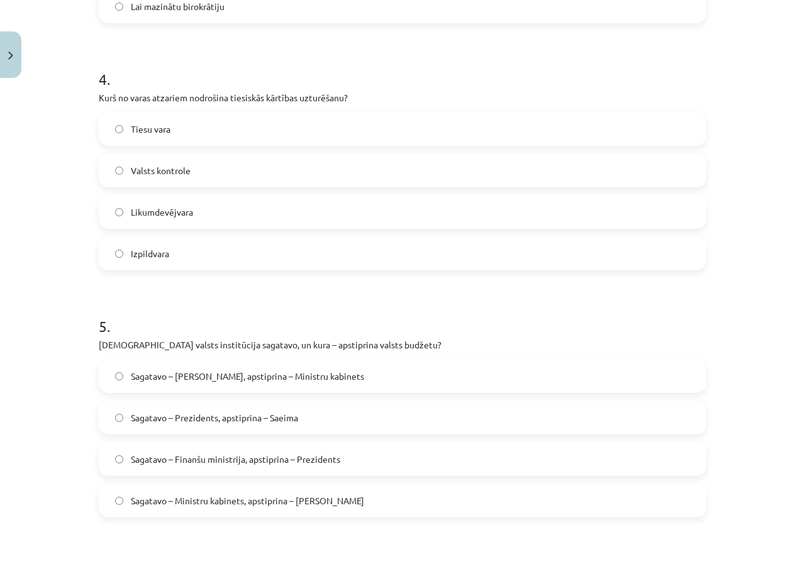
click at [180, 143] on label "Tiesu vara" at bounding box center [402, 128] width 605 height 31
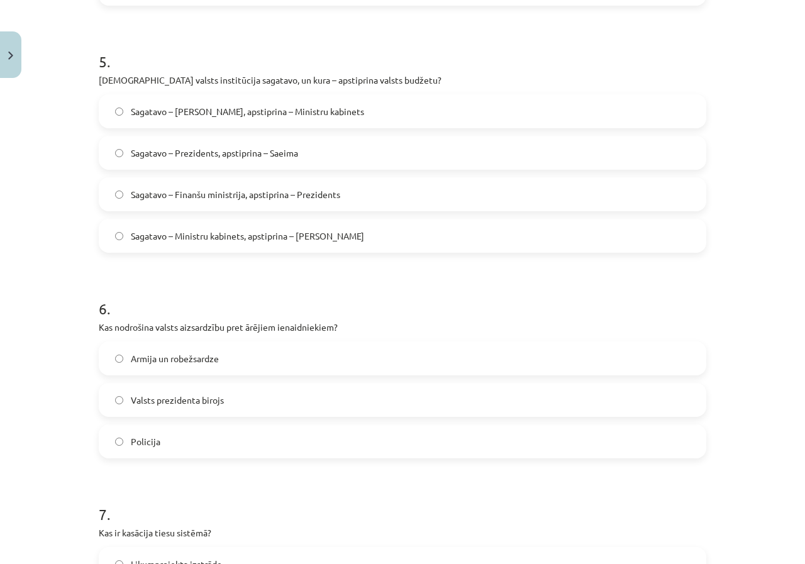
scroll to position [1194, 0]
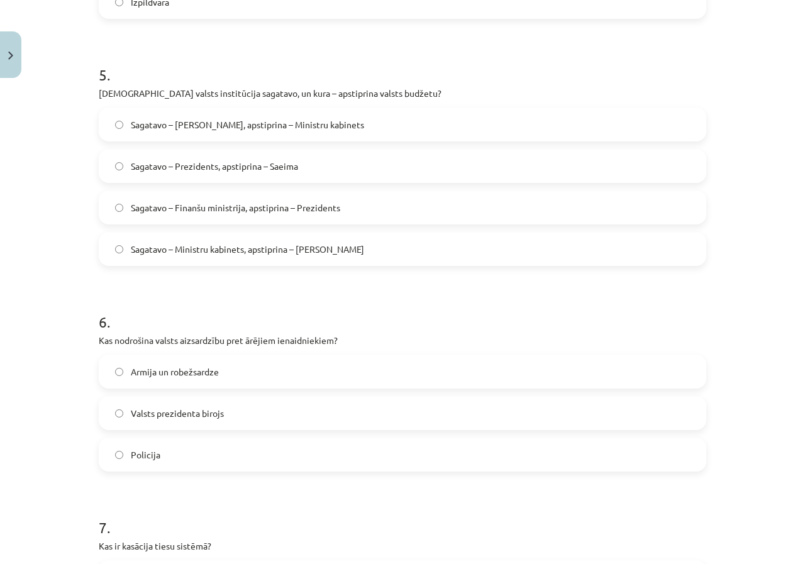
click at [223, 253] on span "Sagatavo – Ministru kabinets, apstiprina – Saeima" at bounding box center [247, 249] width 233 height 13
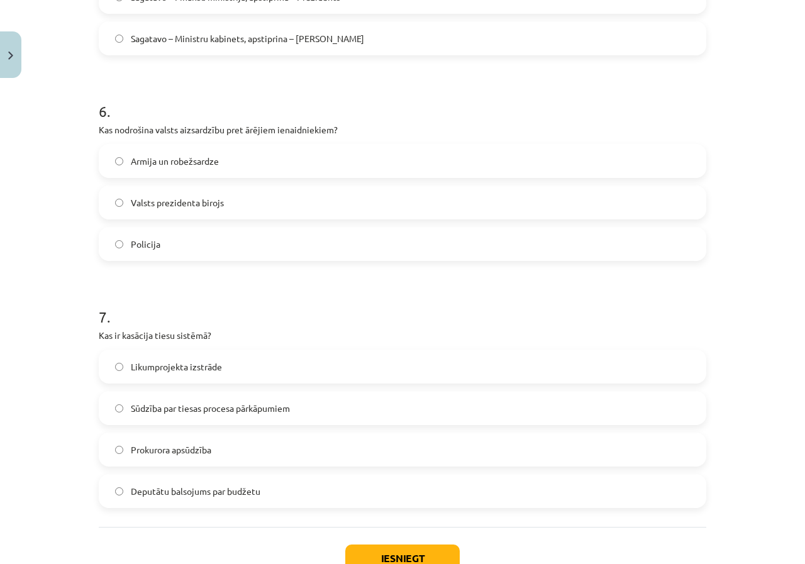
scroll to position [1446, 0]
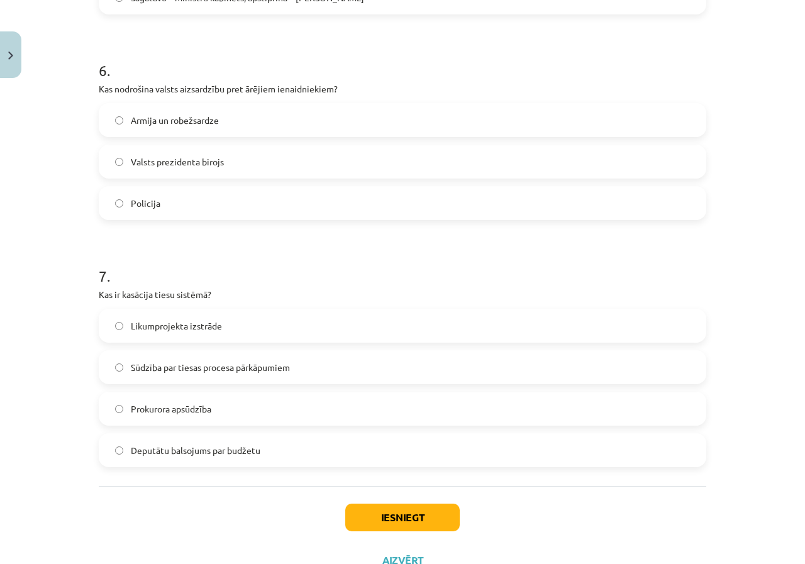
click at [176, 133] on label "Armija un robežsardze" at bounding box center [402, 119] width 605 height 31
click at [150, 372] on span "Sūdzība par tiesas procesa pārkāpumiem" at bounding box center [210, 367] width 159 height 13
click at [357, 514] on button "Iesniegt" at bounding box center [402, 517] width 114 height 28
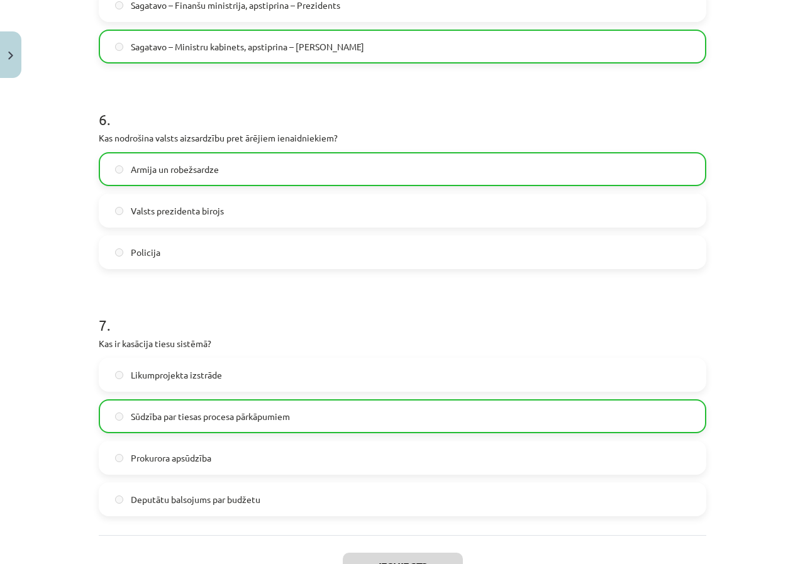
scroll to position [1535, 0]
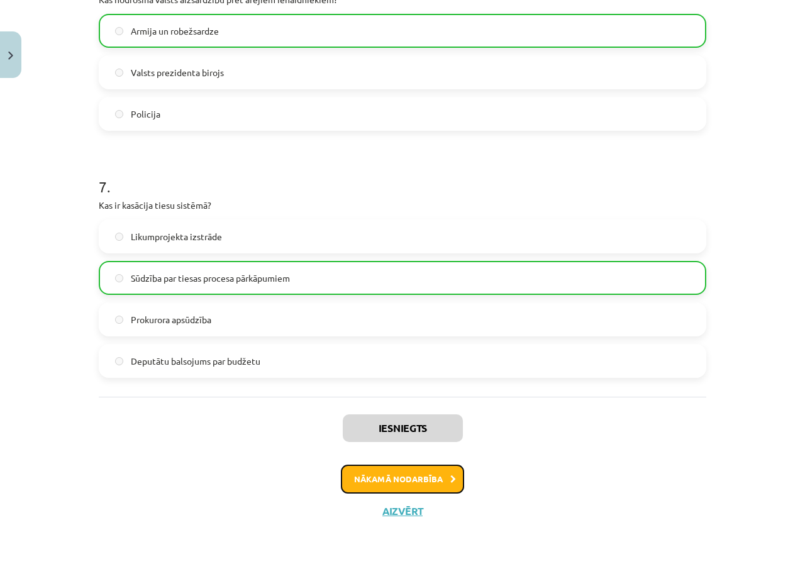
click at [393, 477] on button "Nākamā nodarbība" at bounding box center [402, 479] width 123 height 29
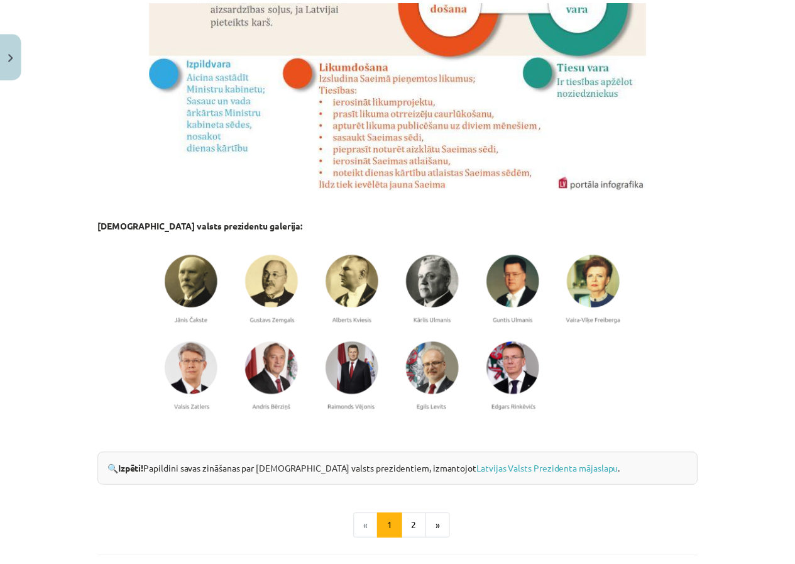
scroll to position [938, 0]
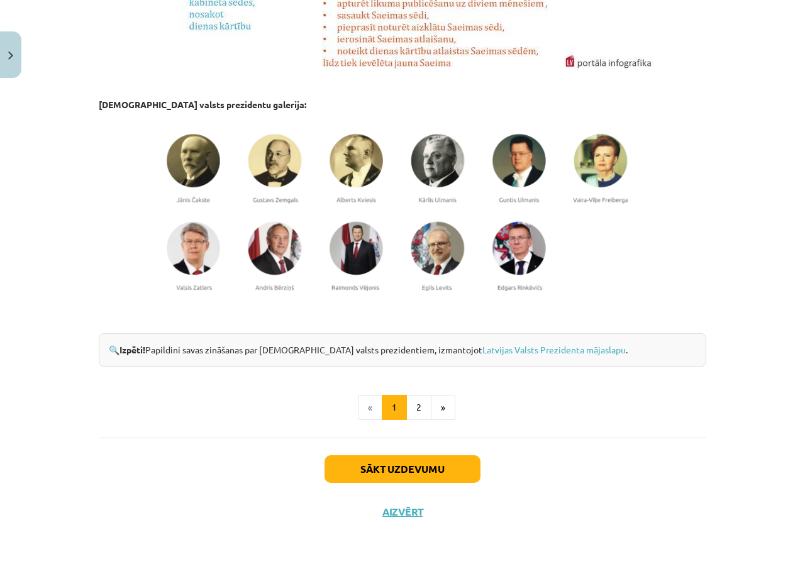
click at [385, 518] on div "Sākt uzdevumu Aizvērt" at bounding box center [402, 481] width 607 height 88
click at [386, 510] on button "Aizvērt" at bounding box center [402, 511] width 48 height 13
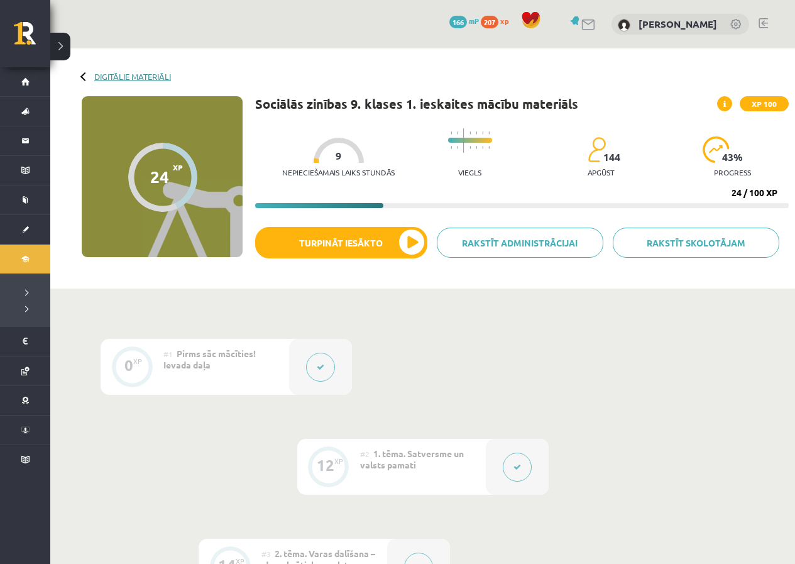
drag, startPoint x: 124, startPoint y: 85, endPoint x: 126, endPoint y: 78, distance: 7.6
click at [124, 80] on div "Digitālie materiāli 24 XP XP 100 24 / 100 XP Sociālās zinības 9. klases 1. iesk…" at bounding box center [422, 168] width 745 height 240
click at [134, 74] on link "Digitālie materiāli" at bounding box center [132, 76] width 77 height 9
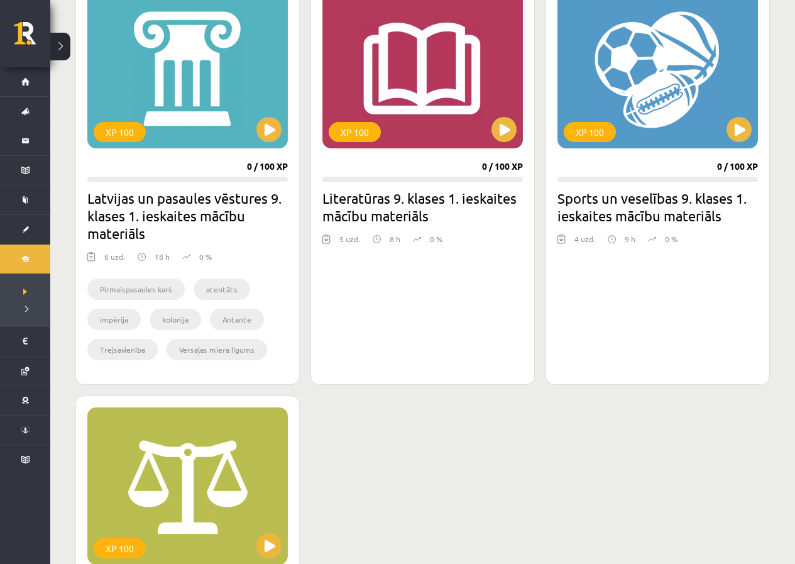
scroll to position [1886, 0]
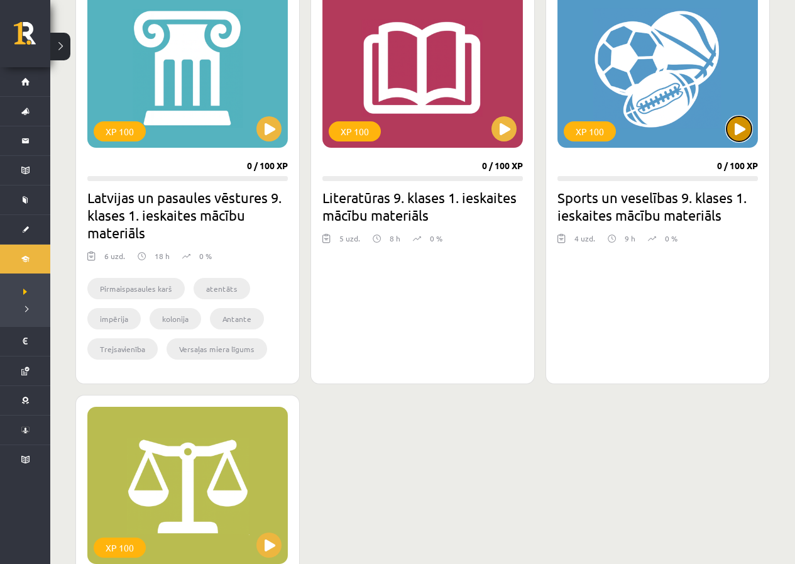
click at [729, 129] on button at bounding box center [739, 128] width 25 height 25
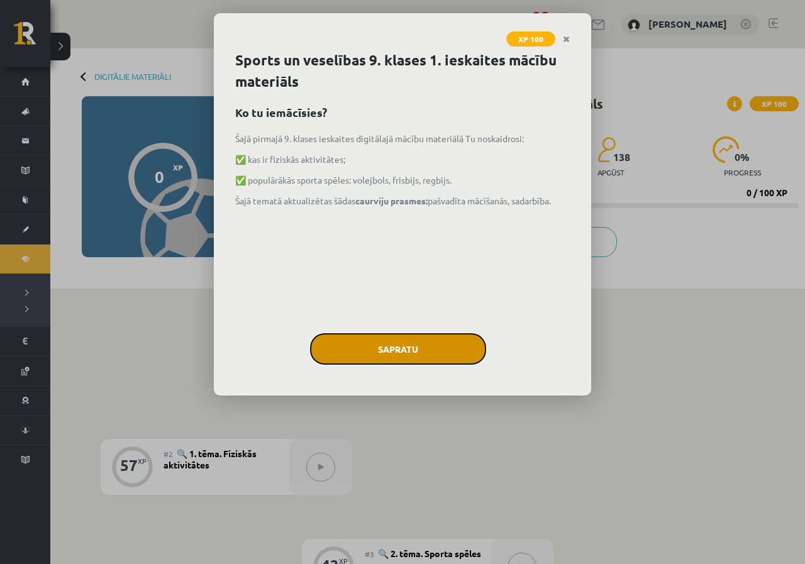
click at [329, 349] on button "Sapratu" at bounding box center [398, 348] width 176 height 31
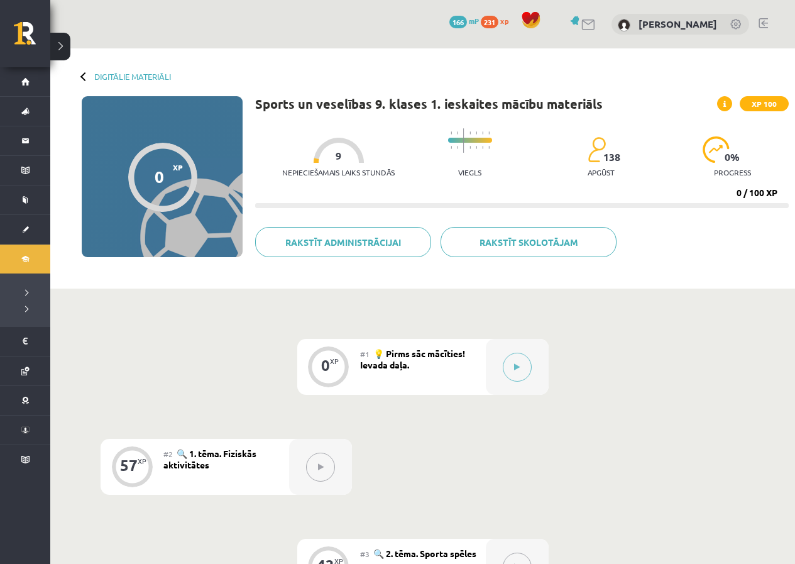
click at [402, 362] on span "💡 Pirms sāc mācīties! Ievada daļa." at bounding box center [412, 359] width 105 height 23
click at [491, 362] on div at bounding box center [517, 367] width 63 height 56
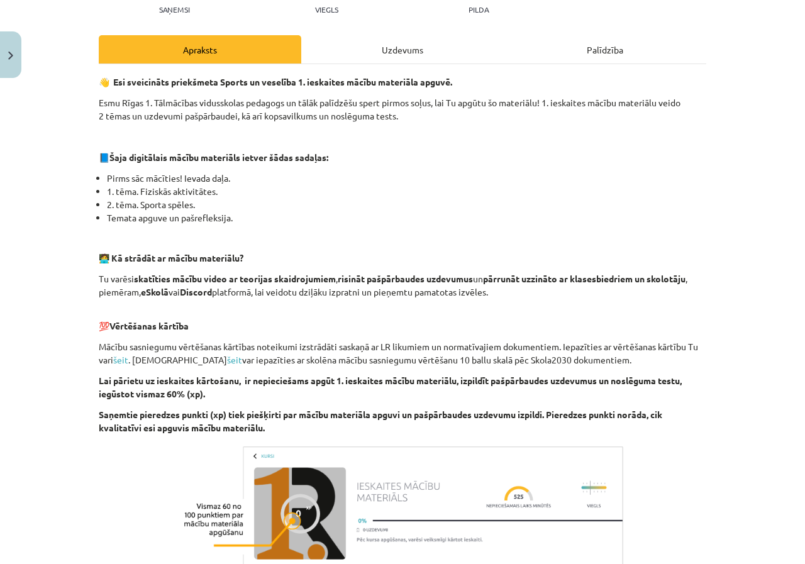
scroll to position [314, 0]
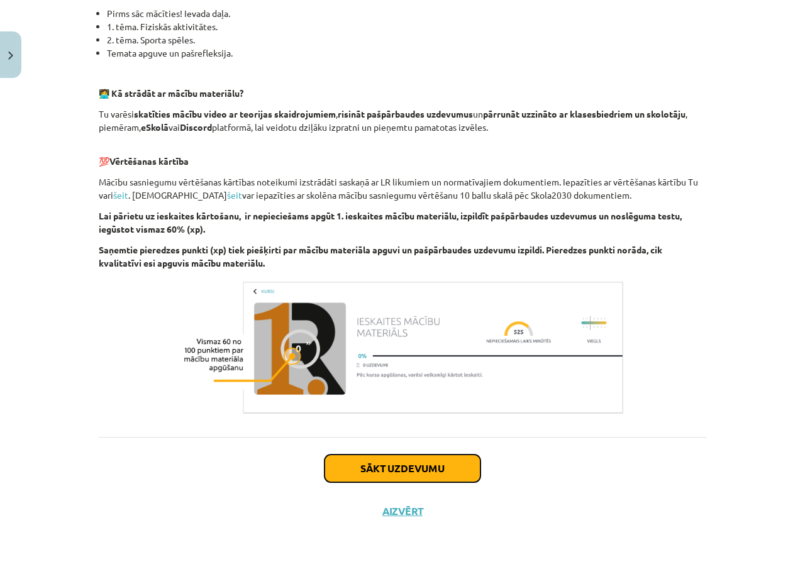
click at [407, 478] on button "Sākt uzdevumu" at bounding box center [402, 468] width 156 height 28
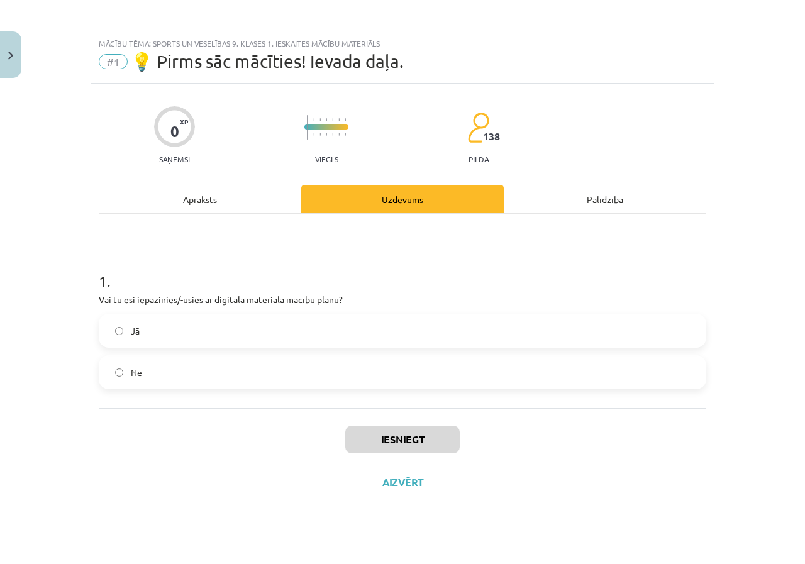
scroll to position [0, 0]
drag, startPoint x: 199, startPoint y: 321, endPoint x: 230, endPoint y: 341, distance: 36.8
click at [199, 322] on label "Jā" at bounding box center [402, 330] width 605 height 31
click at [408, 443] on button "Iesniegt" at bounding box center [402, 440] width 114 height 28
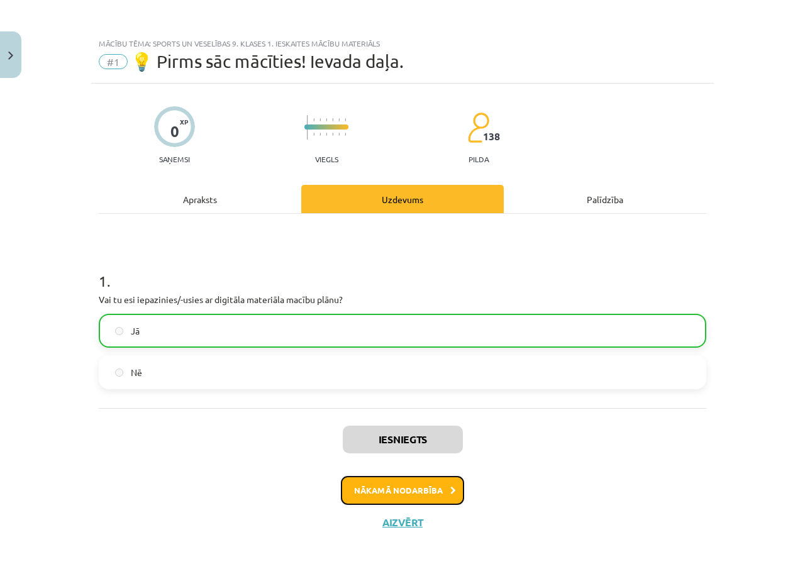
click at [397, 491] on button "Nākamā nodarbība" at bounding box center [402, 490] width 123 height 29
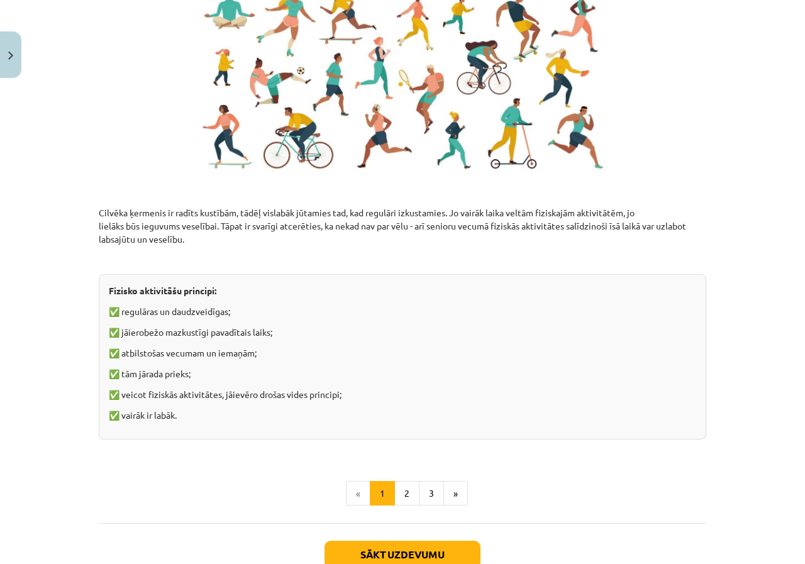
scroll to position [828, 0]
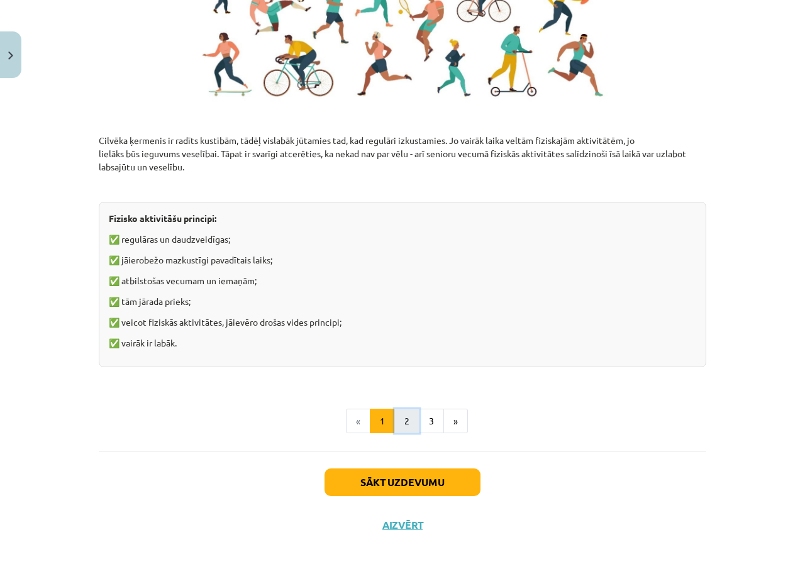
click at [405, 426] on button "2" at bounding box center [406, 421] width 25 height 25
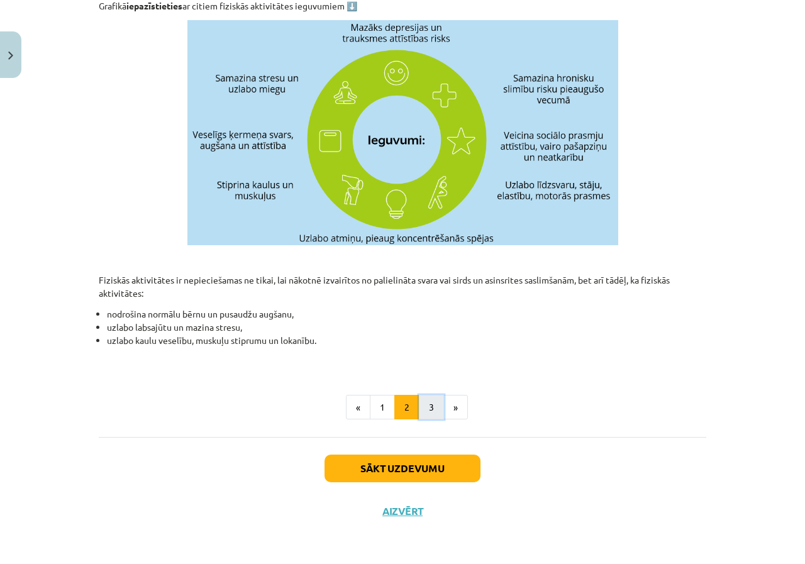
click at [431, 412] on button "3" at bounding box center [431, 407] width 25 height 25
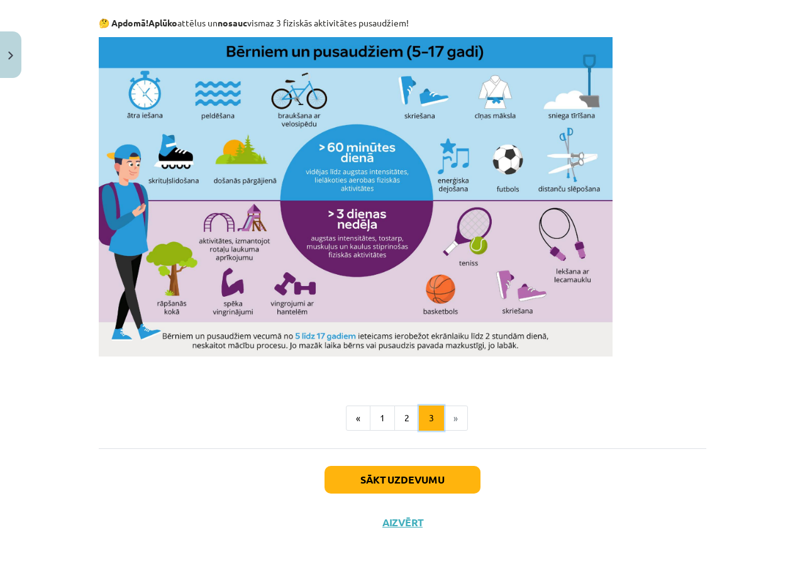
scroll to position [749, 0]
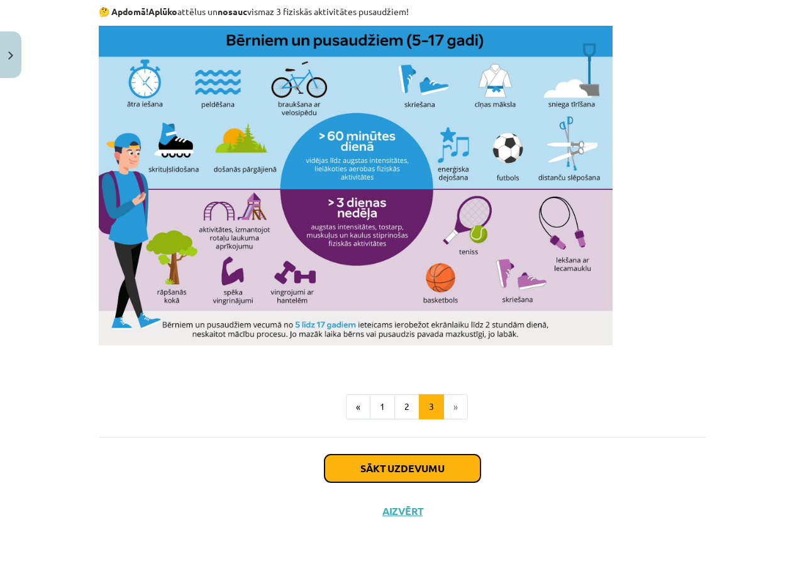
click at [400, 464] on button "Sākt uzdevumu" at bounding box center [402, 468] width 156 height 28
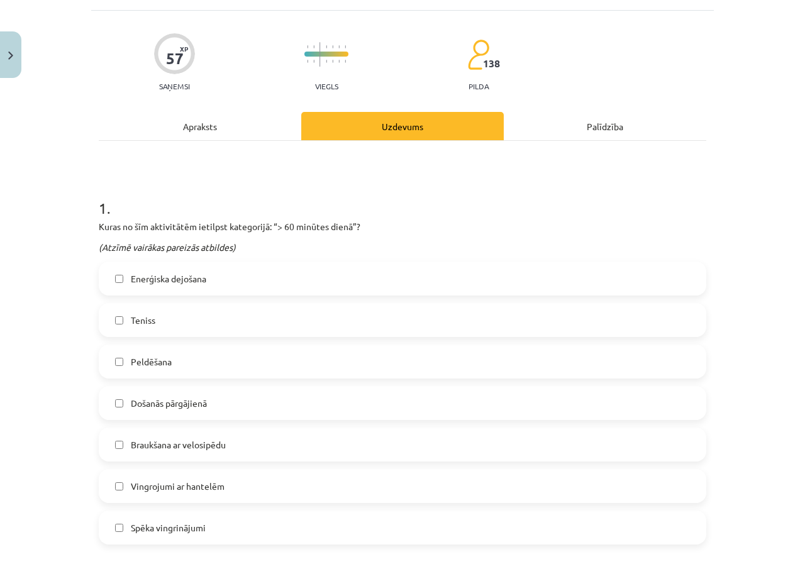
scroll to position [157, 0]
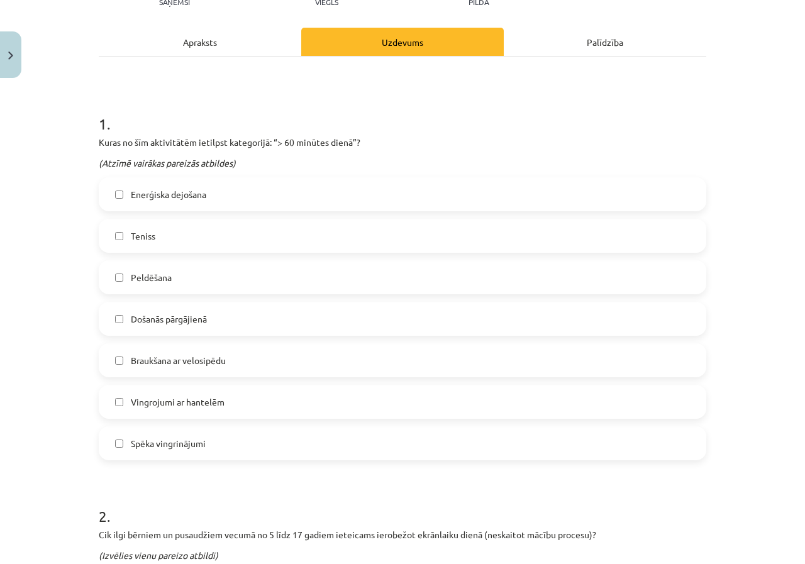
click at [183, 447] on span "Spēka vingrinājumi" at bounding box center [168, 443] width 75 height 13
click at [218, 407] on span "Vingrojumi ar hantelēm" at bounding box center [178, 401] width 94 height 13
click at [219, 356] on label "Braukšana ar velosipēdu" at bounding box center [402, 359] width 605 height 31
click at [214, 366] on span "Braukšana ar velosipēdu" at bounding box center [178, 360] width 95 height 13
click at [235, 334] on div "Došanās pārgājienā" at bounding box center [402, 319] width 607 height 34
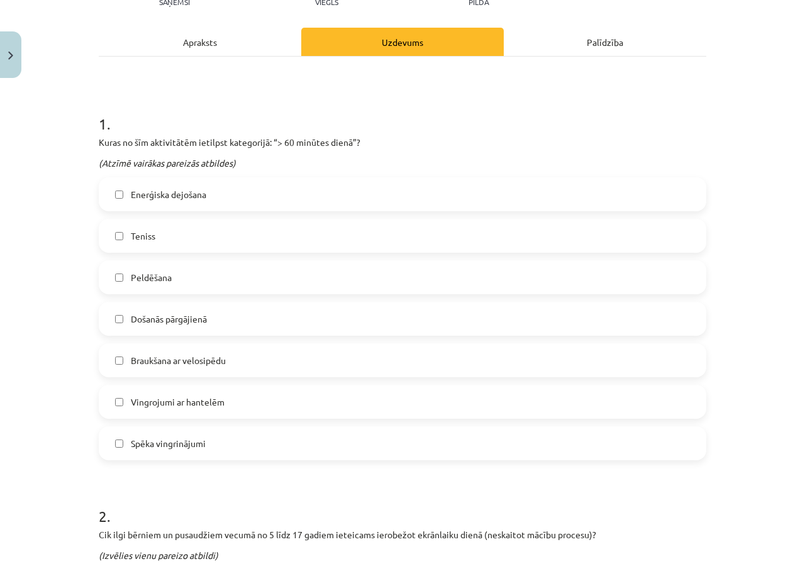
click at [249, 328] on label "Došanās pārgājienā" at bounding box center [402, 318] width 605 height 31
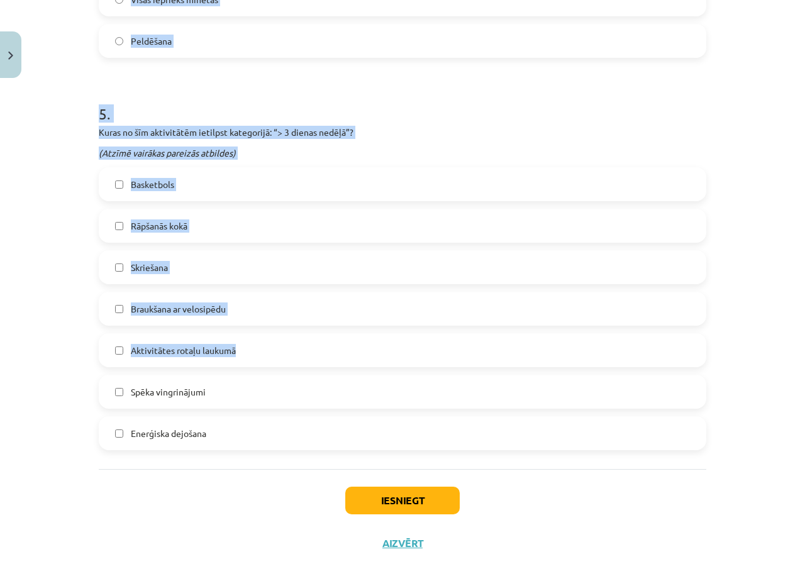
scroll to position [1353, 0]
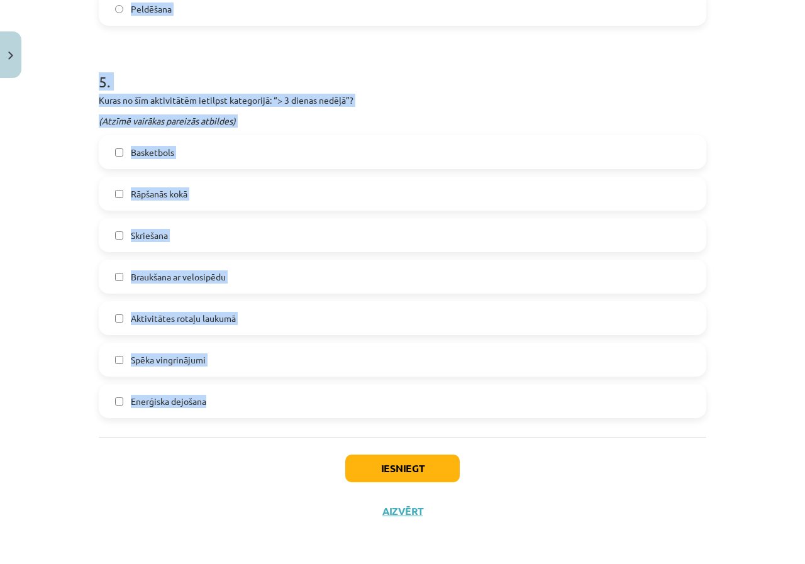
drag, startPoint x: 84, startPoint y: 118, endPoint x: 343, endPoint y: 408, distance: 388.6
click at [343, 412] on div "Mācību tēma: Sports un veselības 9. klases 1. ieskaites mācību materiāls #2 🔍 1…" at bounding box center [402, 282] width 805 height 564
copy form "1 . Kuras no šīm aktivitātēm ietilpst kategorijā: “> 60 minūtes dienā”? (Atzīmē…"
click at [0, 248] on div "Mācību tēma: Sports un veselības 9. klases 1. ieskaites mācību materiāls #2 🔍 1…" at bounding box center [402, 282] width 805 height 564
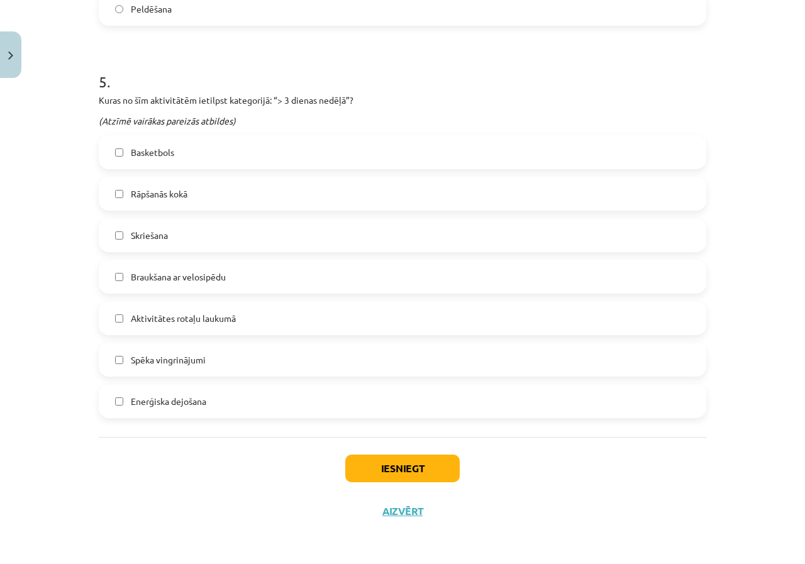
click at [404, 519] on div "Iesniegt Aizvērt" at bounding box center [402, 481] width 607 height 88
click at [408, 509] on button "Aizvērt" at bounding box center [402, 511] width 48 height 13
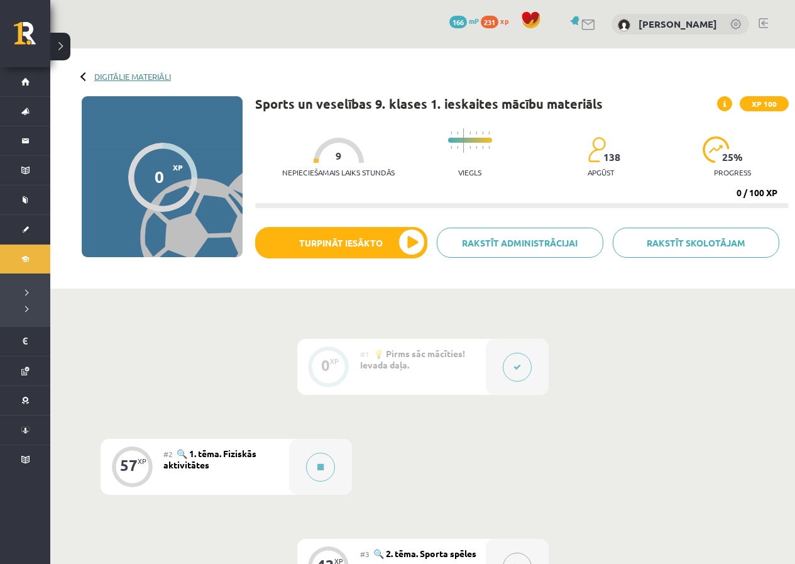
click at [97, 79] on link "Digitālie materiāli" at bounding box center [132, 76] width 77 height 9
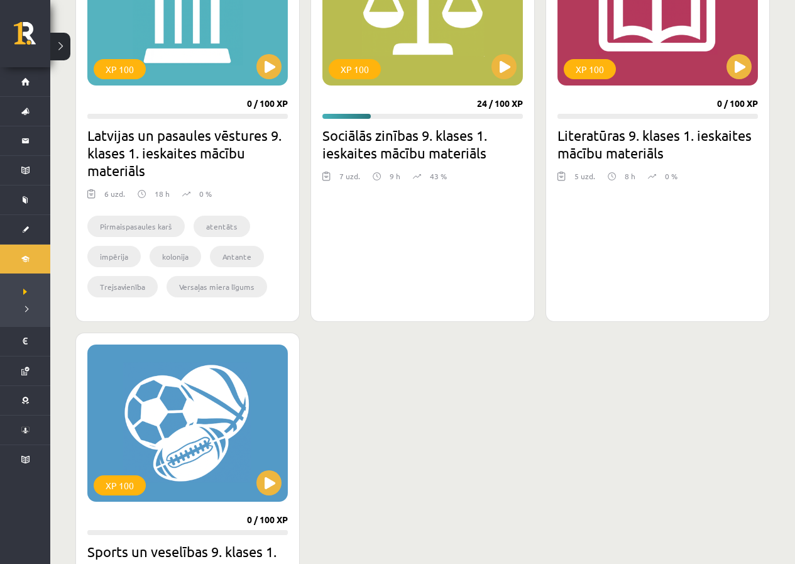
scroll to position [1949, 0]
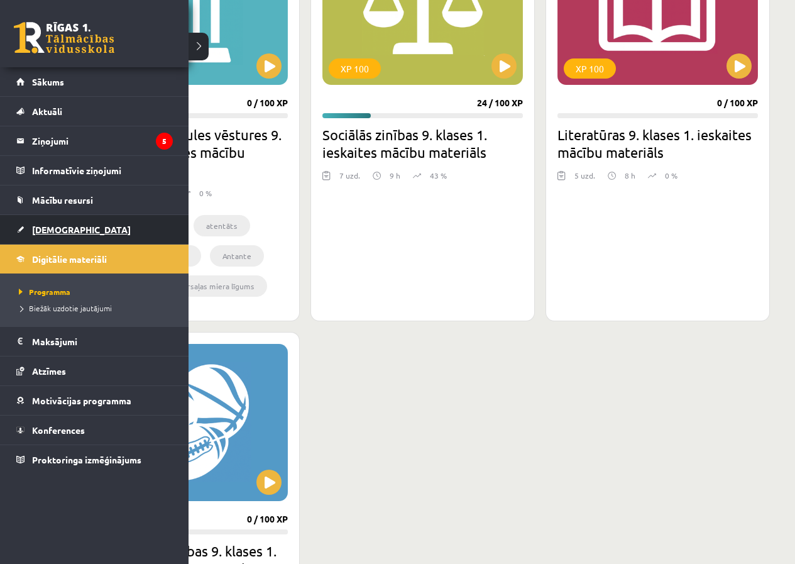
click at [48, 236] on link "[DEMOGRAPHIC_DATA]" at bounding box center [94, 229] width 157 height 29
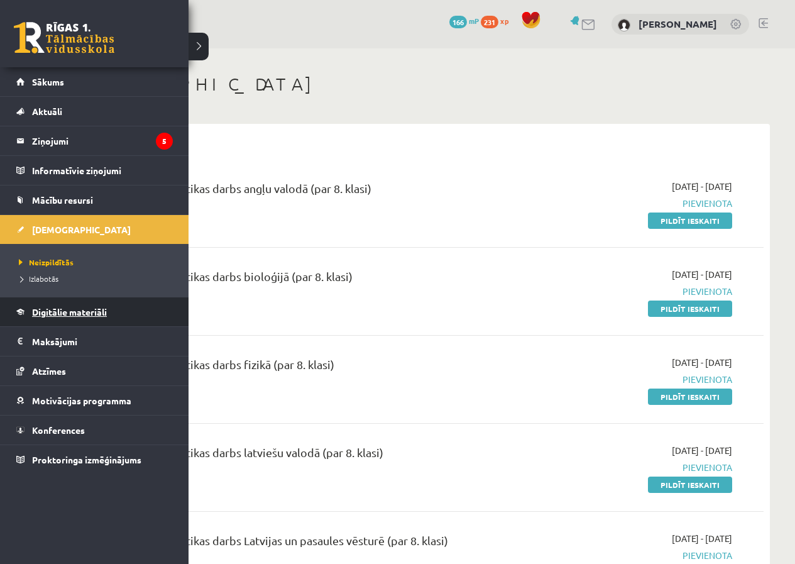
click at [102, 312] on span "Digitālie materiāli" at bounding box center [69, 311] width 75 height 11
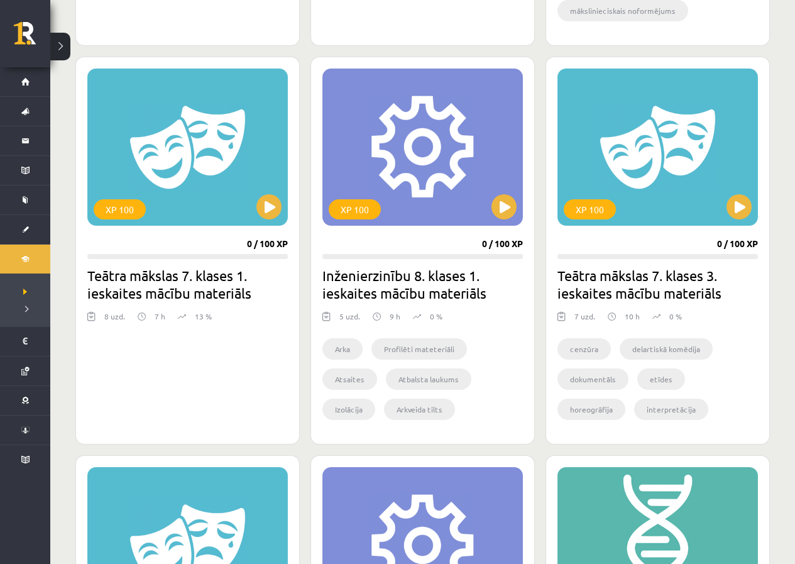
scroll to position [691, 0]
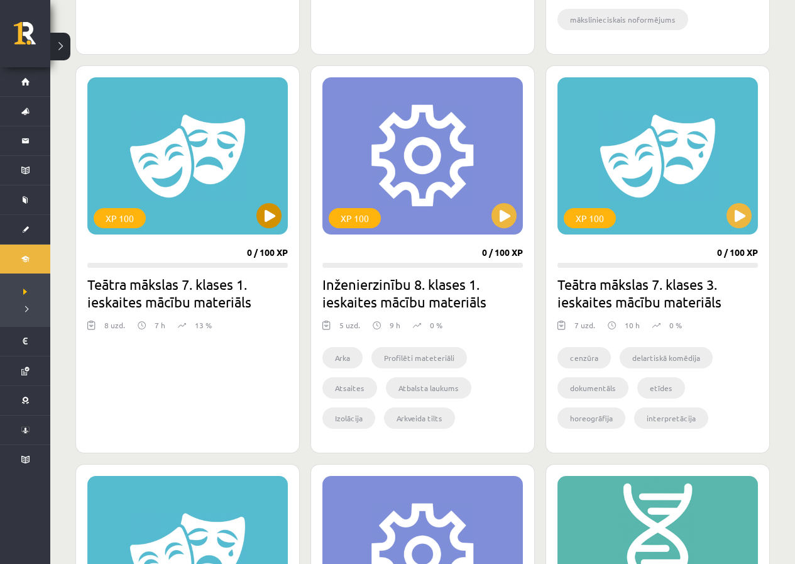
click at [231, 207] on div "XP 100" at bounding box center [187, 155] width 201 height 157
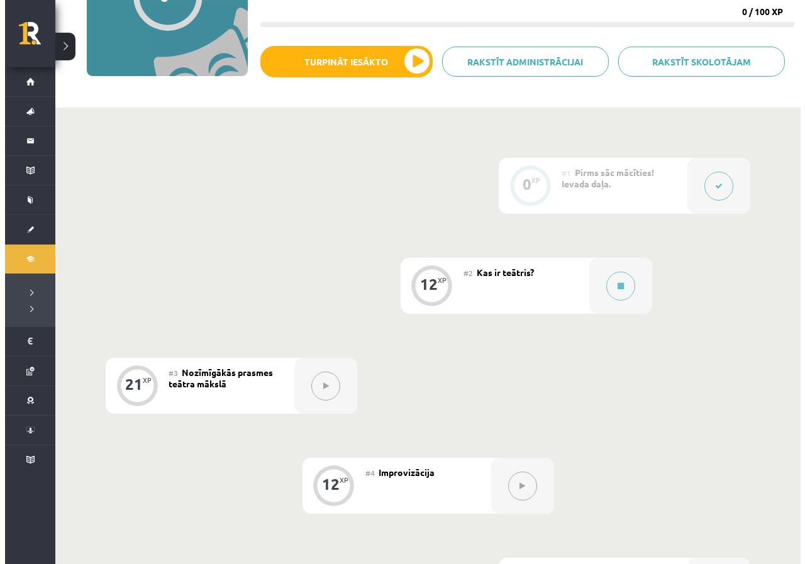
scroll to position [189, 0]
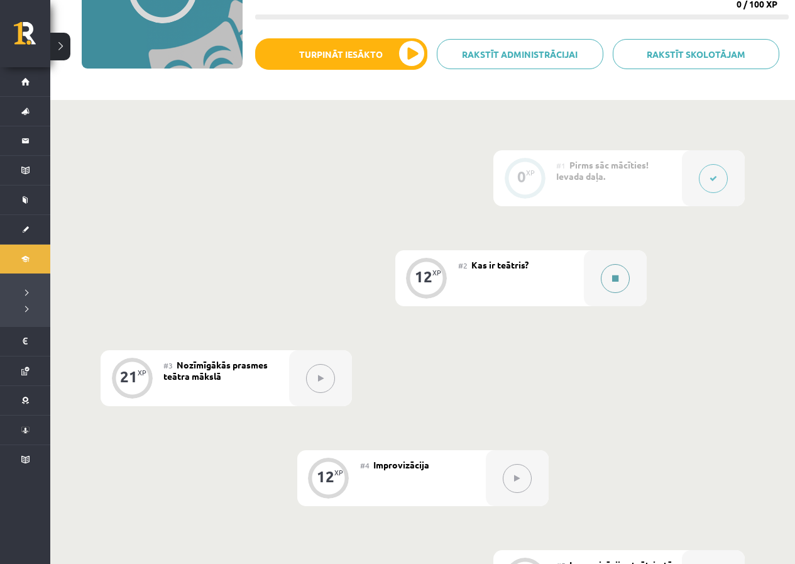
click at [608, 275] on button at bounding box center [615, 278] width 29 height 29
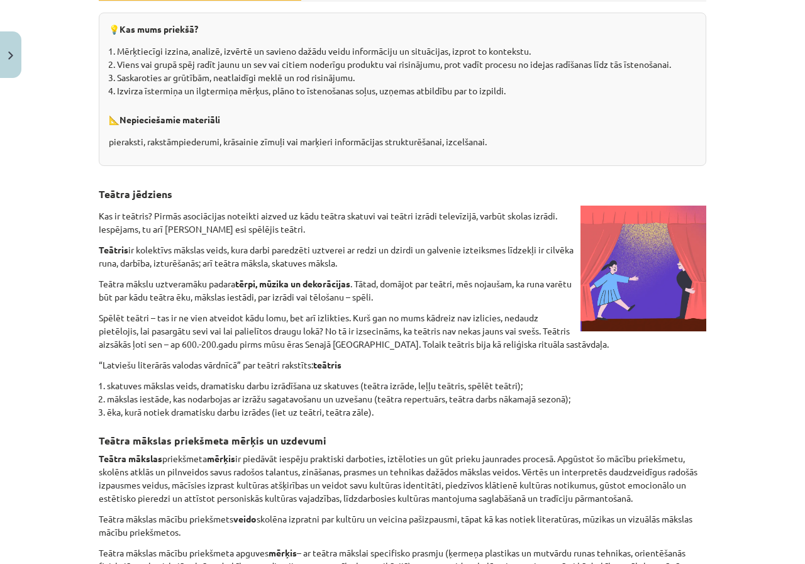
scroll to position [60, 0]
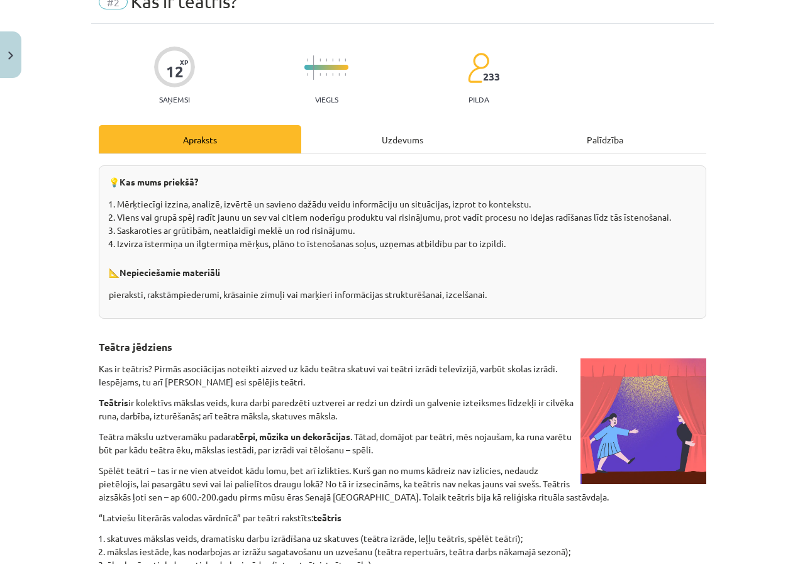
click at [369, 145] on div "Uzdevums" at bounding box center [402, 139] width 202 height 28
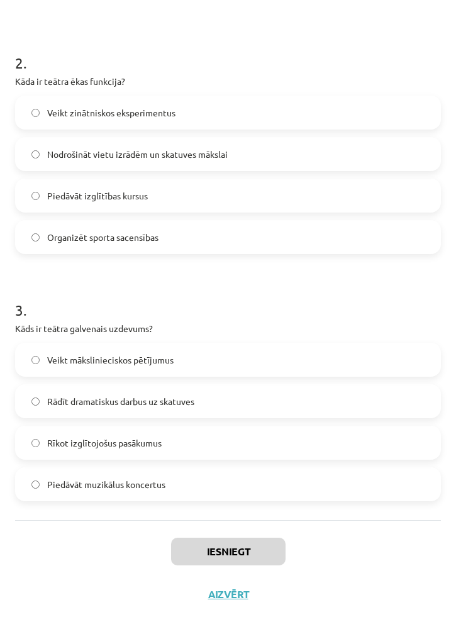
scroll to position [475, 0]
